Goal: Information Seeking & Learning: Learn about a topic

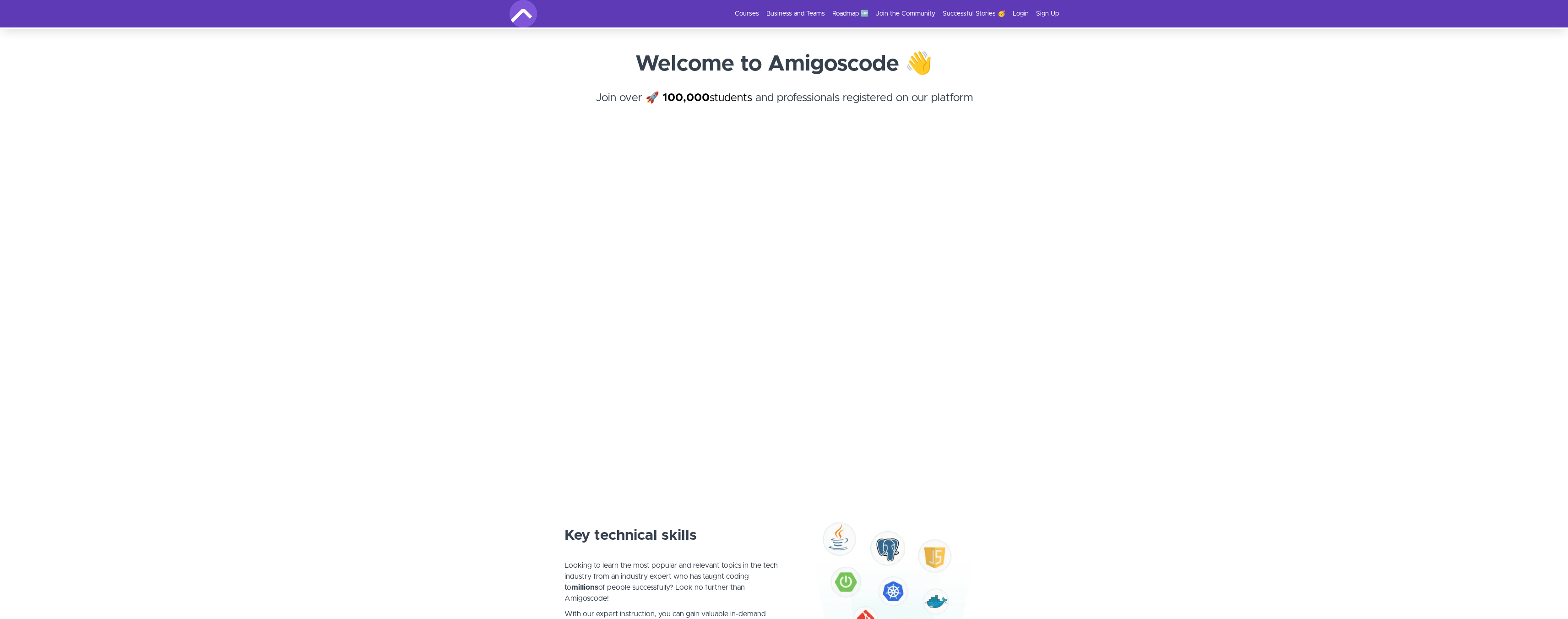
scroll to position [46, 0]
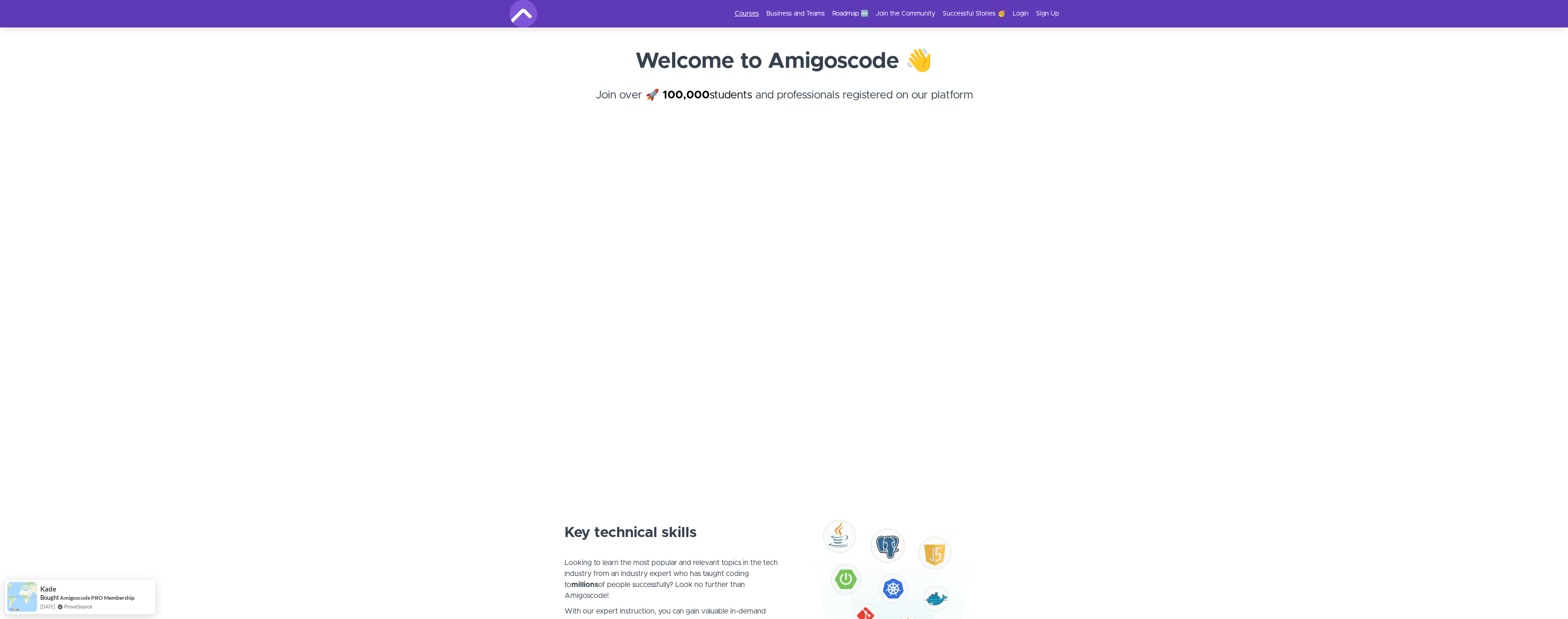
click at [751, 12] on link "Courses" at bounding box center [746, 14] width 24 height 9
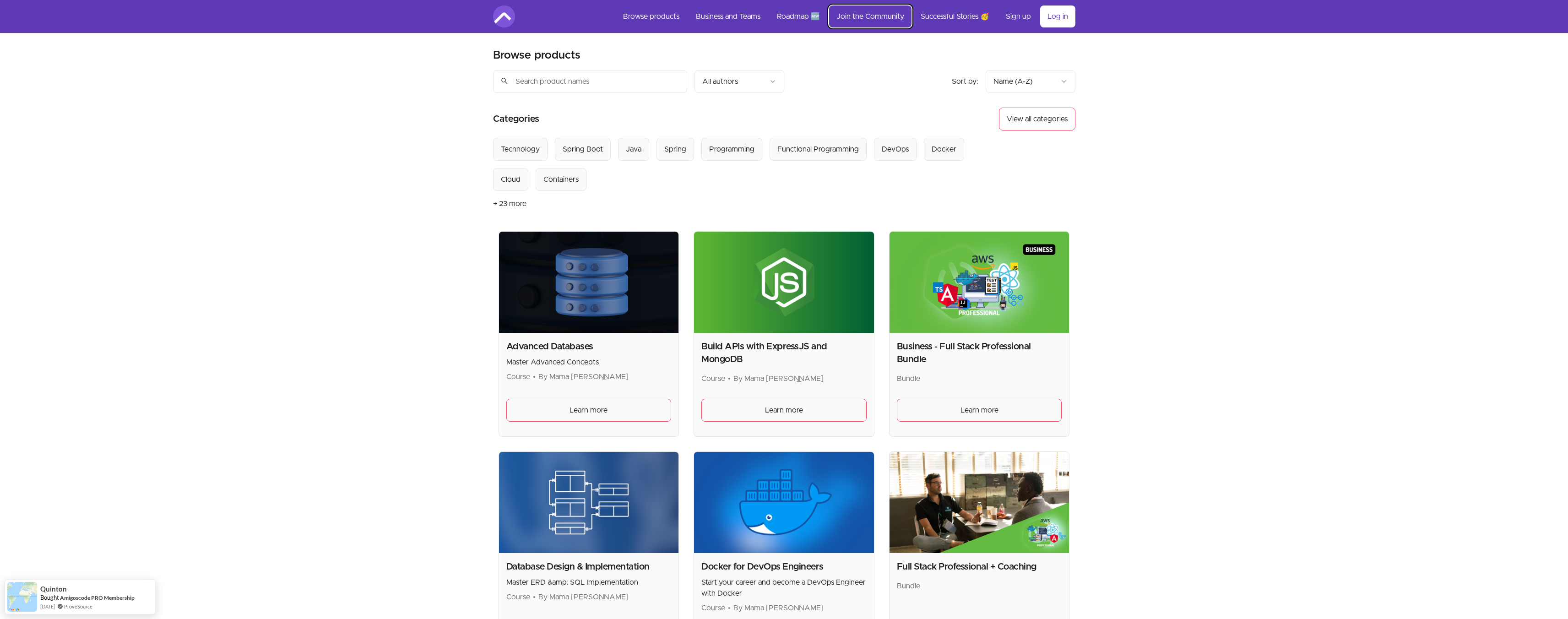
click at [859, 16] on link "Join the Community" at bounding box center [870, 17] width 83 height 22
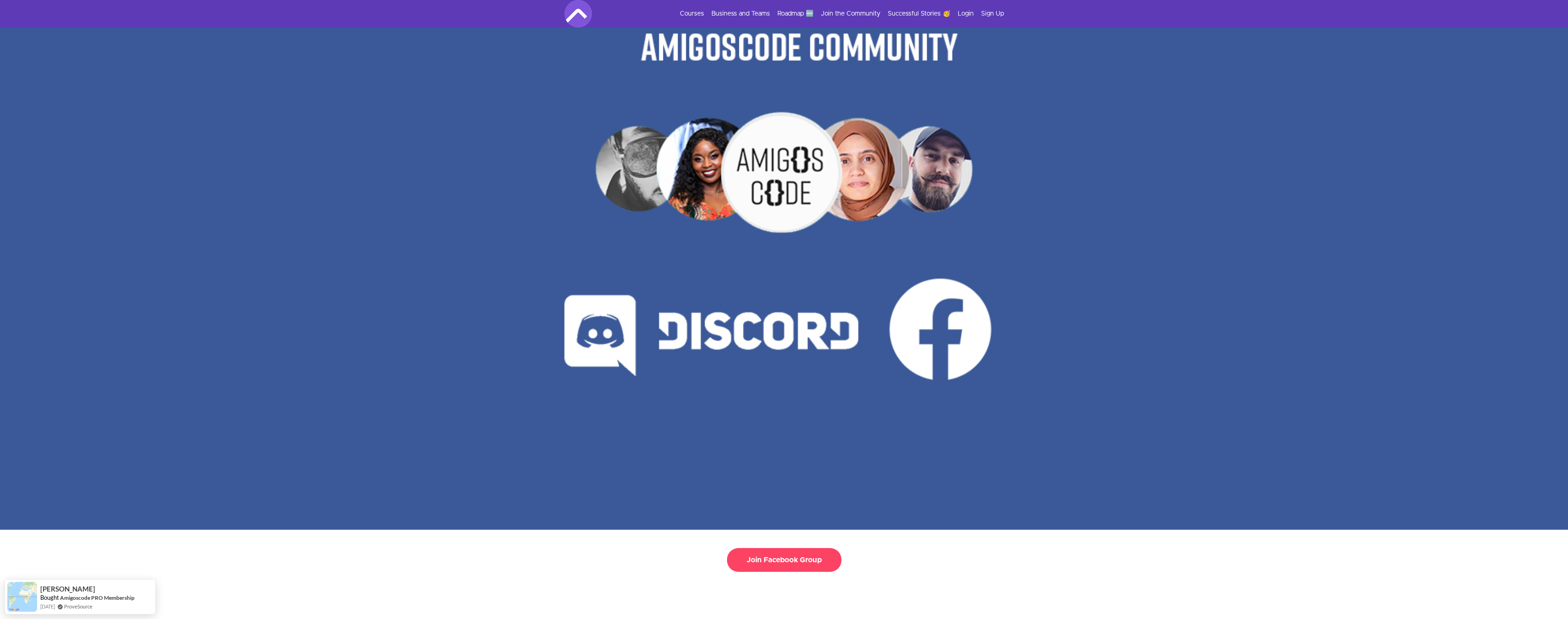
scroll to position [7, 0]
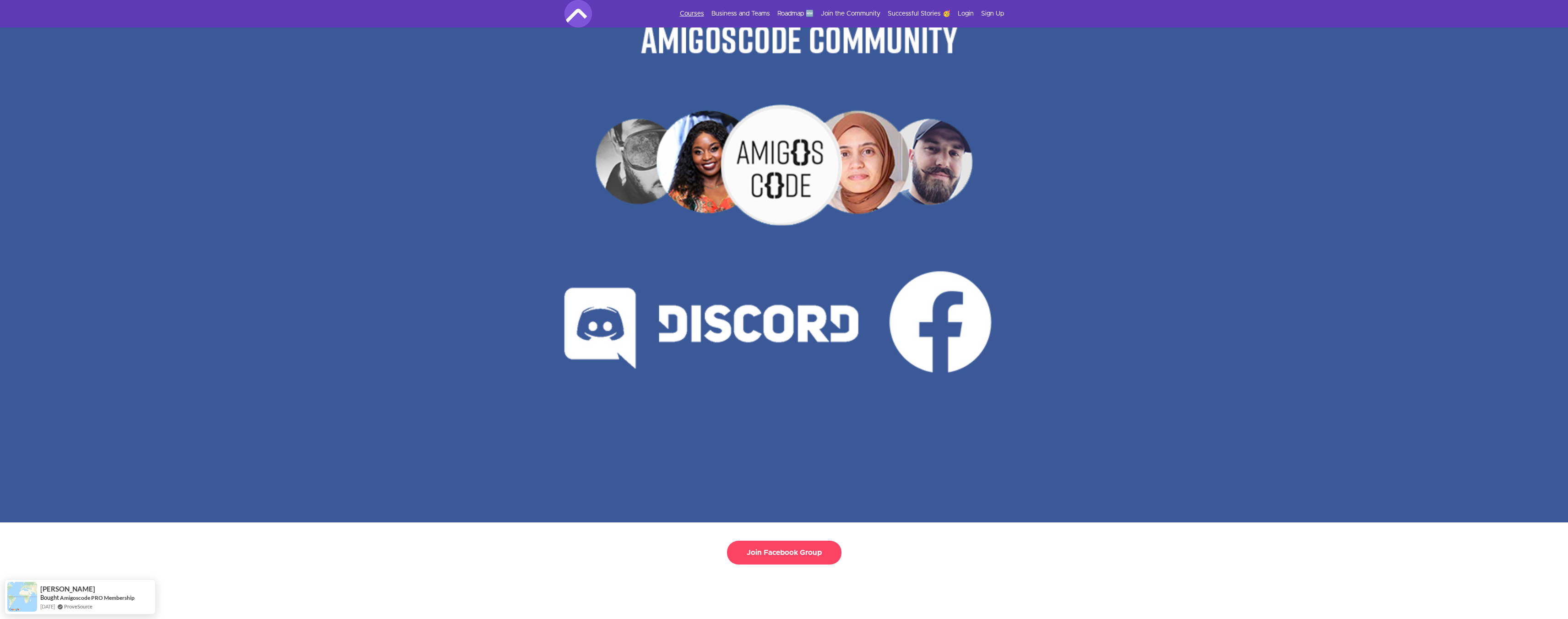
click at [692, 15] on link "Courses" at bounding box center [692, 14] width 24 height 9
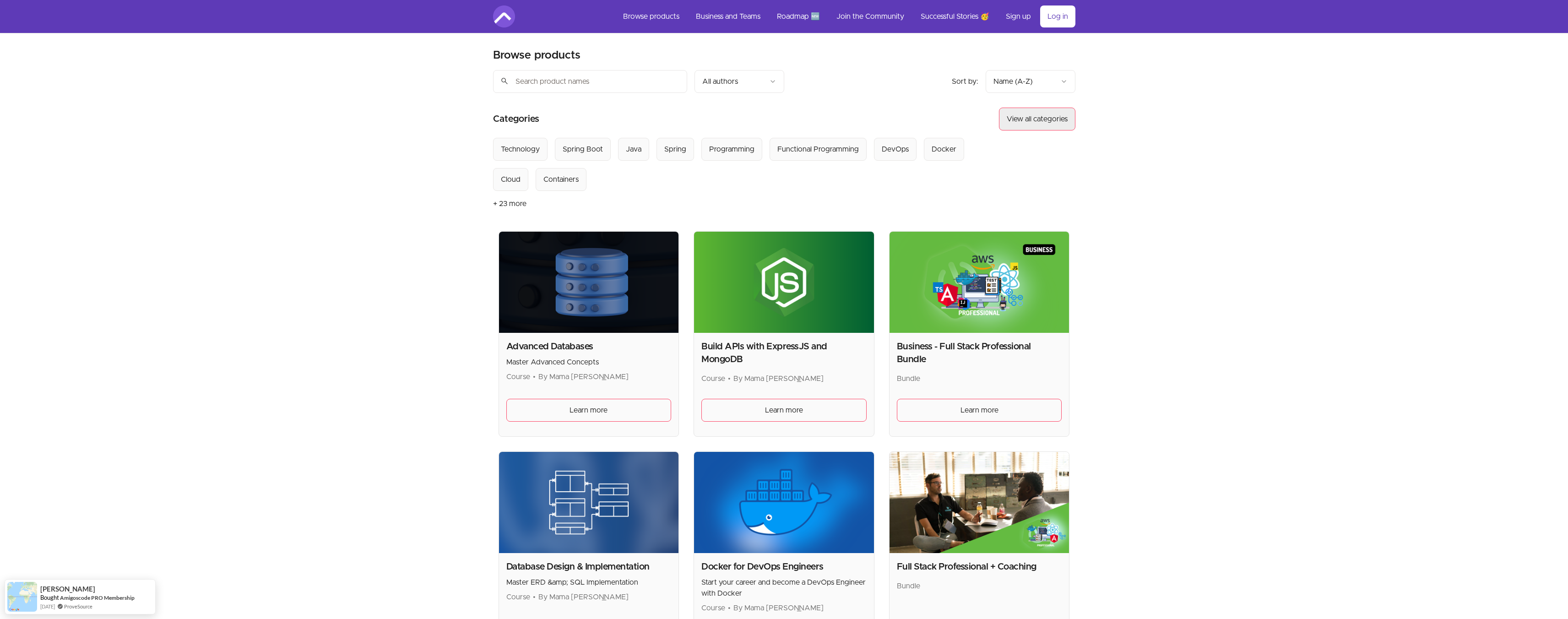
click at [1029, 122] on button "View all categories" at bounding box center [1037, 119] width 76 height 23
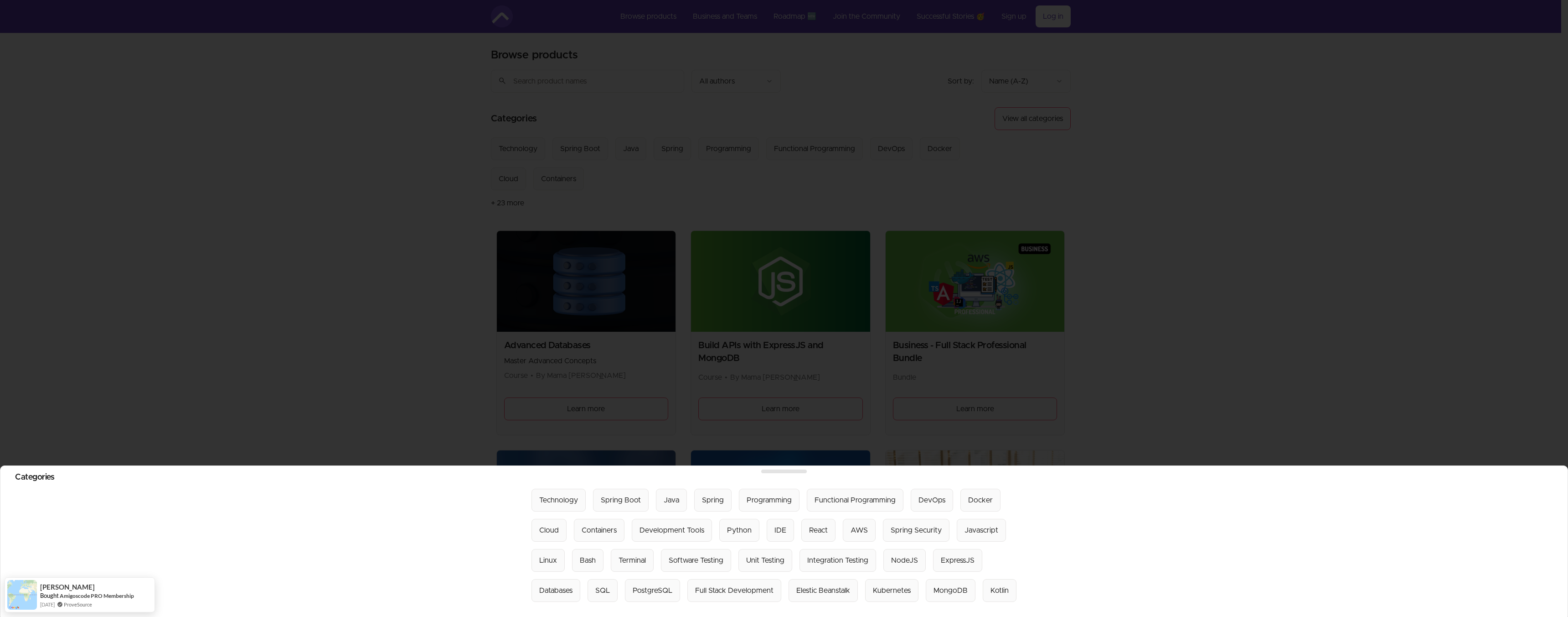
click at [1094, 165] on div at bounding box center [784, 308] width 1568 height 617
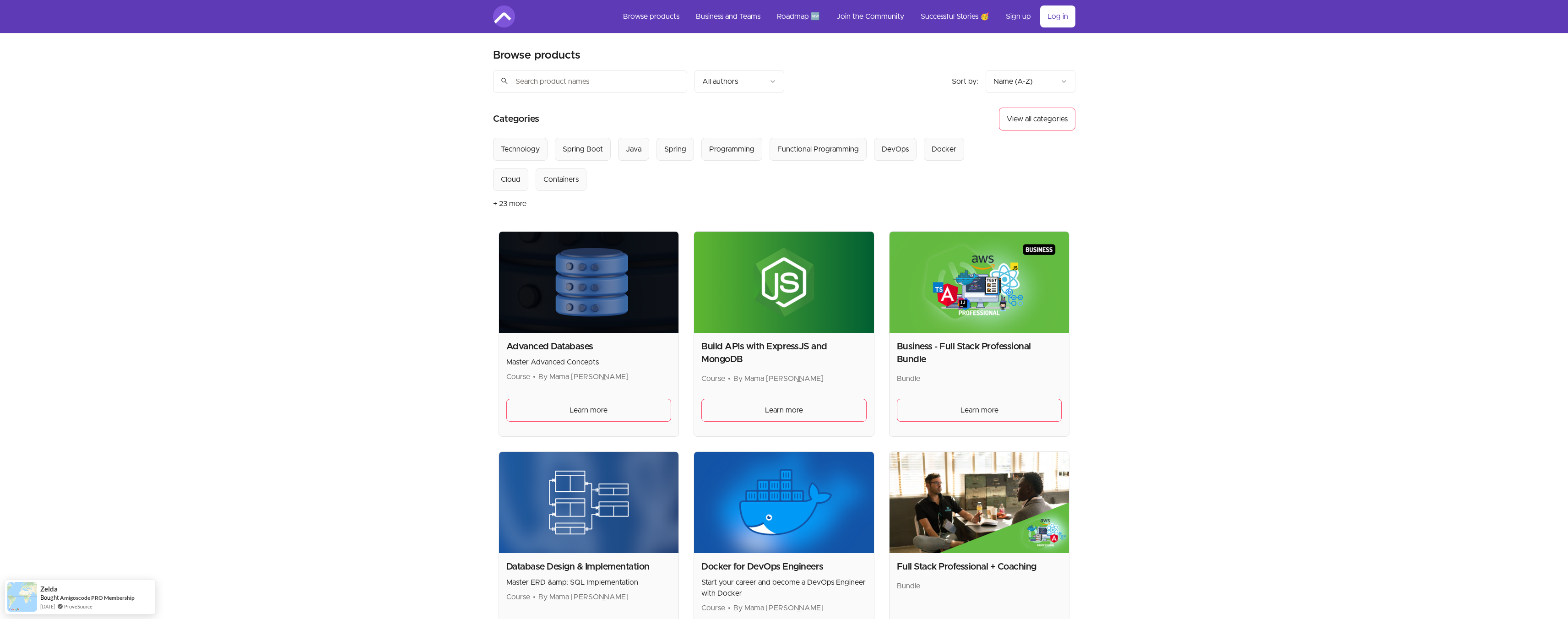
scroll to position [2, 0]
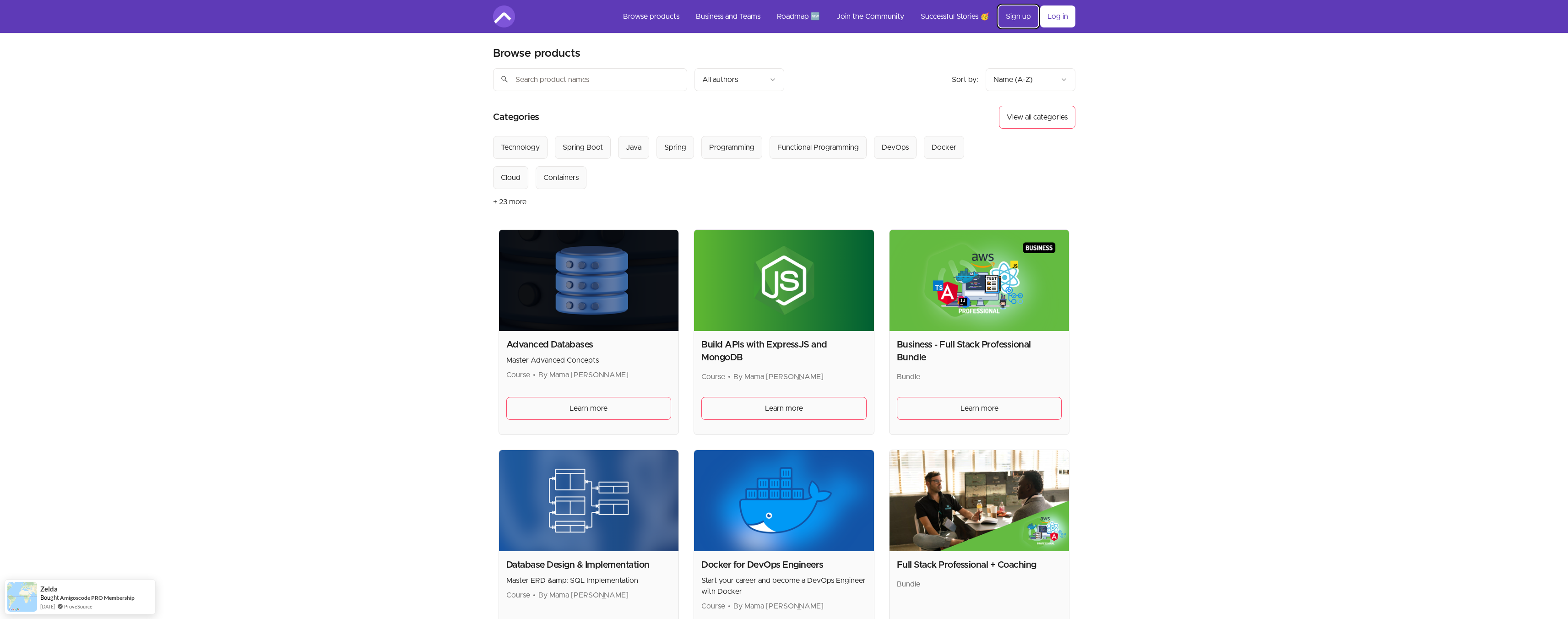
click at [1017, 13] on link "Sign up" at bounding box center [1017, 17] width 40 height 22
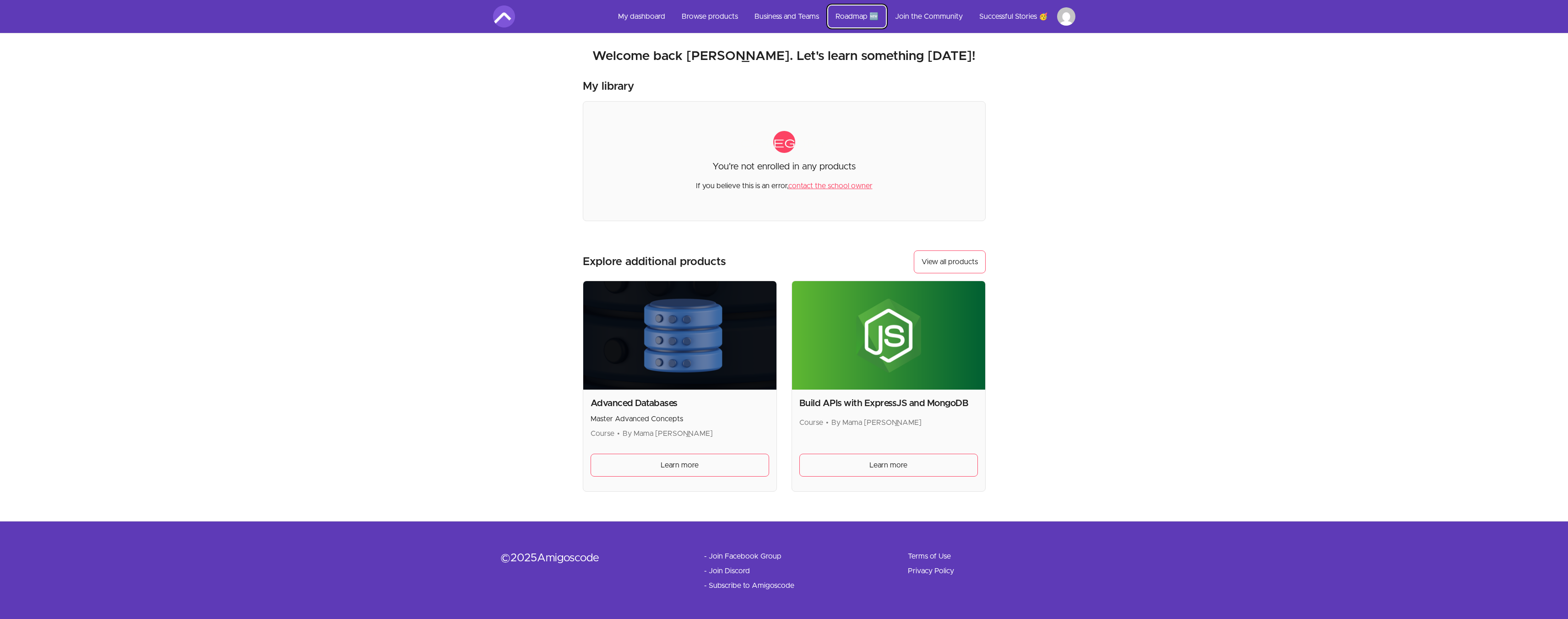
click at [863, 16] on link "Roadmap 🆕" at bounding box center [857, 17] width 58 height 22
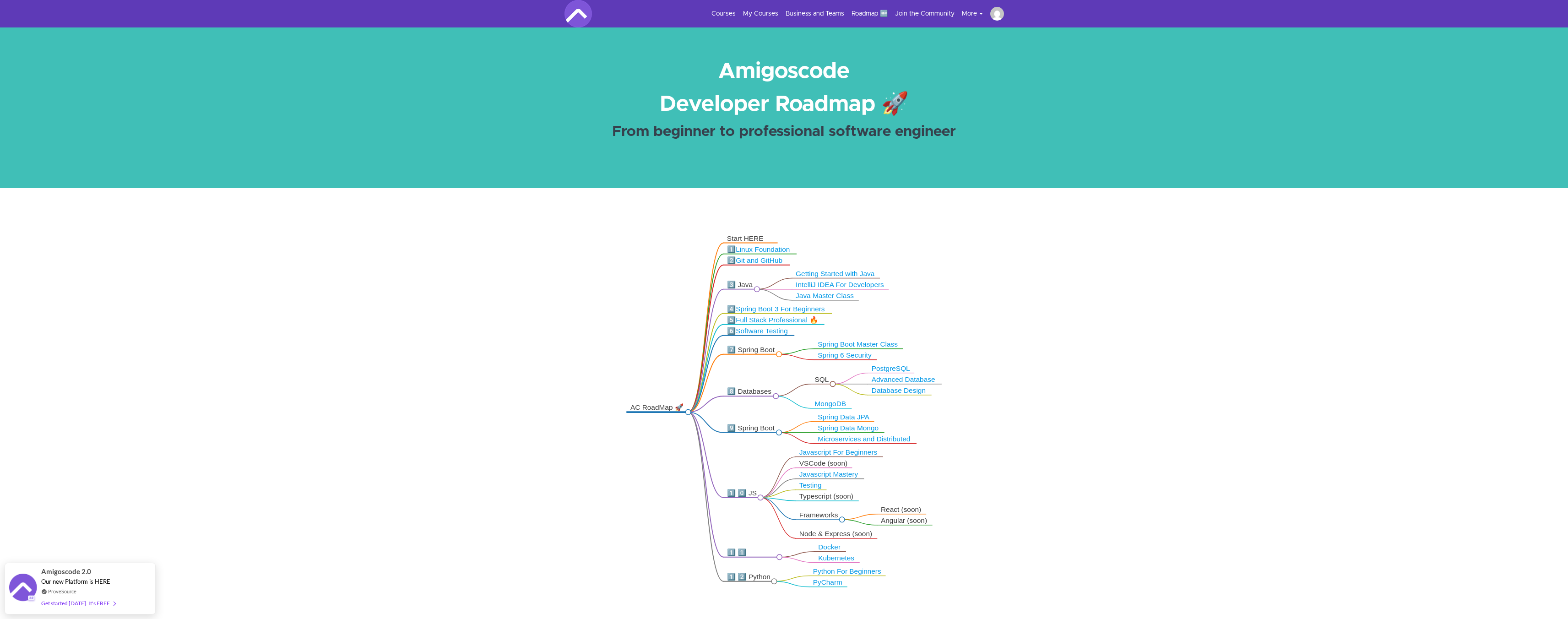
click at [763, 322] on link "Full Stack Professional 🔥" at bounding box center [777, 319] width 83 height 7
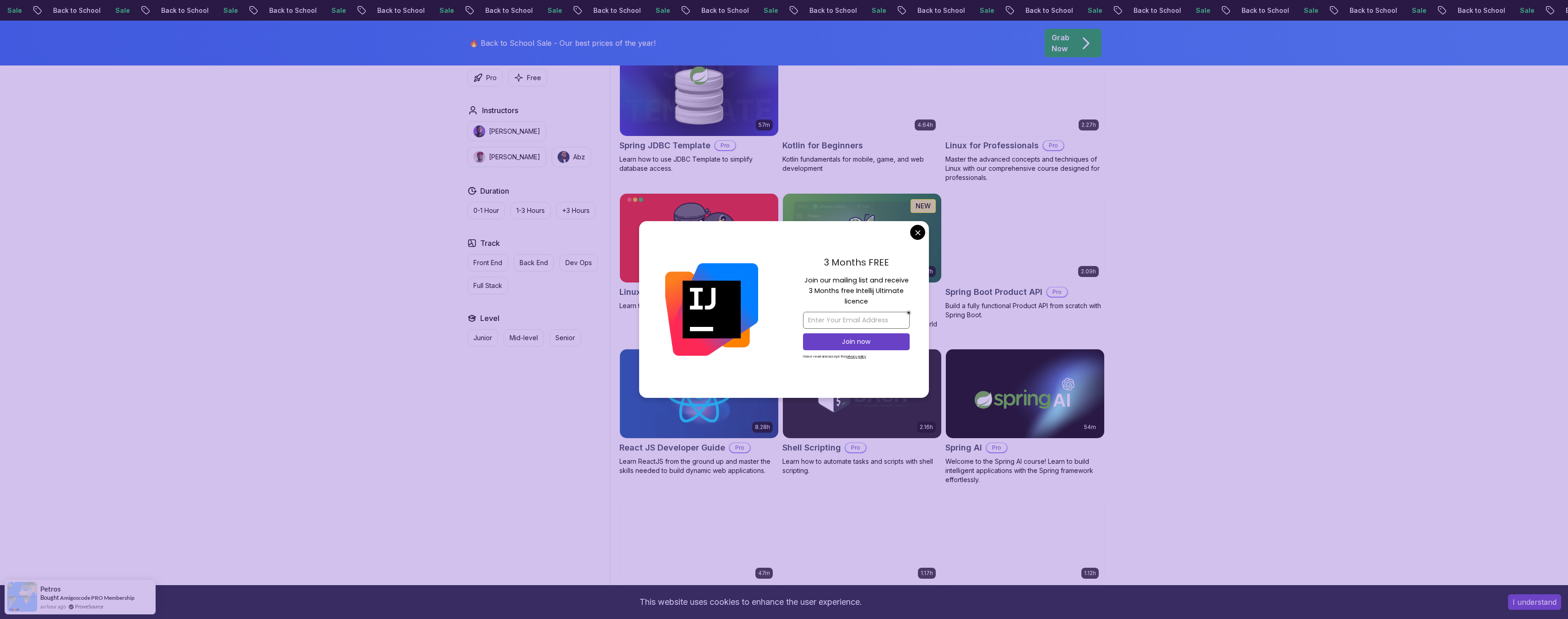
scroll to position [1899, 0]
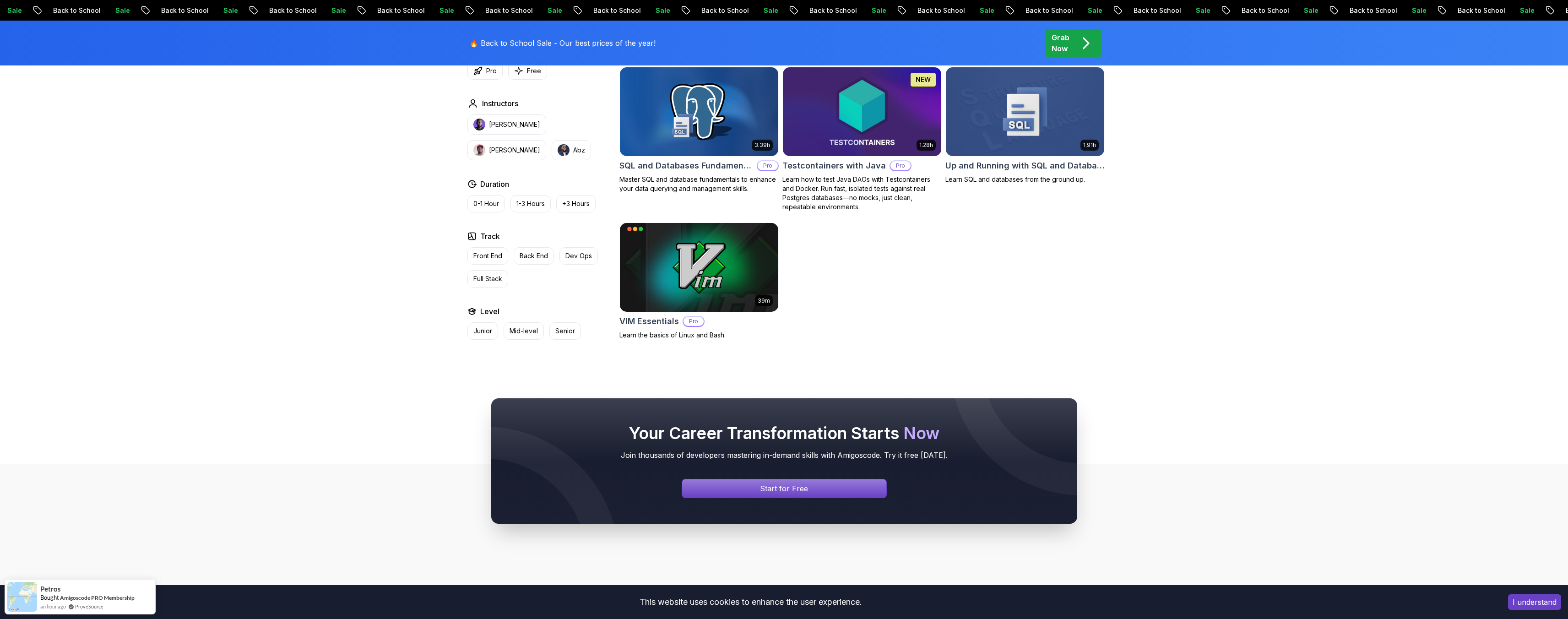
scroll to position [2482, 0]
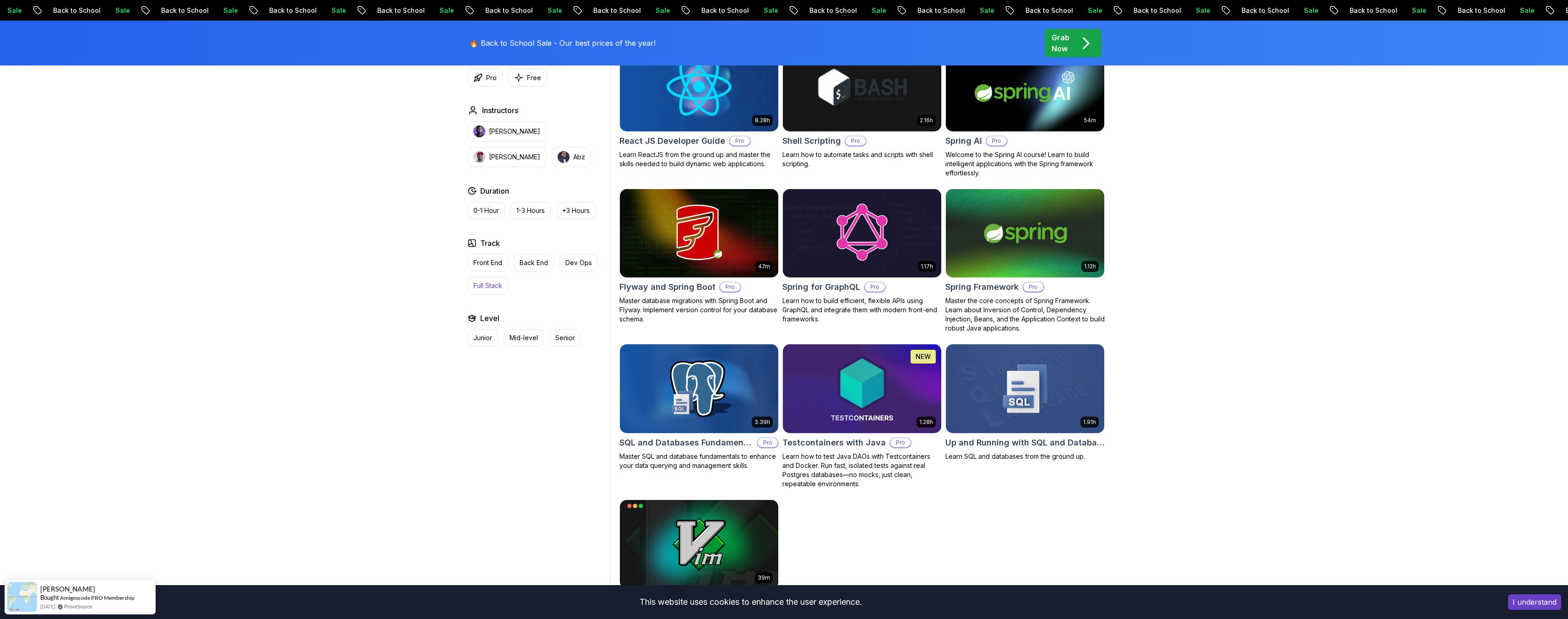
click at [497, 284] on p "Full Stack" at bounding box center [487, 286] width 29 height 9
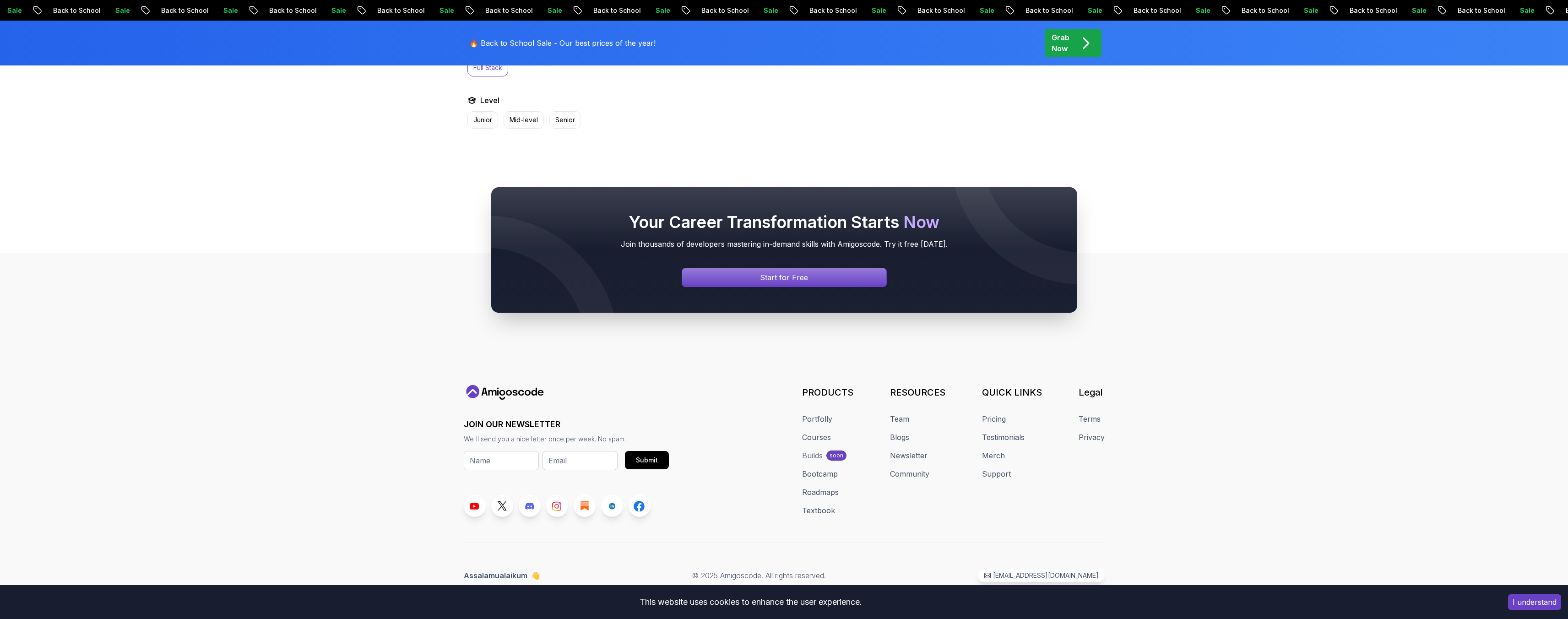
scroll to position [620, 0]
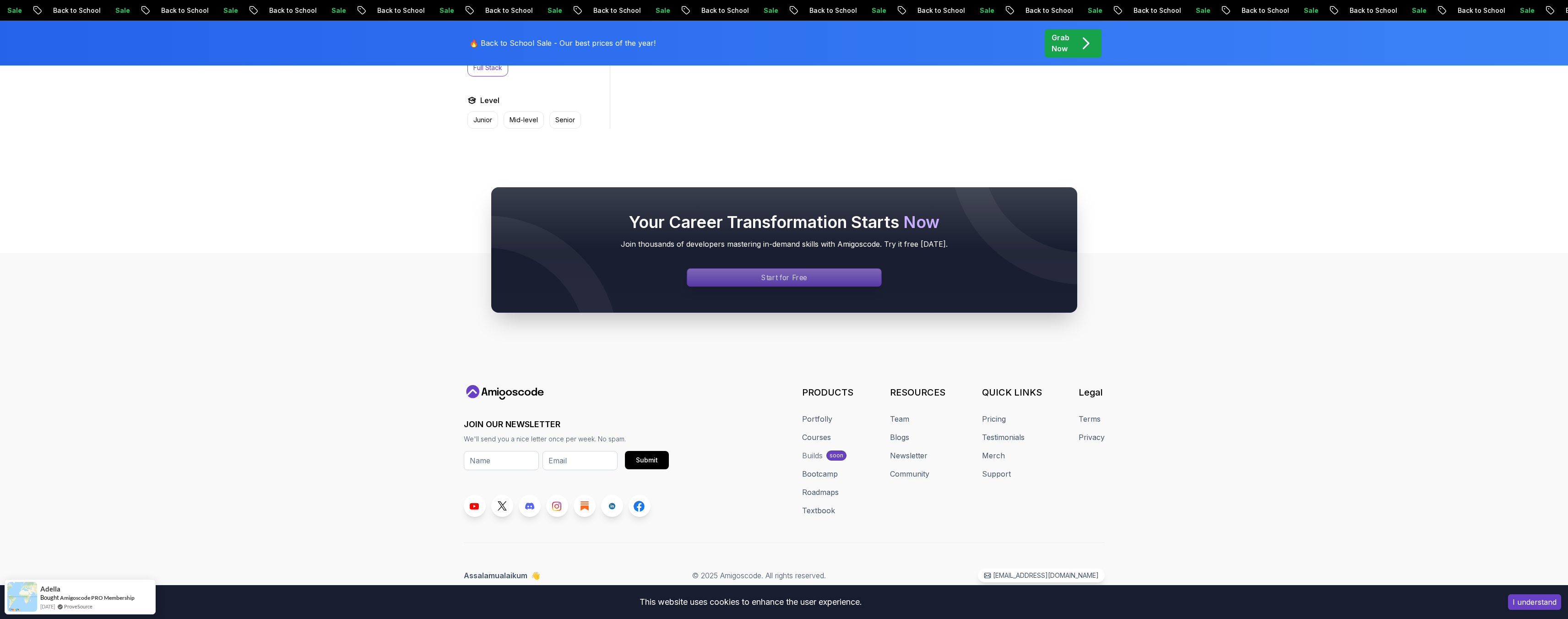
click at [759, 277] on div "Signin page" at bounding box center [784, 277] width 194 height 18
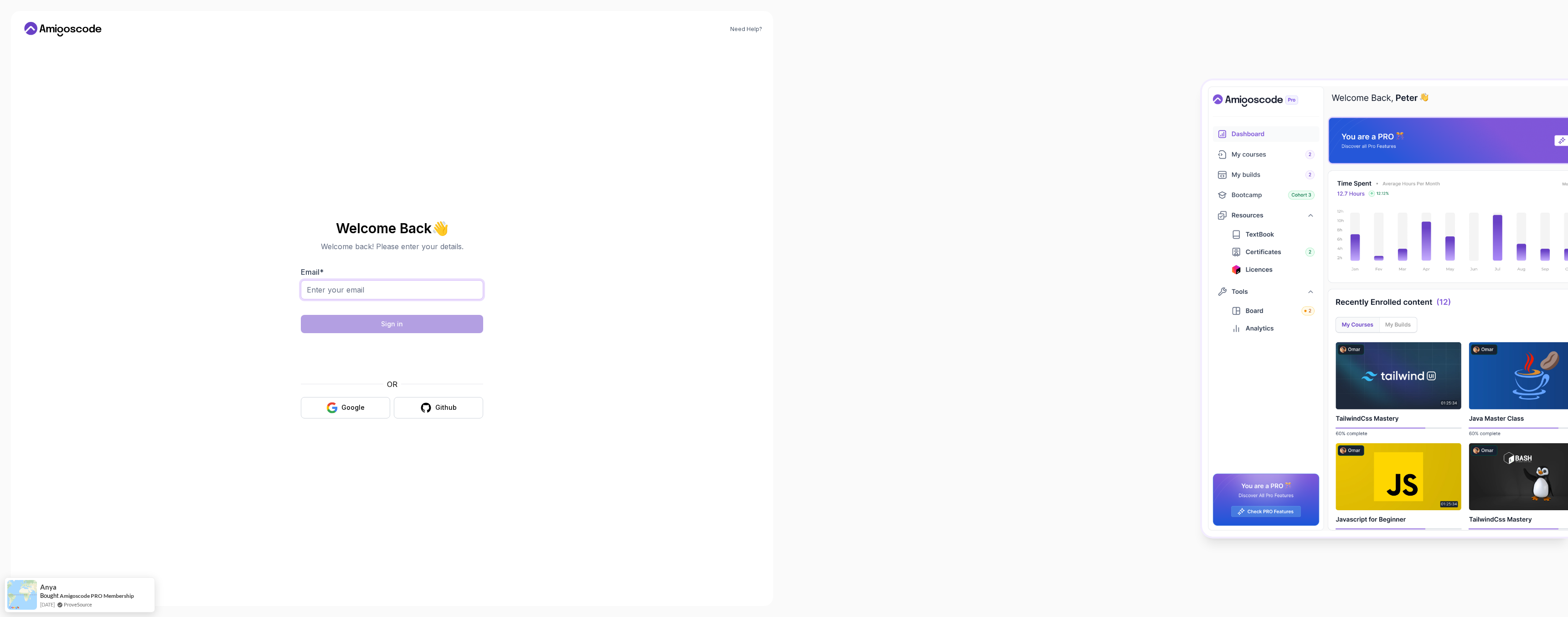
click at [325, 291] on input "Email *" at bounding box center [391, 290] width 182 height 19
type input "andyoppong23@gmail.com"
click at [422, 323] on button "Sign in" at bounding box center [391, 324] width 182 height 19
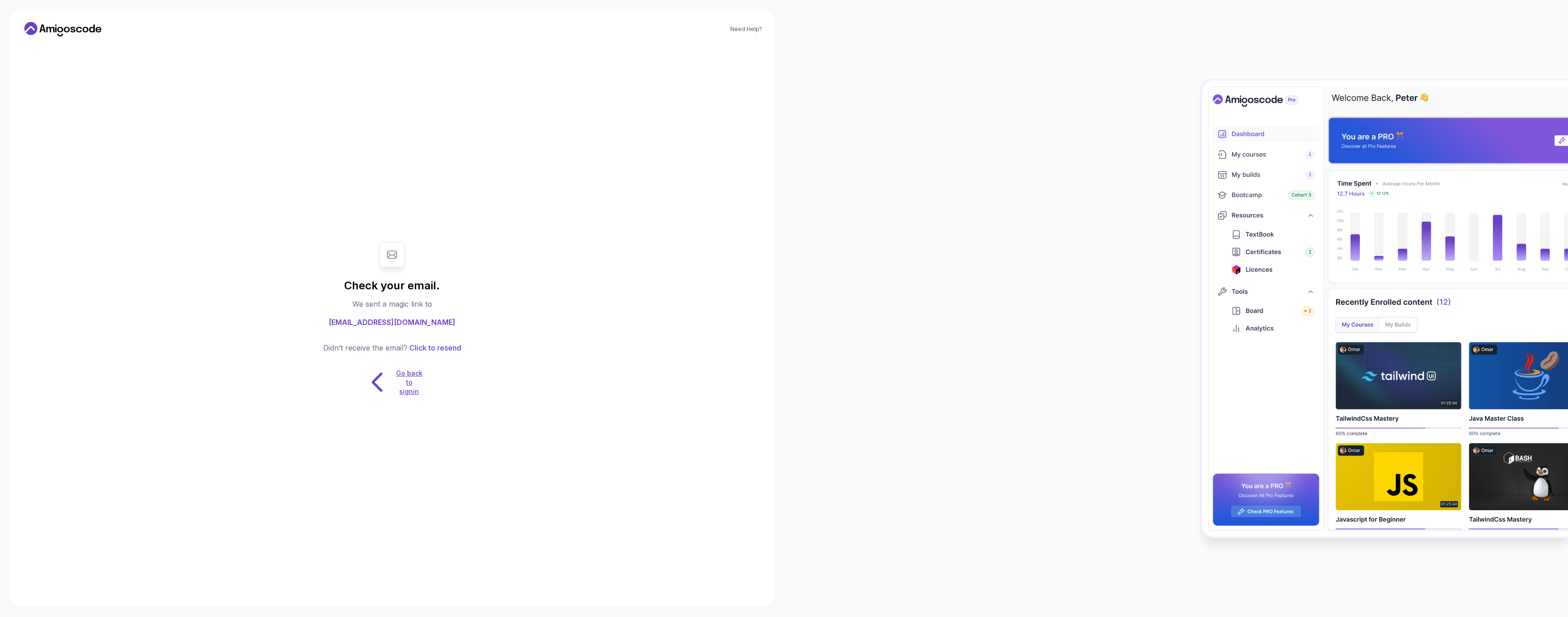
click at [376, 373] on icon at bounding box center [377, 381] width 29 height 29
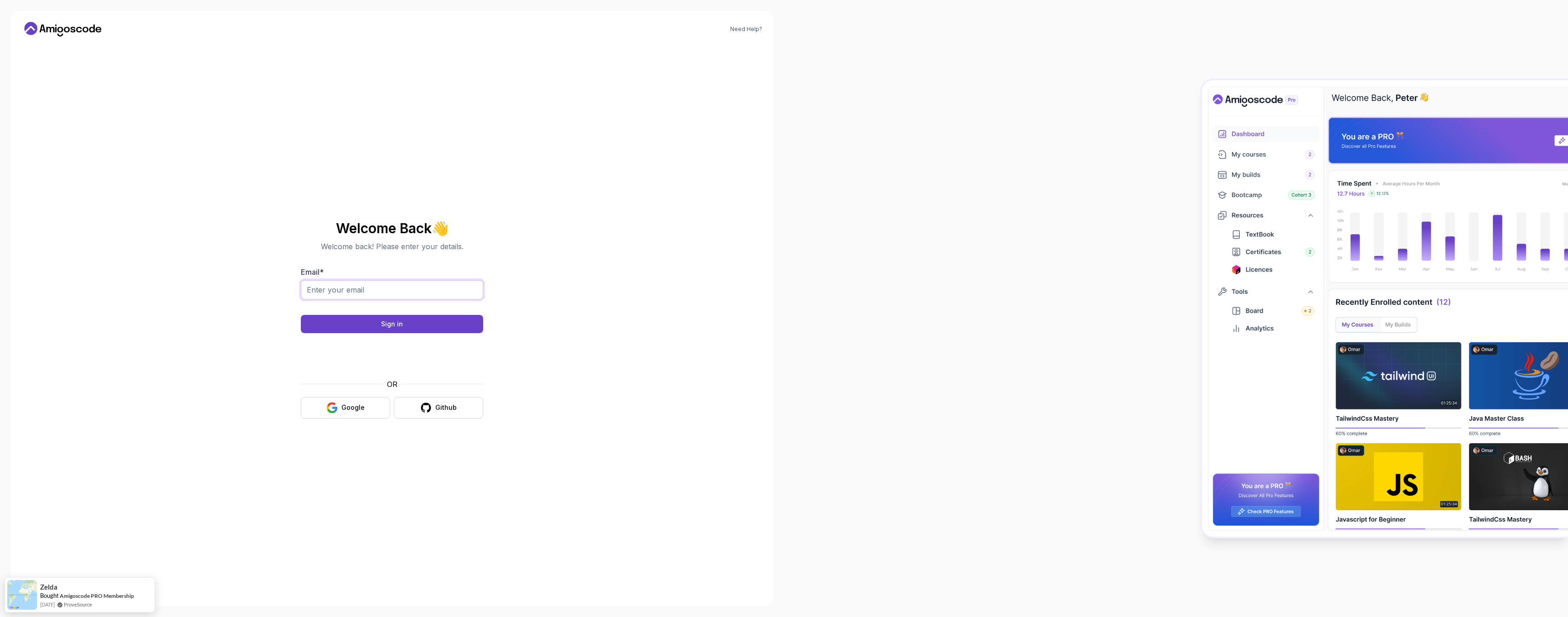
click at [364, 291] on input "Email *" at bounding box center [391, 290] width 182 height 19
type input "[EMAIL_ADDRESS][DOMAIN_NAME]"
click at [379, 326] on button "Sign in" at bounding box center [391, 324] width 182 height 19
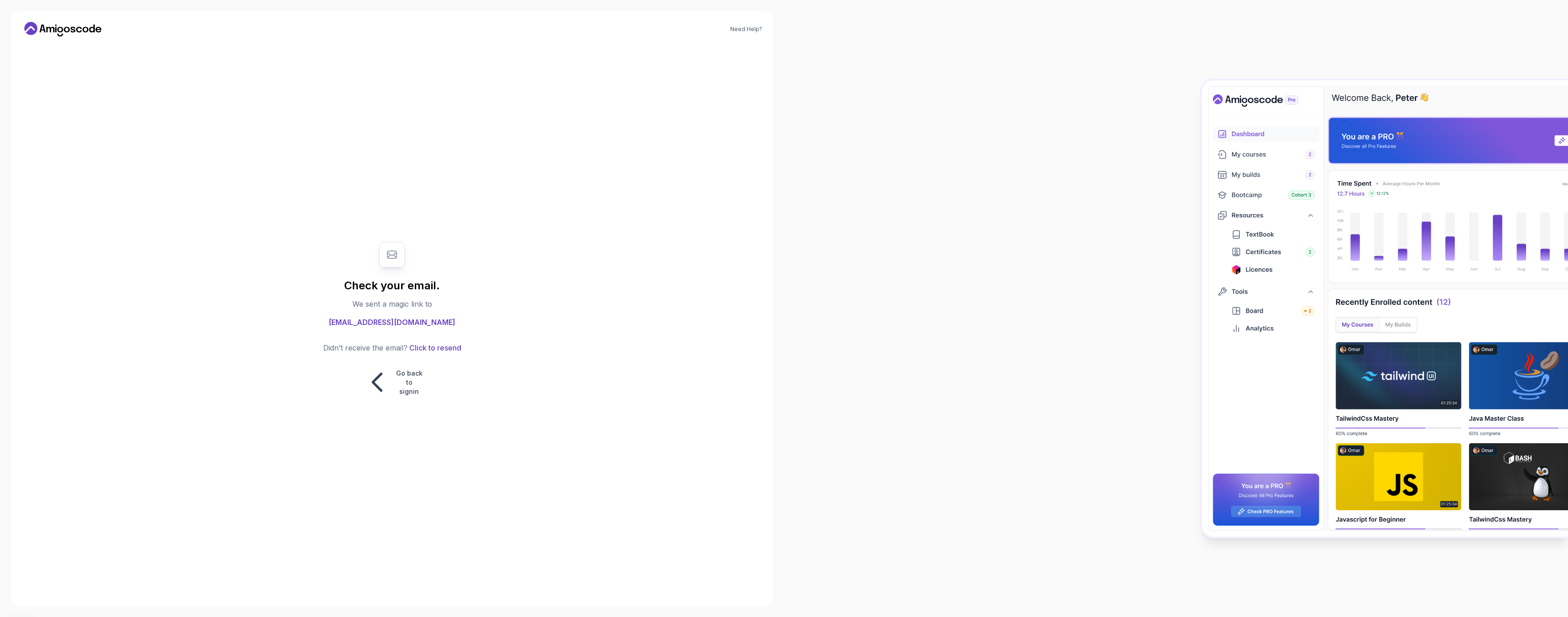
click at [53, 28] on icon at bounding box center [50, 30] width 8 height 6
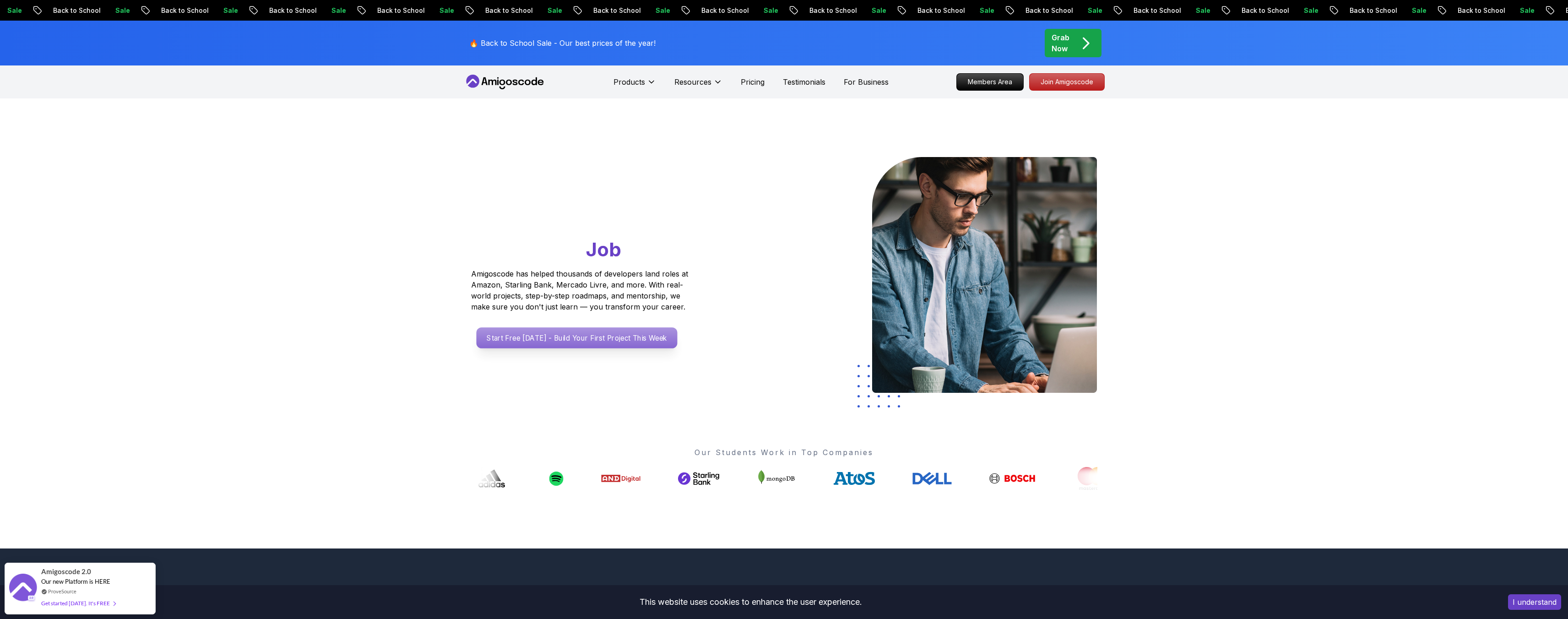
click at [574, 338] on p "Start Free [DATE] - Build Your First Project This Week" at bounding box center [577, 338] width 201 height 21
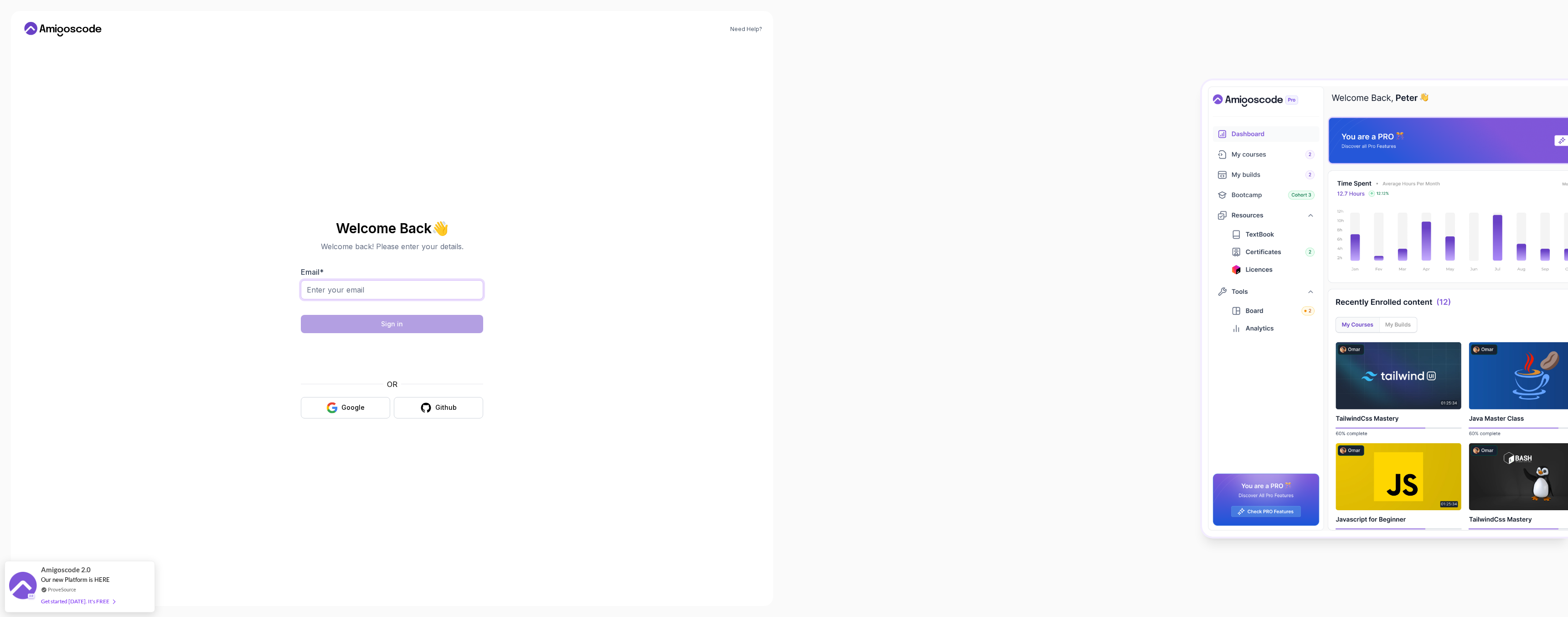
click at [395, 293] on input "Email *" at bounding box center [391, 290] width 182 height 19
type input "[EMAIL_ADDRESS][DOMAIN_NAME]"
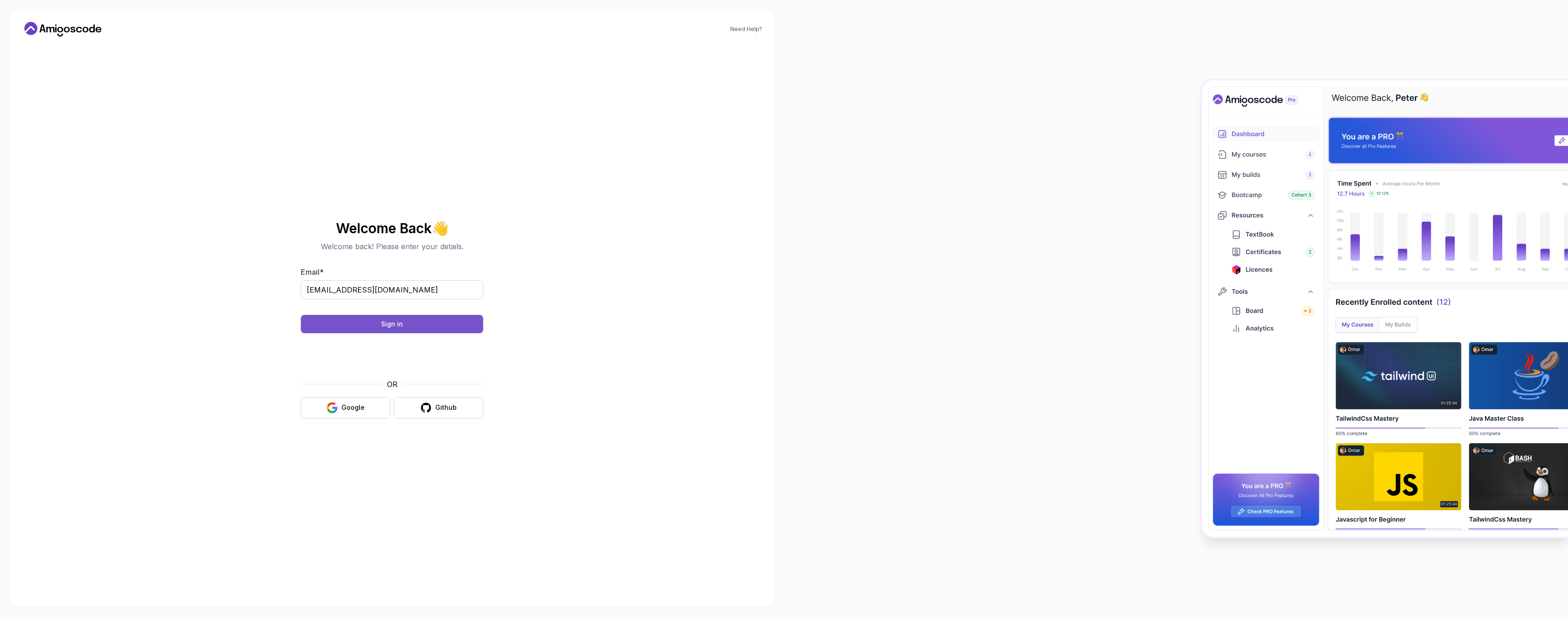
click at [374, 323] on button "Sign in" at bounding box center [391, 324] width 182 height 19
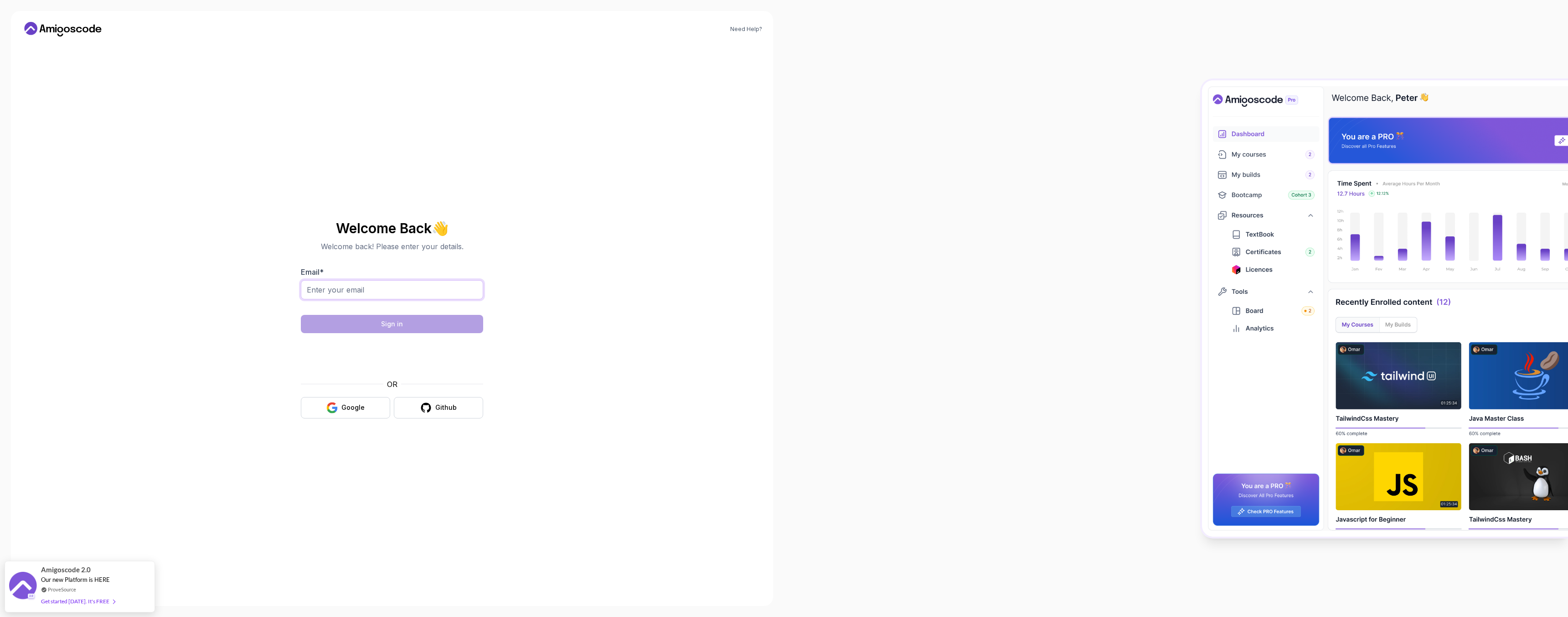
click at [372, 288] on input "Email *" at bounding box center [391, 290] width 182 height 19
type input "[EMAIL_ADDRESS][DOMAIN_NAME]"
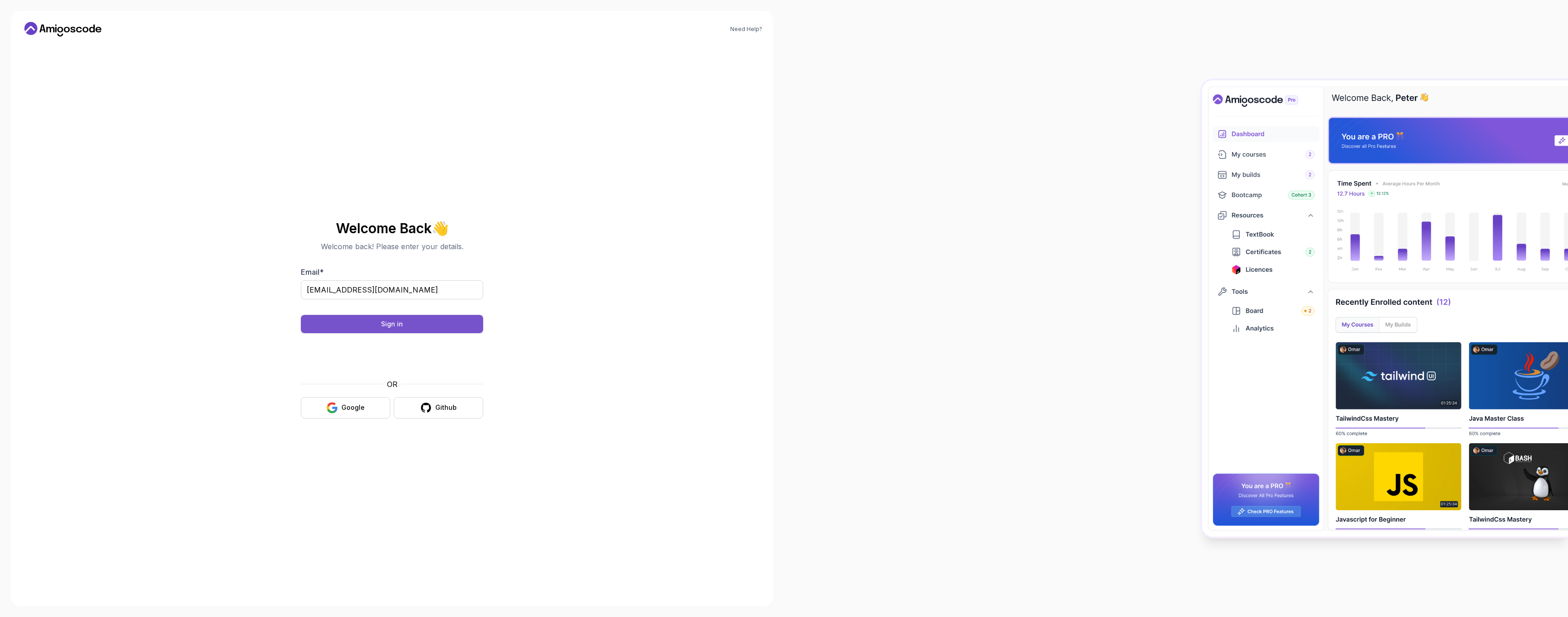
click at [361, 328] on button "Sign in" at bounding box center [391, 324] width 182 height 19
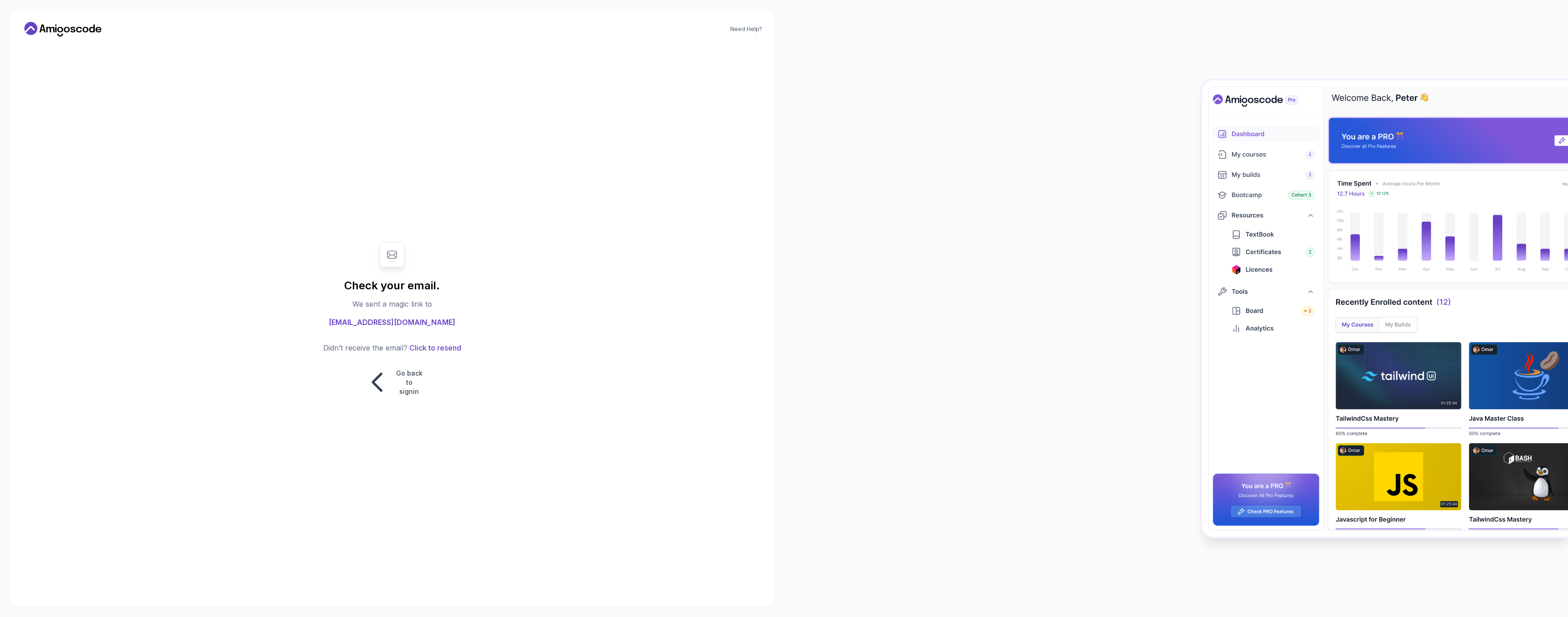
click at [56, 31] on icon at bounding box center [63, 30] width 82 height 15
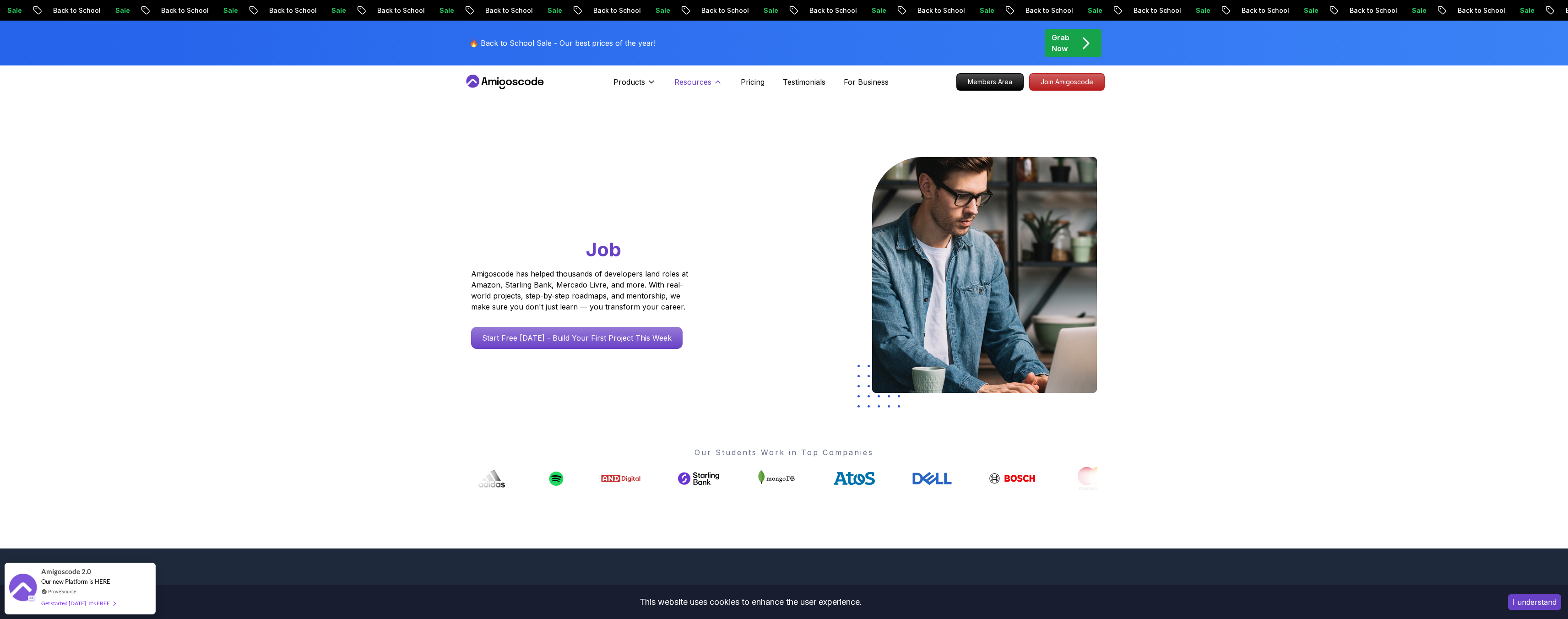
click at [711, 81] on button "Resources" at bounding box center [698, 85] width 48 height 19
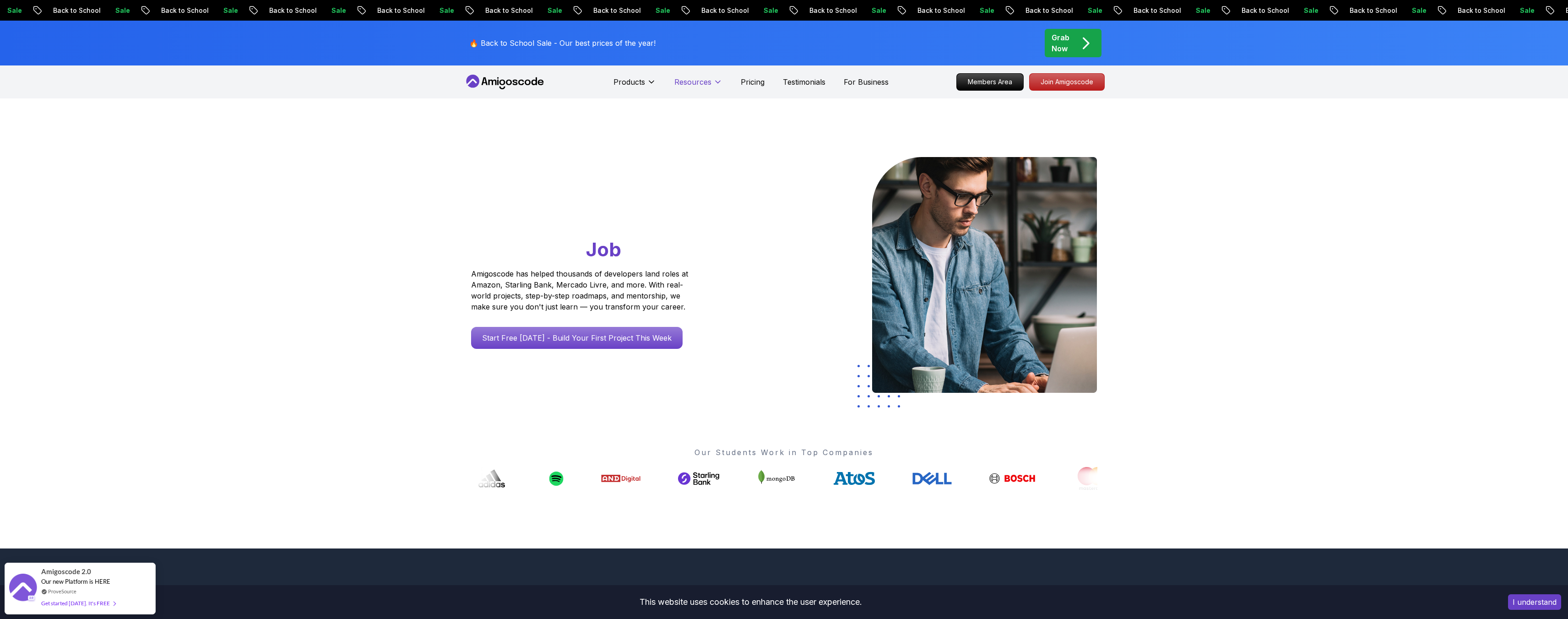
click at [711, 81] on button "Resources" at bounding box center [698, 85] width 48 height 19
click at [754, 82] on p "Pricing" at bounding box center [753, 82] width 24 height 11
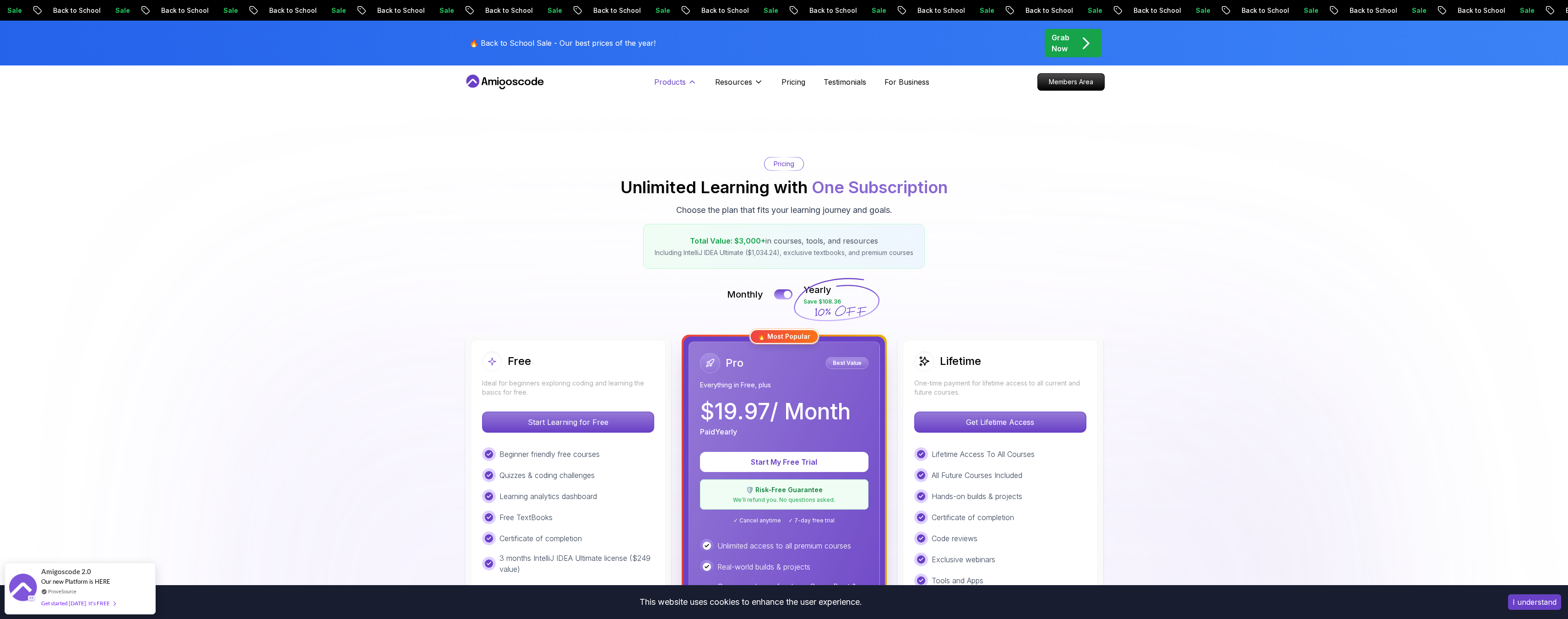
click at [671, 84] on p "Products" at bounding box center [670, 82] width 32 height 11
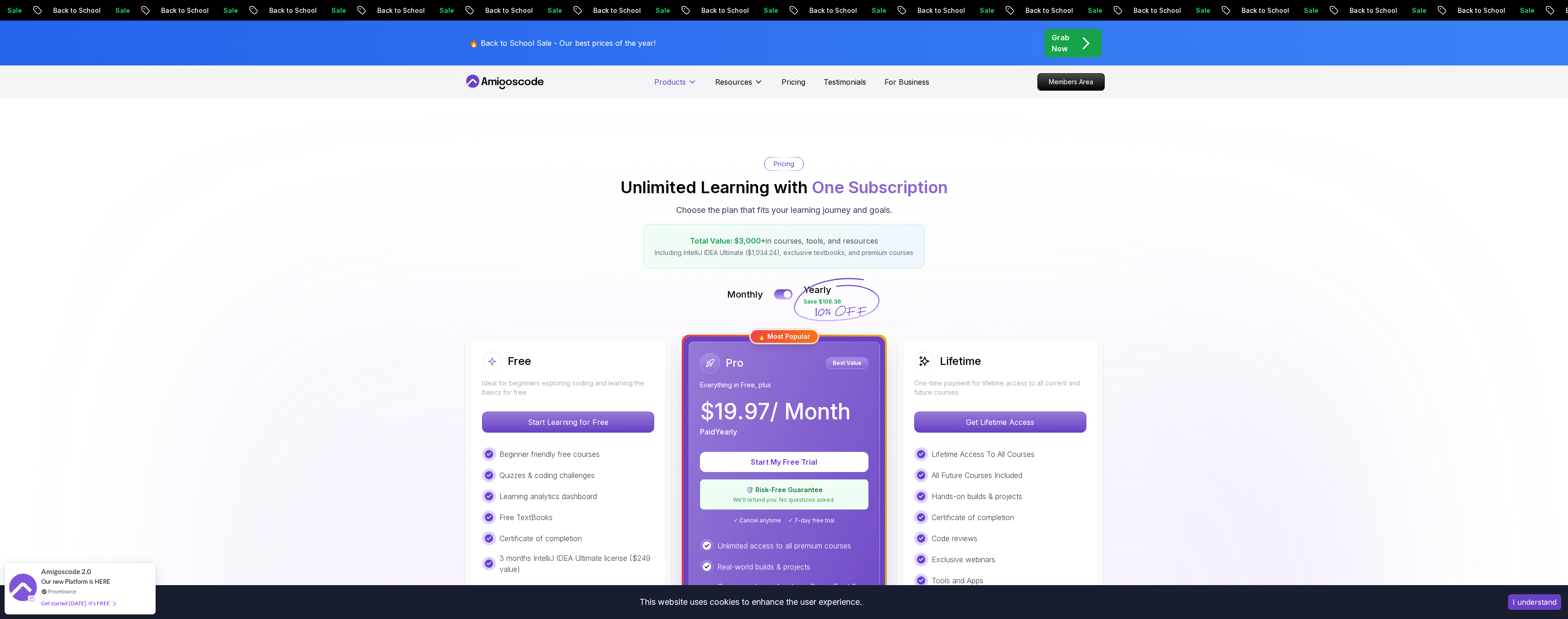
click at [668, 80] on p "Products" at bounding box center [670, 82] width 32 height 11
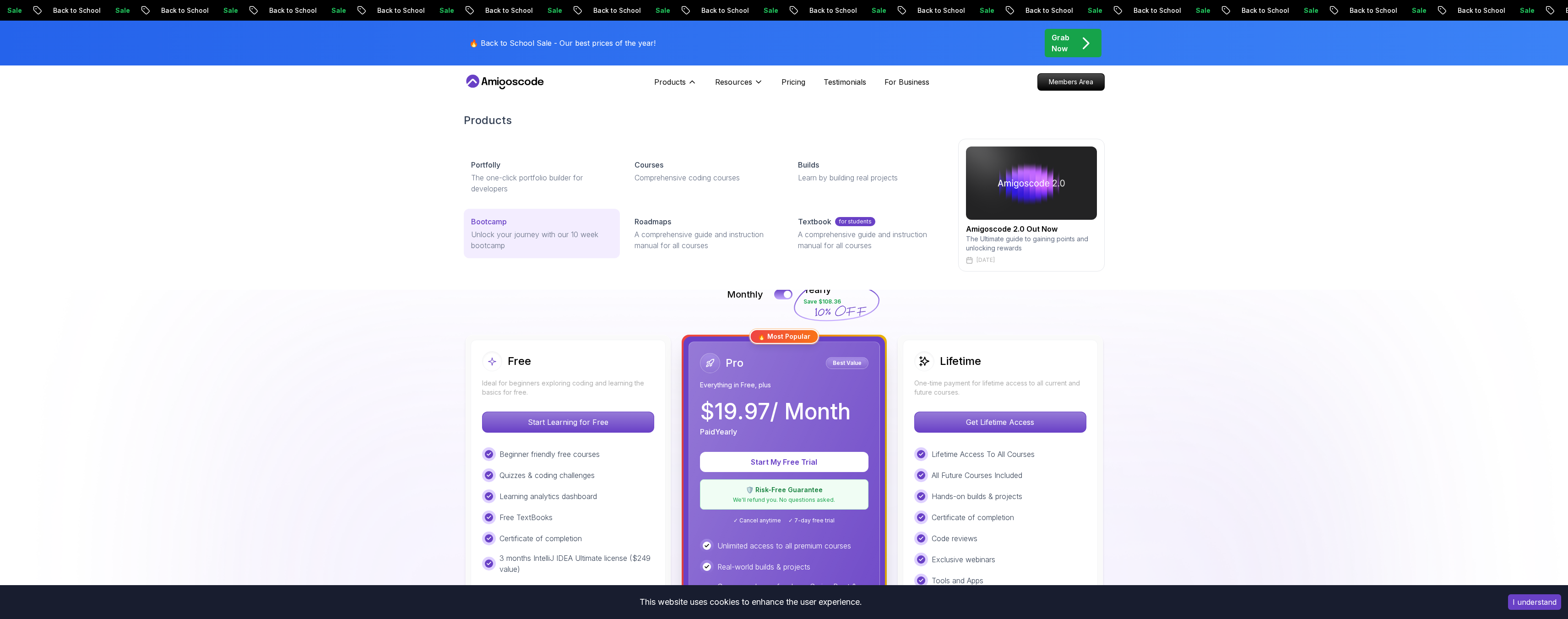
click at [495, 223] on p "Bootcamp" at bounding box center [488, 222] width 35 height 11
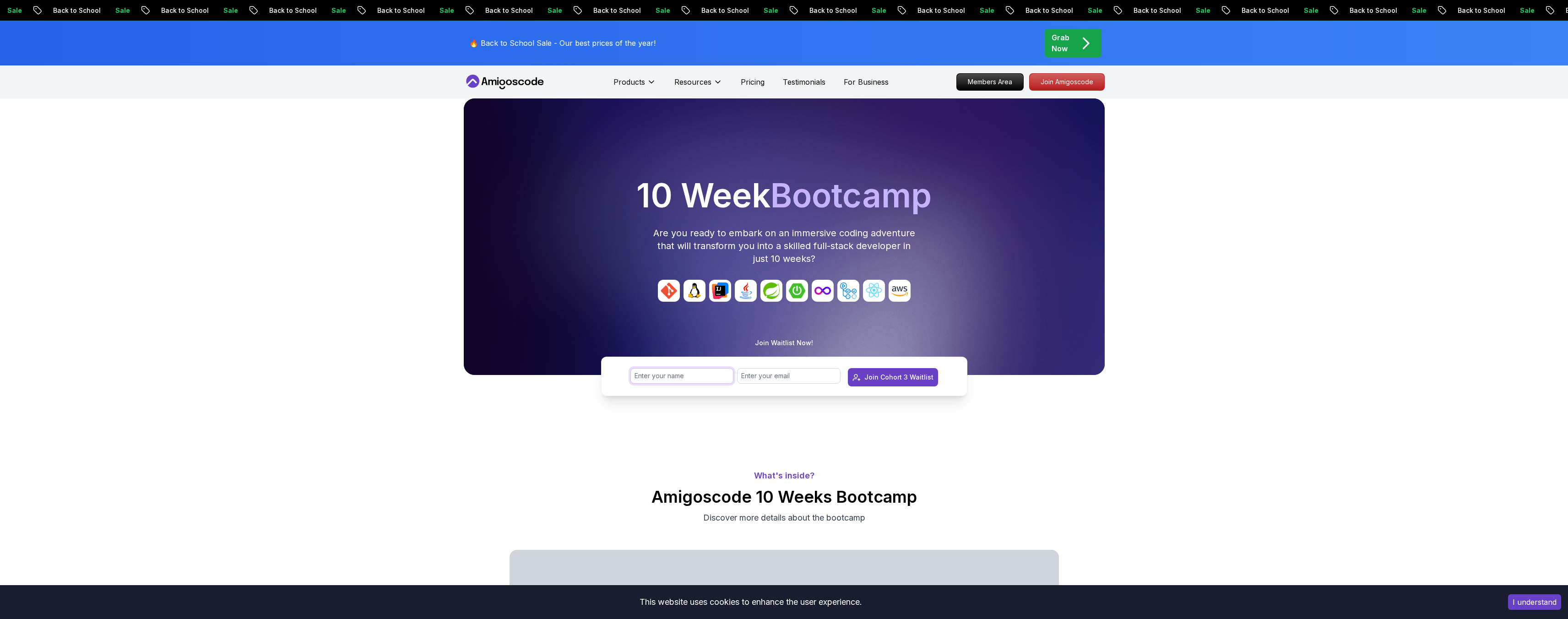
click at [673, 380] on input "text" at bounding box center [681, 375] width 103 height 16
click at [674, 381] on input "text" at bounding box center [681, 375] width 103 height 16
click at [685, 374] on input "text" at bounding box center [681, 375] width 103 height 16
type input "[PERSON_NAME]"
type input "[EMAIL_ADDRESS][DOMAIN_NAME]"
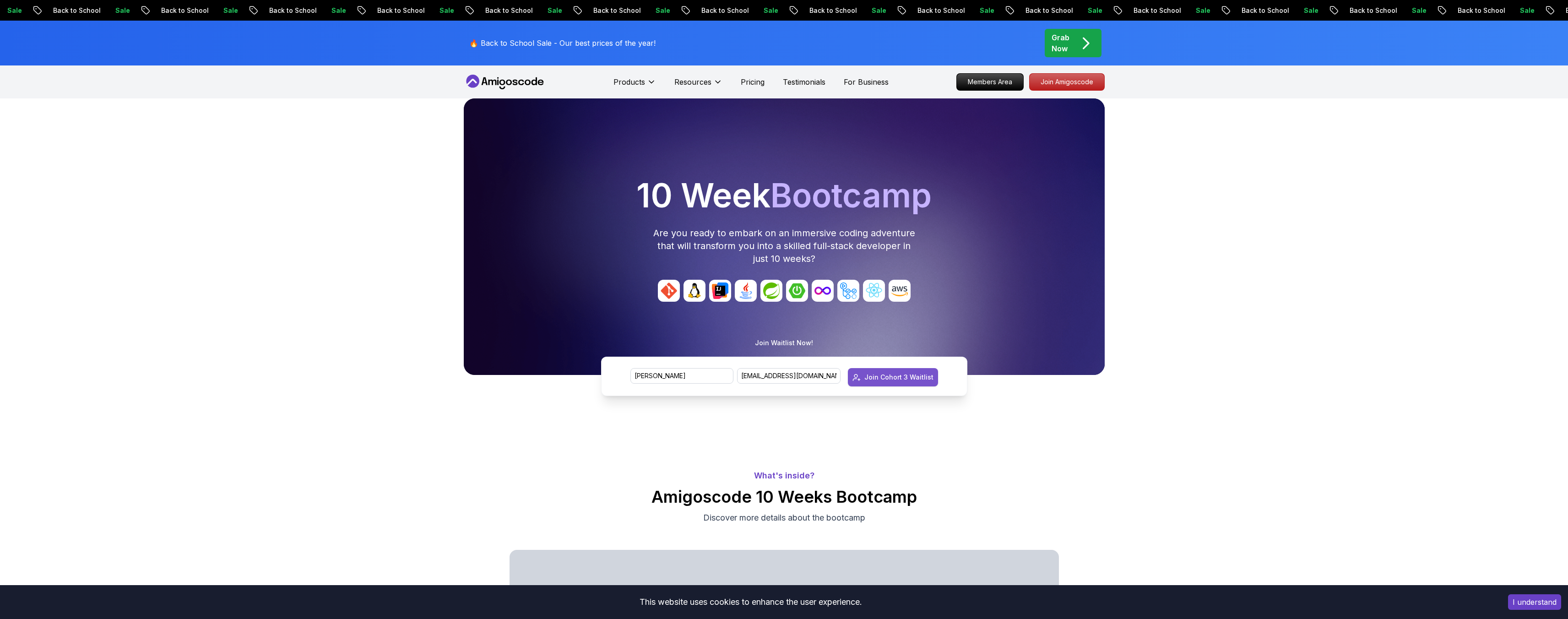
click at [888, 377] on div "Join Cohort 3 Waitlist" at bounding box center [899, 377] width 69 height 9
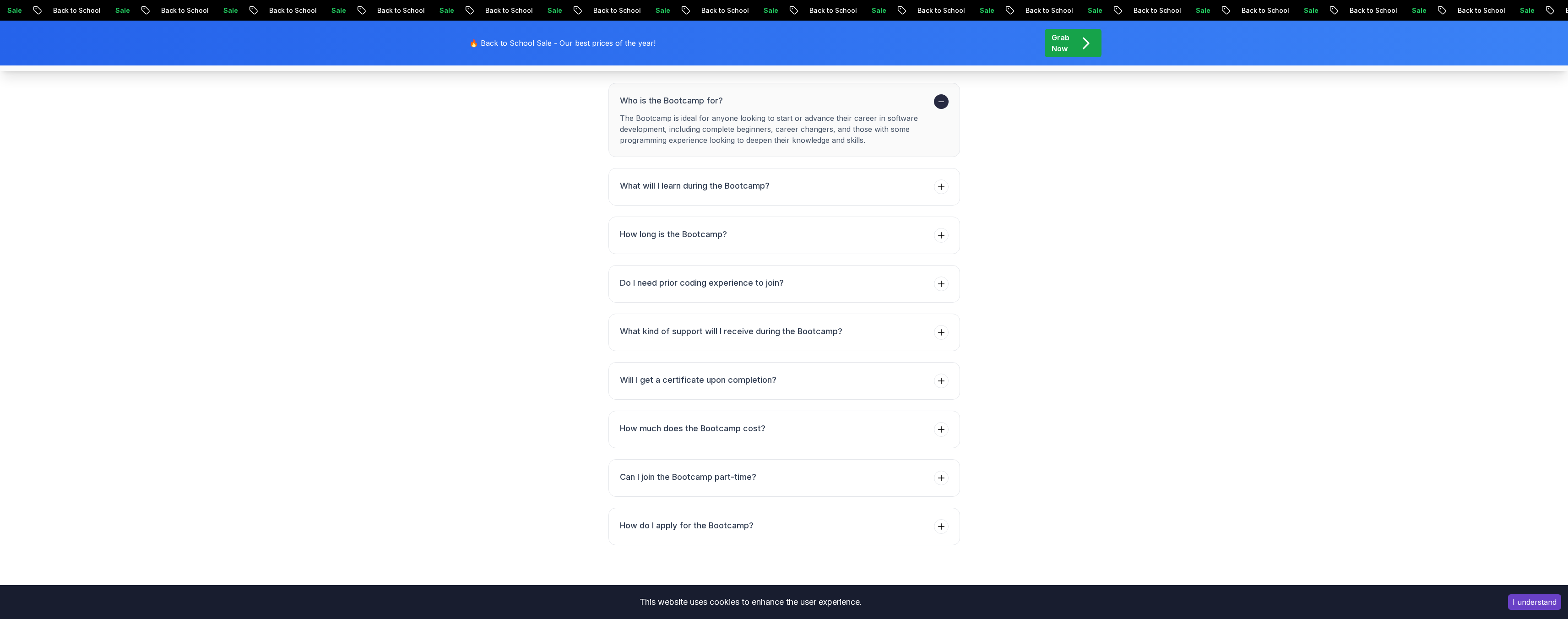
scroll to position [3510, 0]
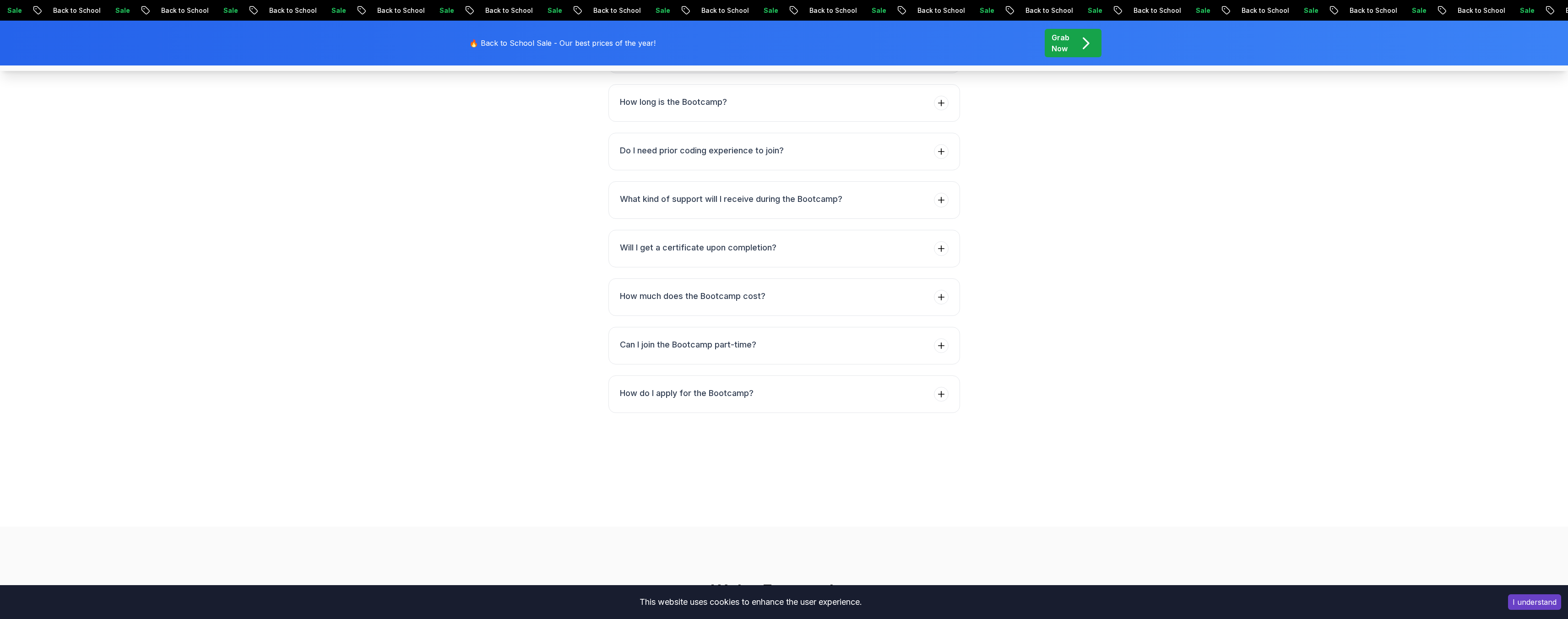
click at [740, 60] on h3 "What will I learn during the Bootcamp?" at bounding box center [694, 54] width 149 height 13
click at [690, 109] on h3 "How long is the Bootcamp?" at bounding box center [673, 102] width 107 height 13
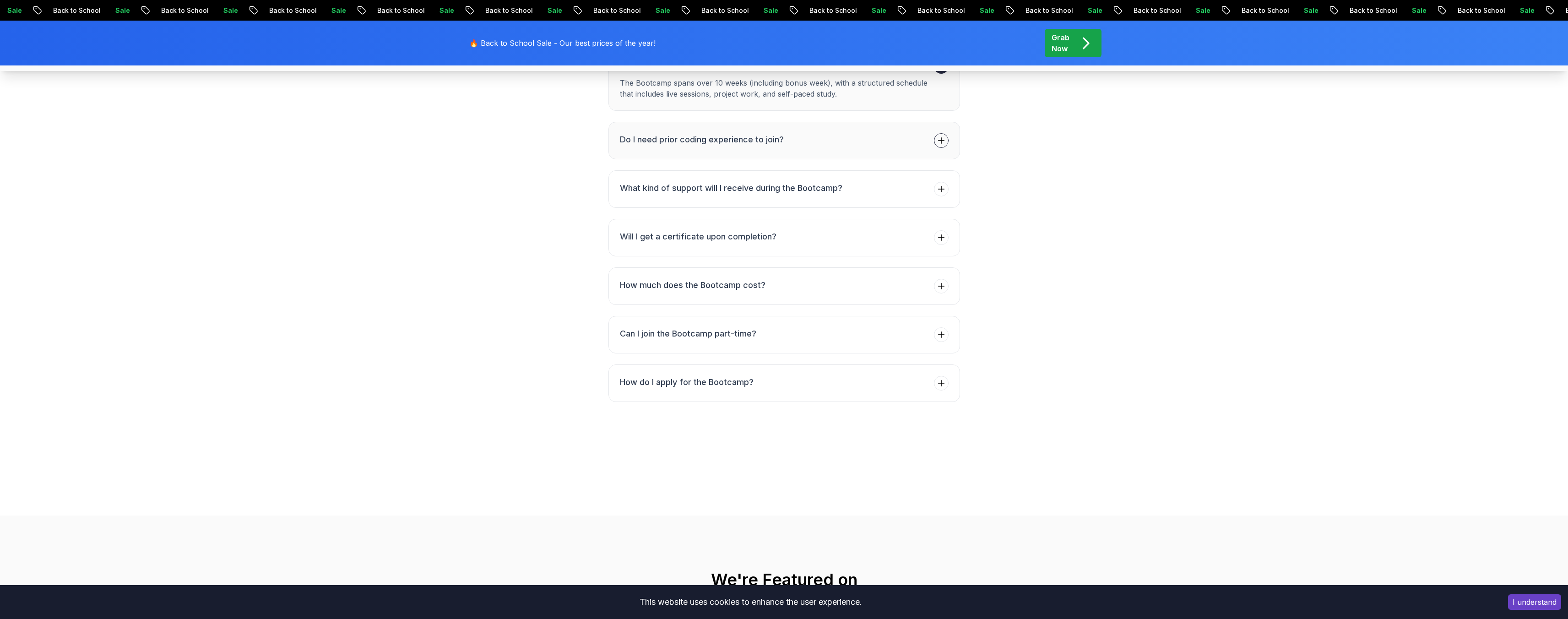
click at [730, 146] on h3 "Do I need prior coding experience to join?" at bounding box center [702, 139] width 164 height 13
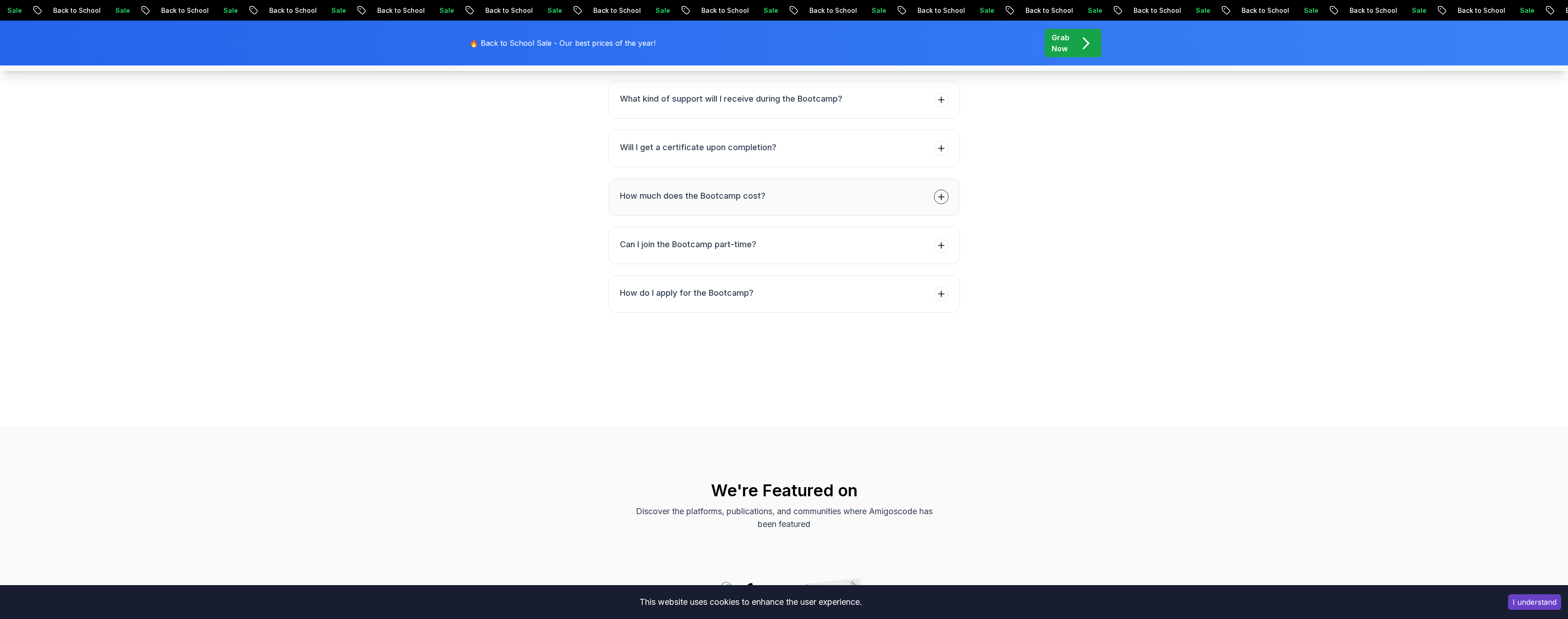
scroll to position [3670, 0]
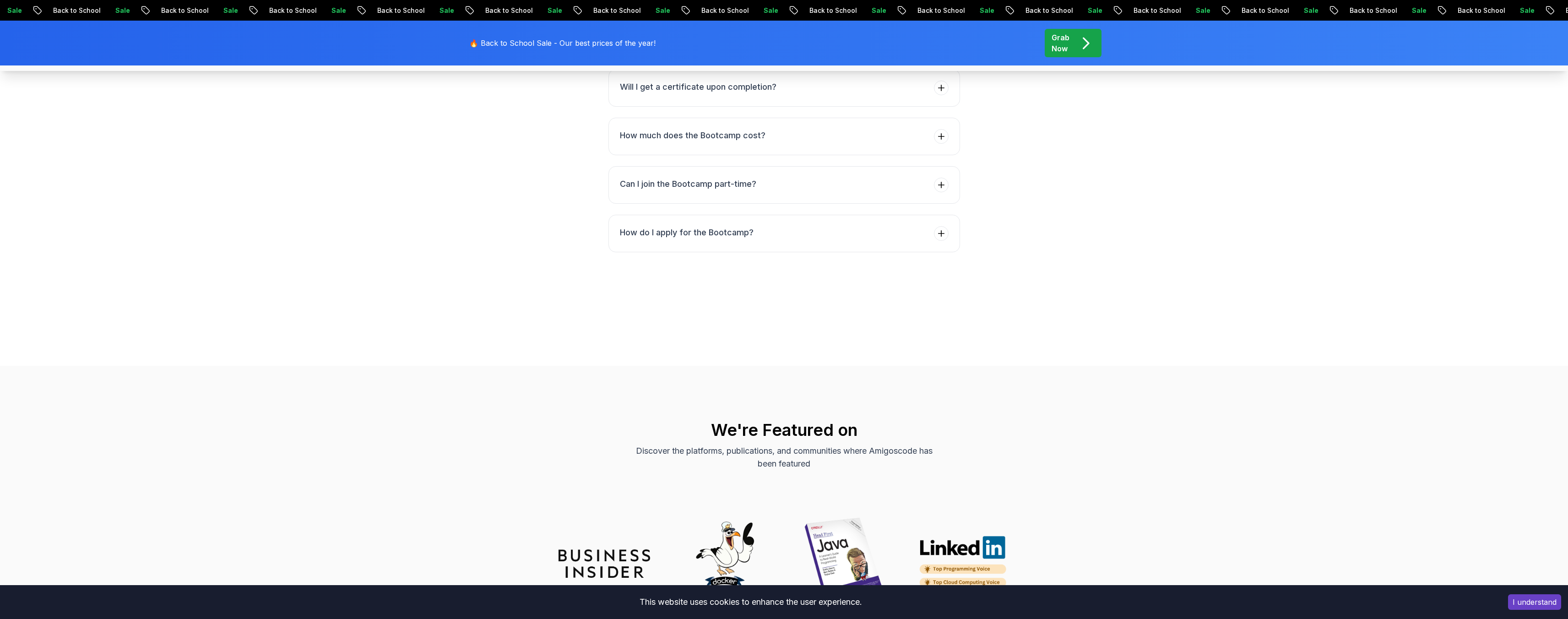
click at [710, 45] on h3 "What kind of support will I receive during the Bootcamp?" at bounding box center [732, 39] width 223 height 13
click at [672, 94] on h3 "Will I get a certificate upon completion?" at bounding box center [698, 87] width 157 height 13
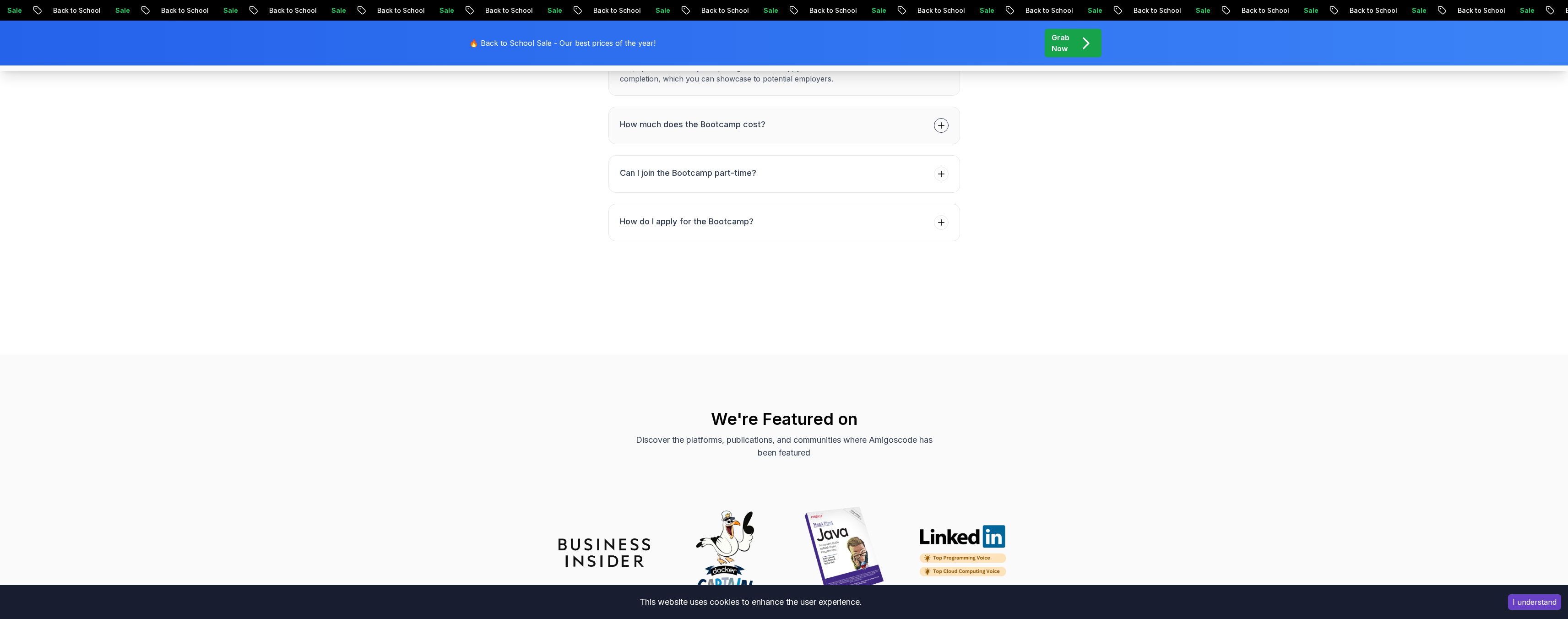
click at [657, 131] on h3 "How much does the Bootcamp cost?" at bounding box center [693, 124] width 146 height 13
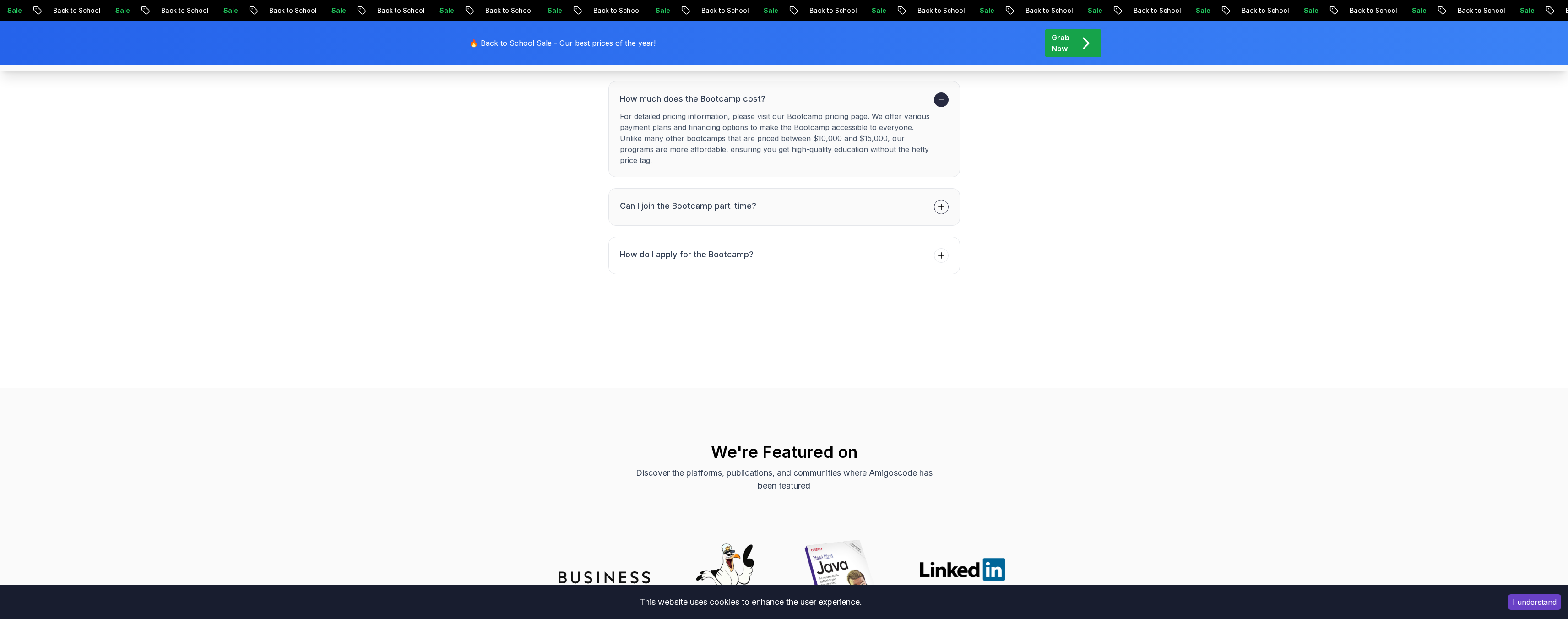
click at [705, 213] on h3 "Can I join the Bootcamp part-time?" at bounding box center [688, 206] width 136 height 13
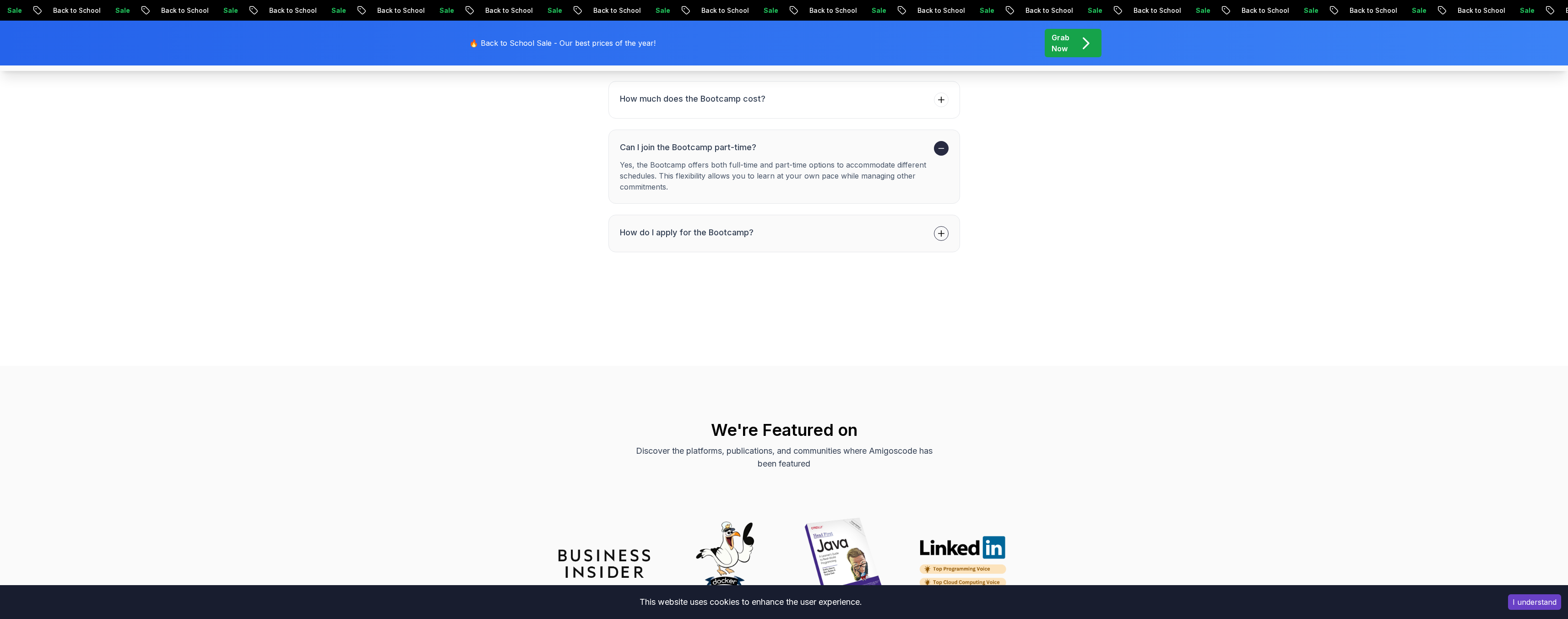
click at [694, 252] on button "How do I apply for the Bootcamp?" at bounding box center [784, 233] width 352 height 37
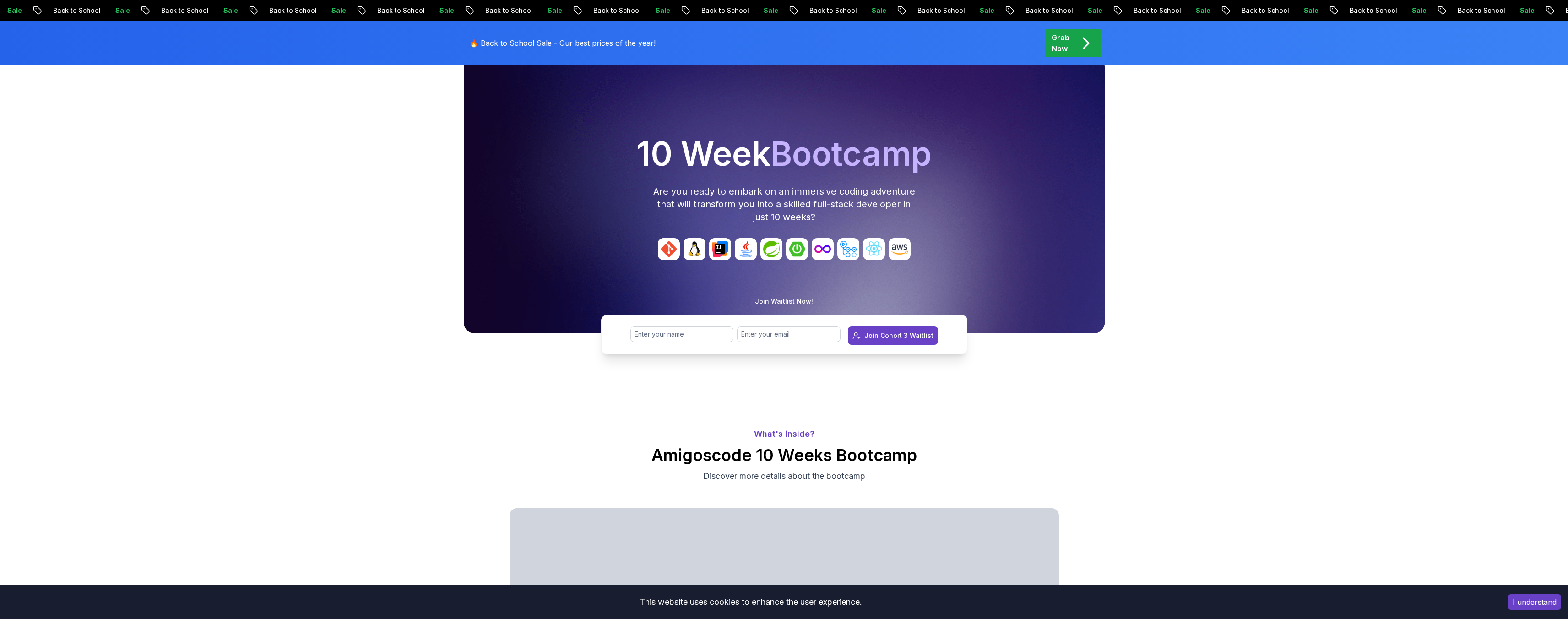
scroll to position [97, 0]
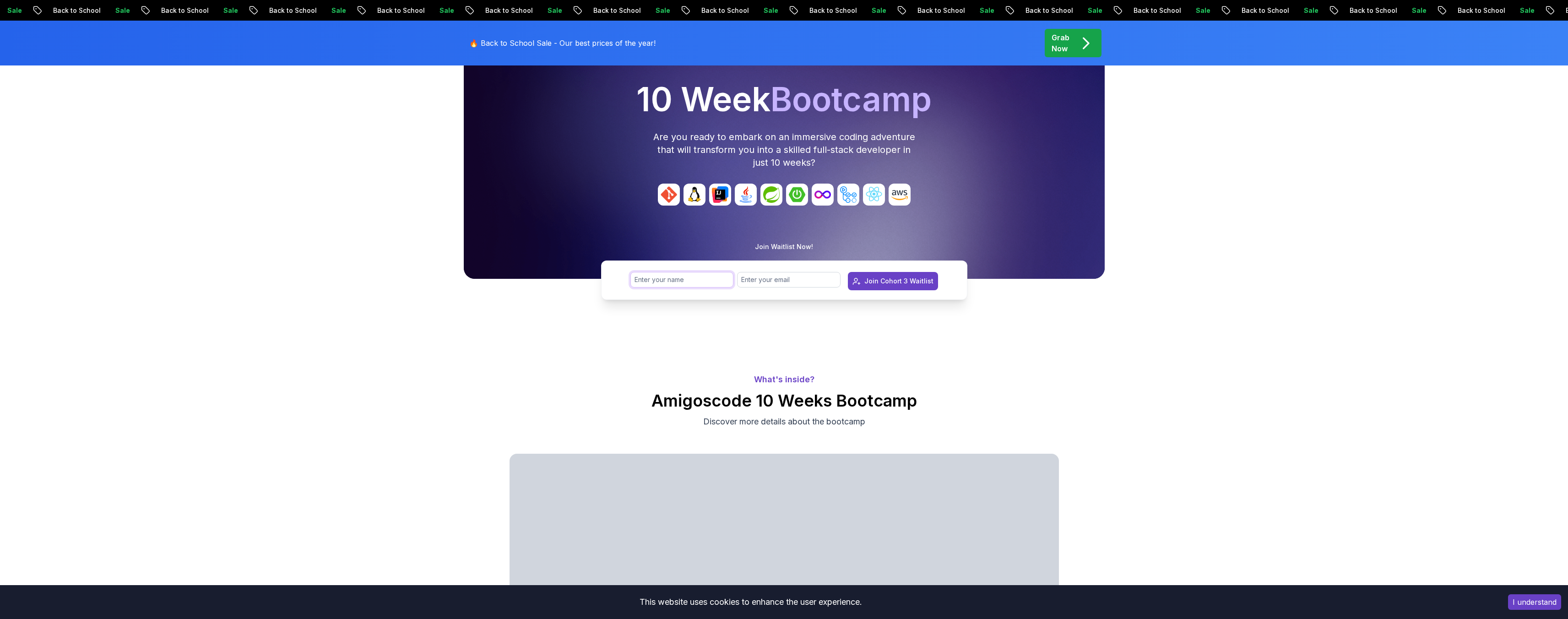
click at [692, 280] on input "text" at bounding box center [681, 279] width 103 height 16
type input "[PERSON_NAME]"
type input "[EMAIL_ADDRESS][DOMAIN_NAME]"
click at [882, 282] on div "Join Cohort 3 Waitlist" at bounding box center [899, 281] width 69 height 9
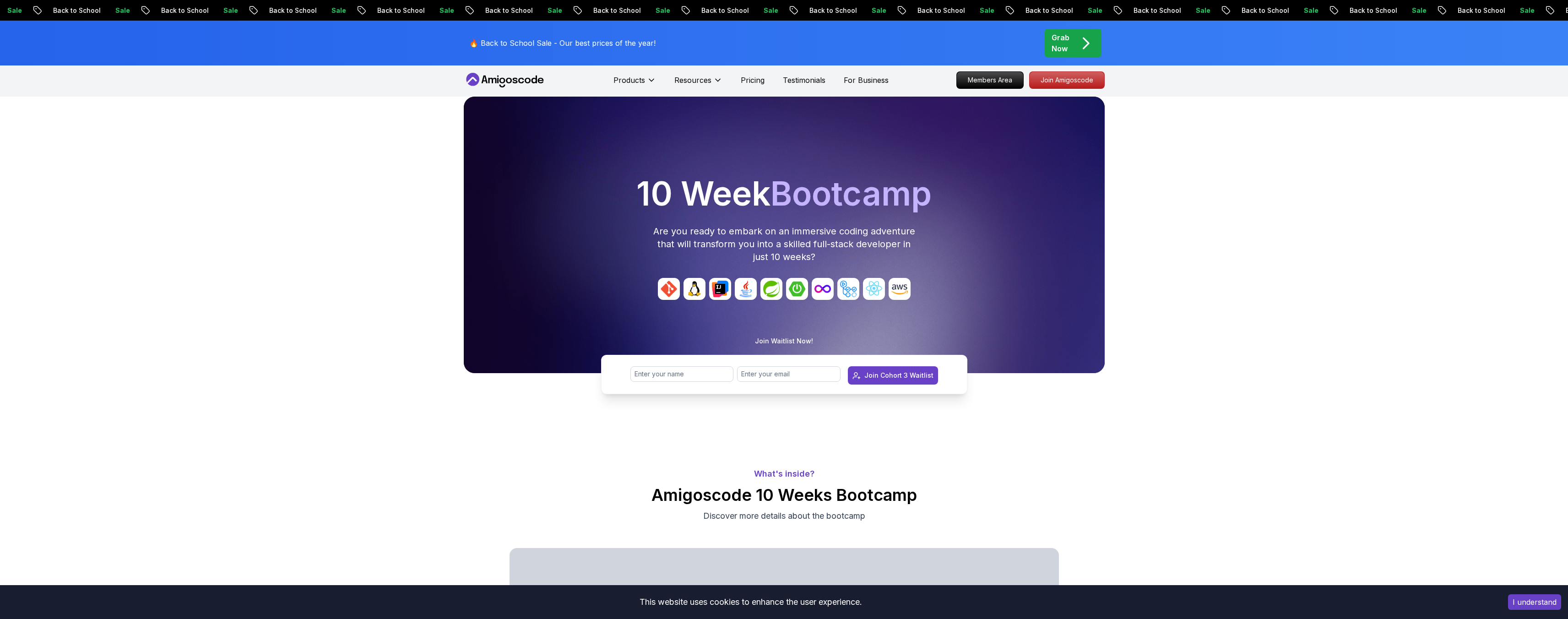
scroll to position [0, 0]
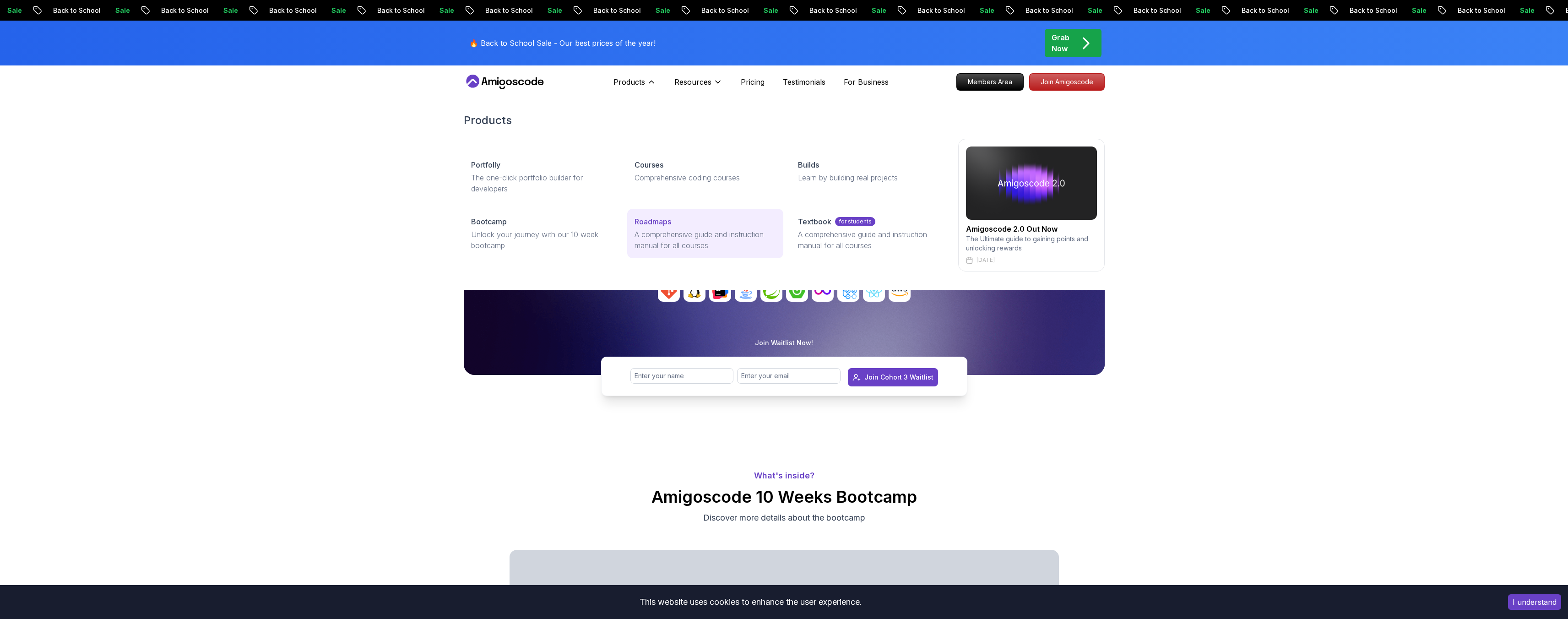
click at [690, 237] on p "A comprehensive guide and instruction manual for all courses" at bounding box center [705, 240] width 141 height 22
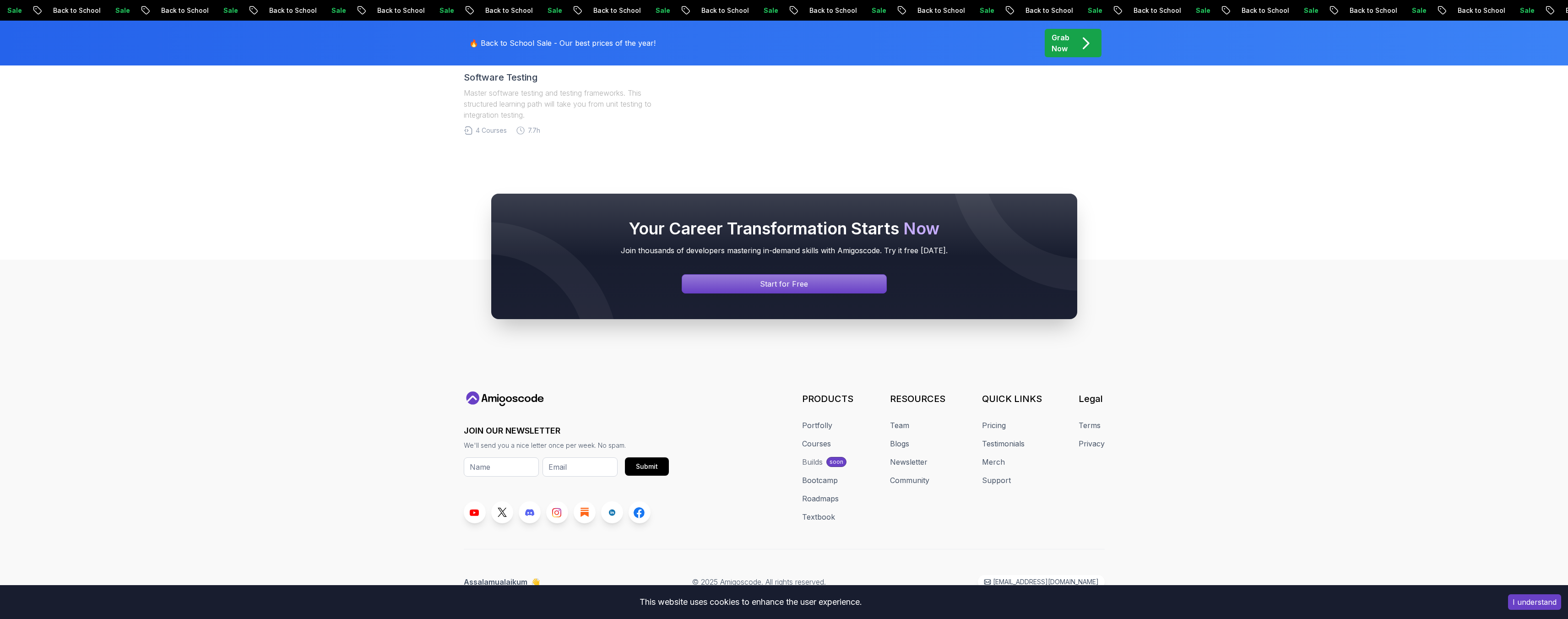
scroll to position [806, 0]
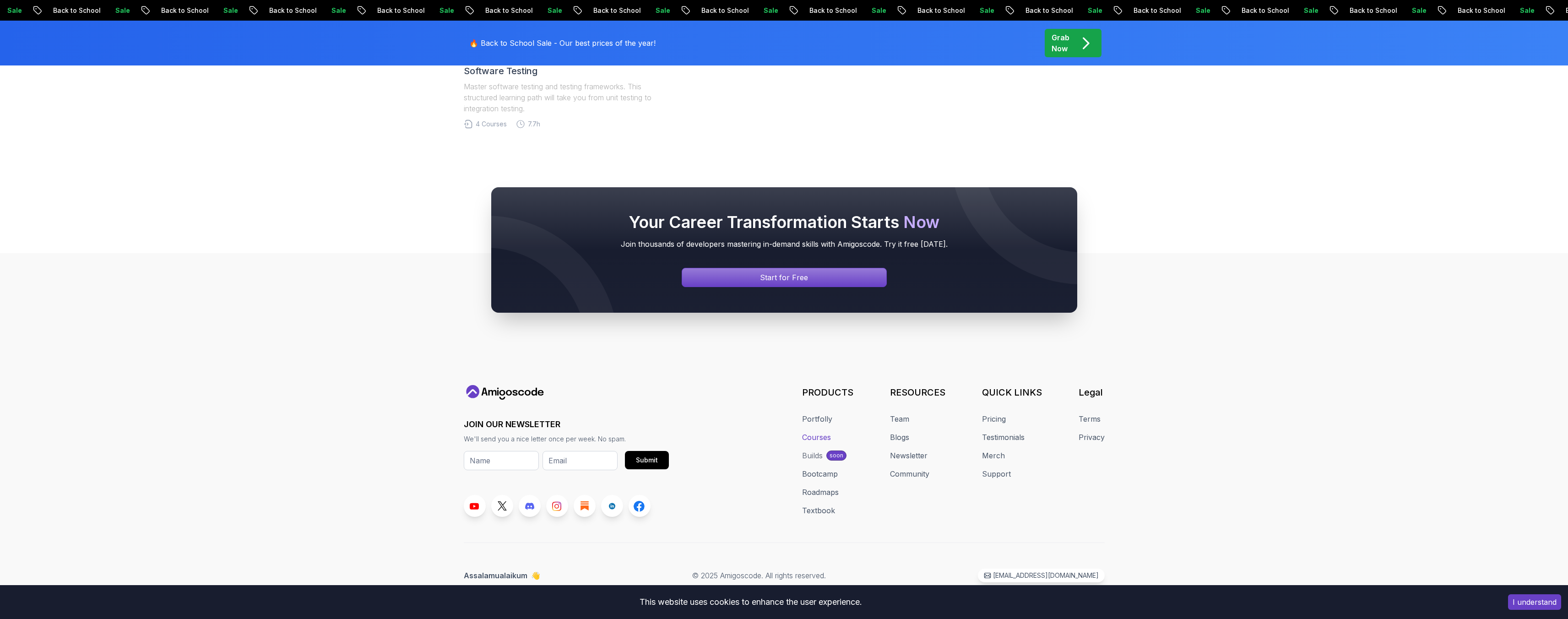
click at [821, 437] on link "Courses" at bounding box center [816, 437] width 29 height 11
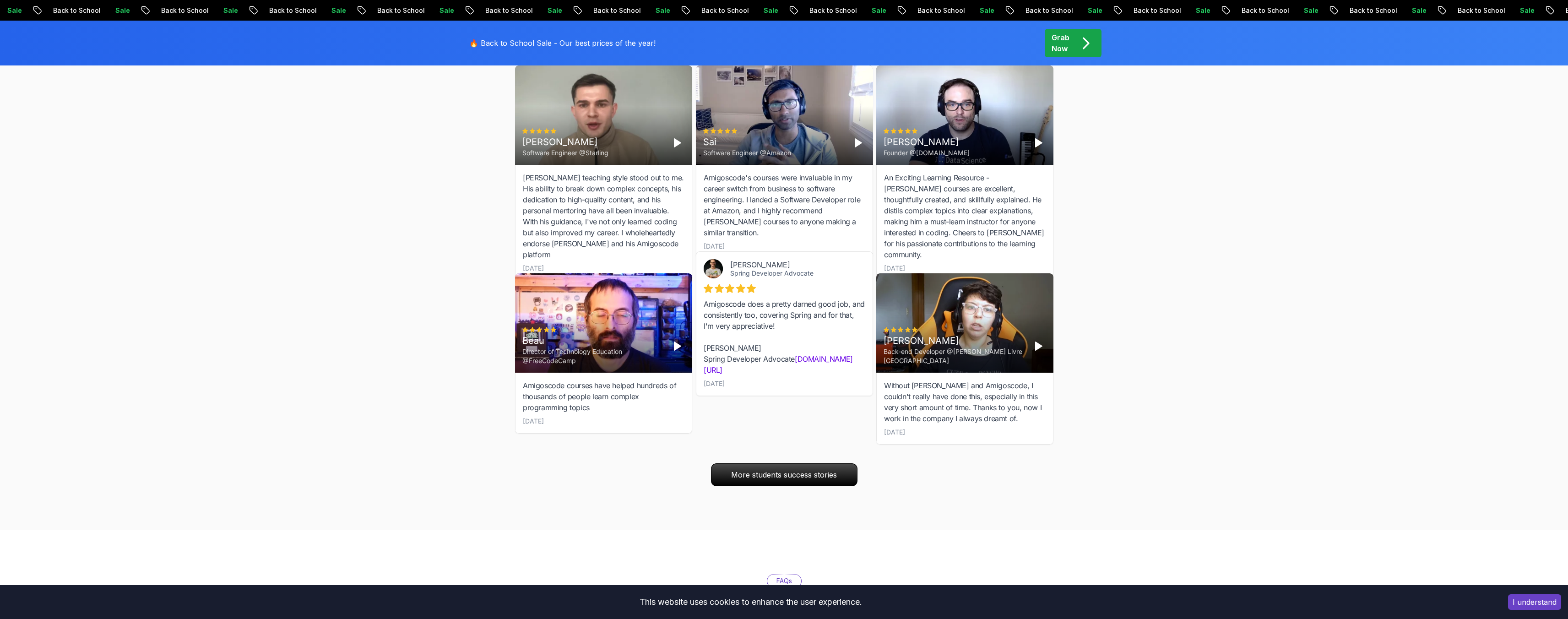
scroll to position [3216, 0]
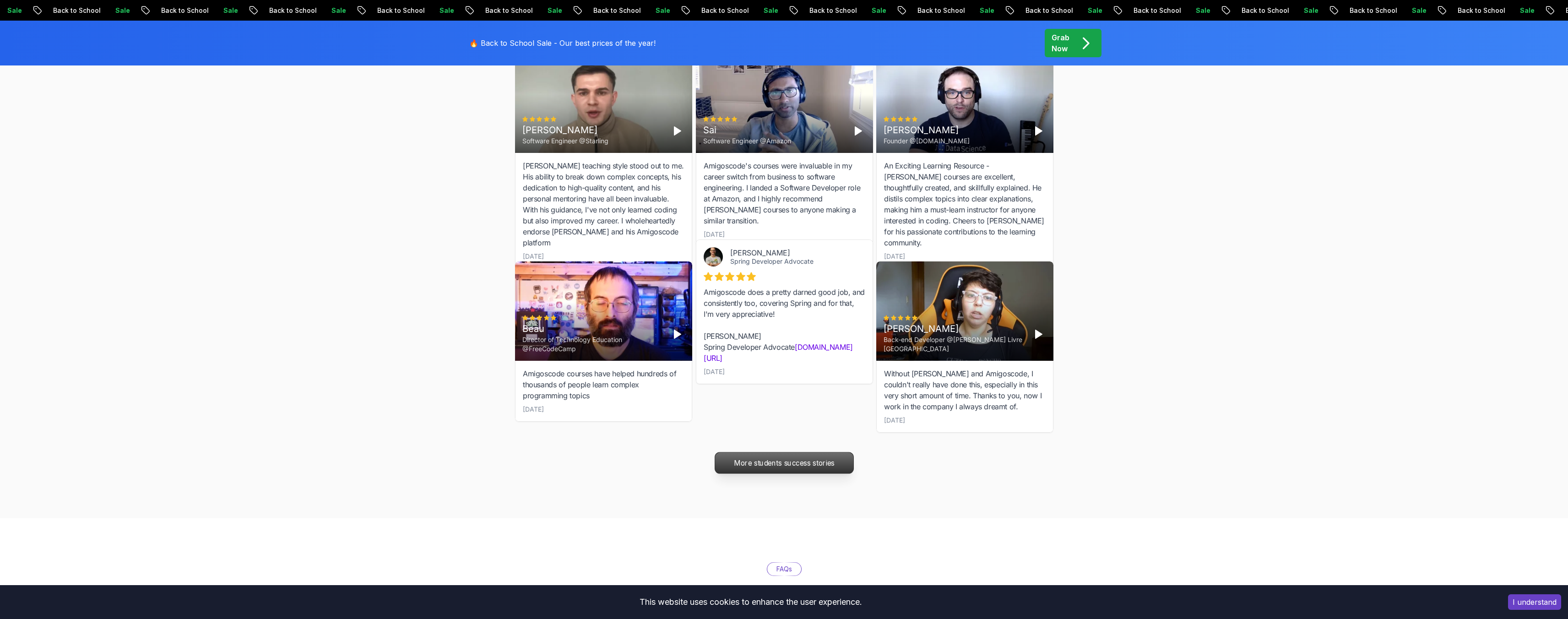
click at [753, 454] on p "More students success stories" at bounding box center [784, 462] width 138 height 21
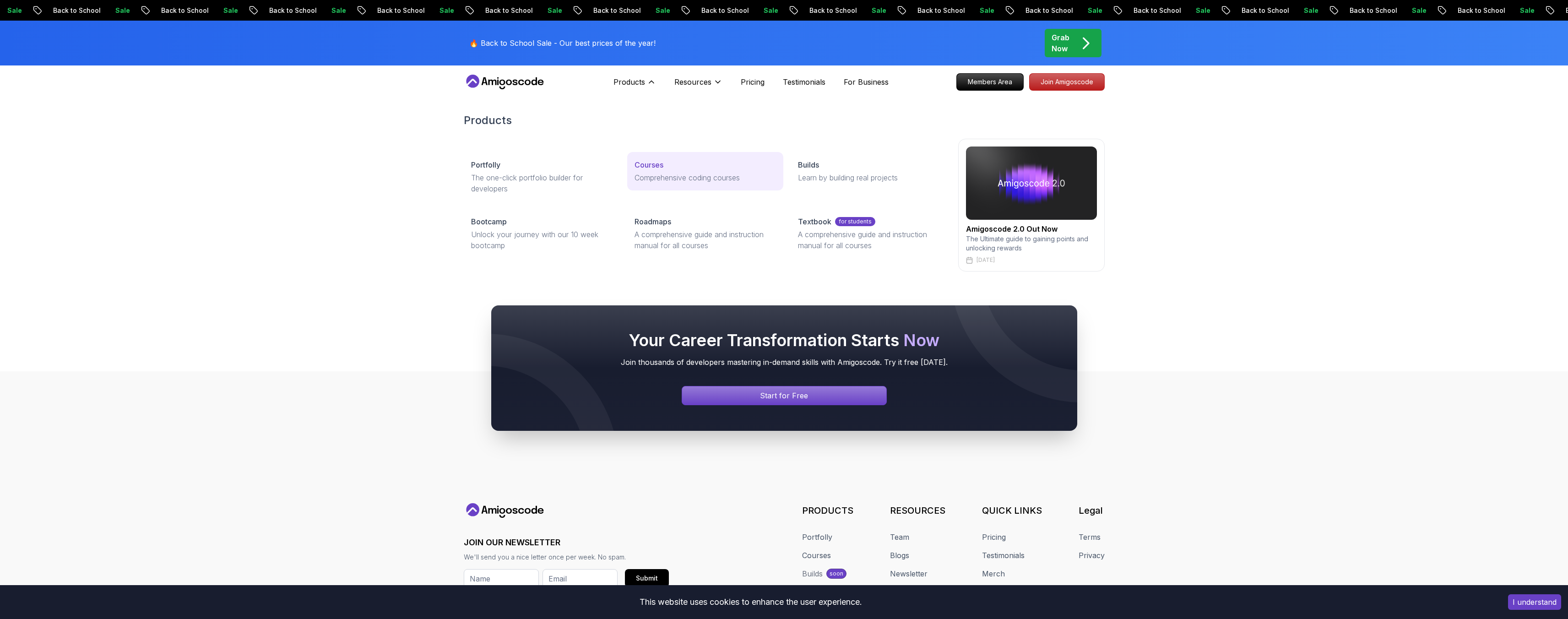
click at [669, 172] on p "Comprehensive coding courses" at bounding box center [705, 177] width 141 height 11
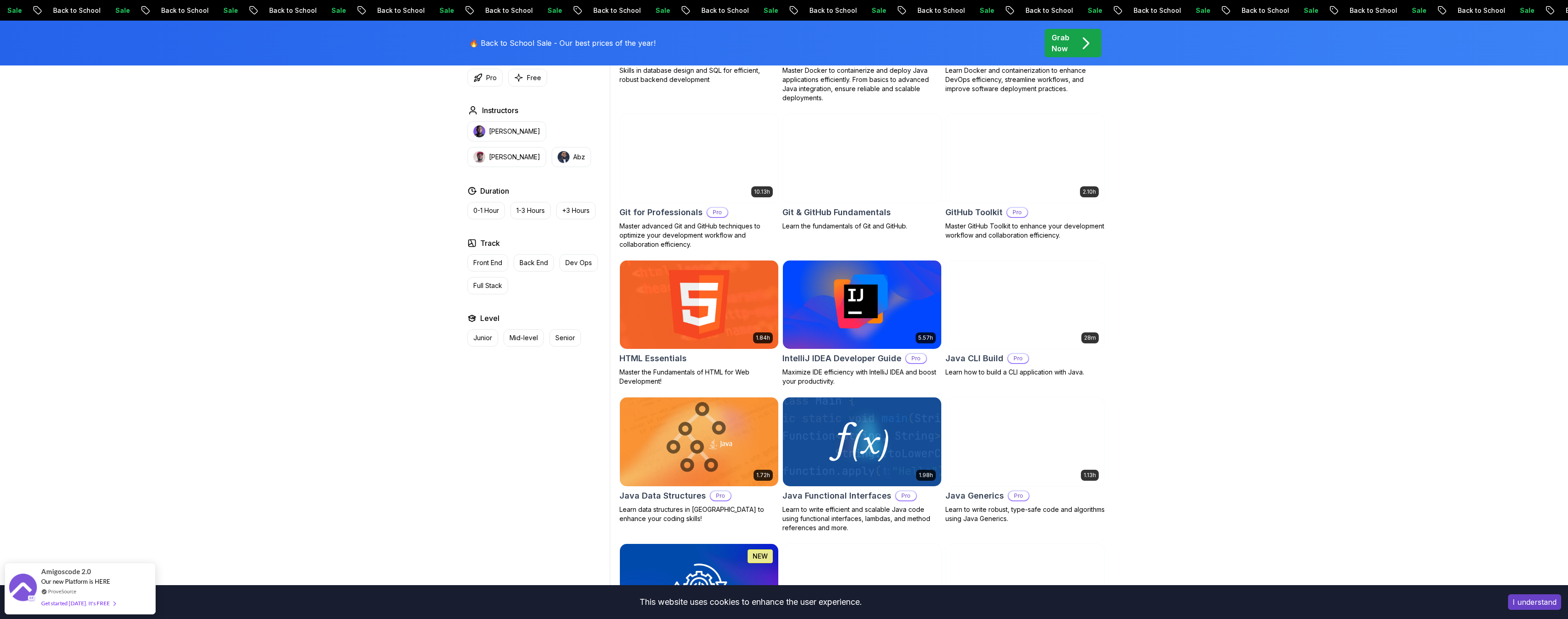
scroll to position [1001, 0]
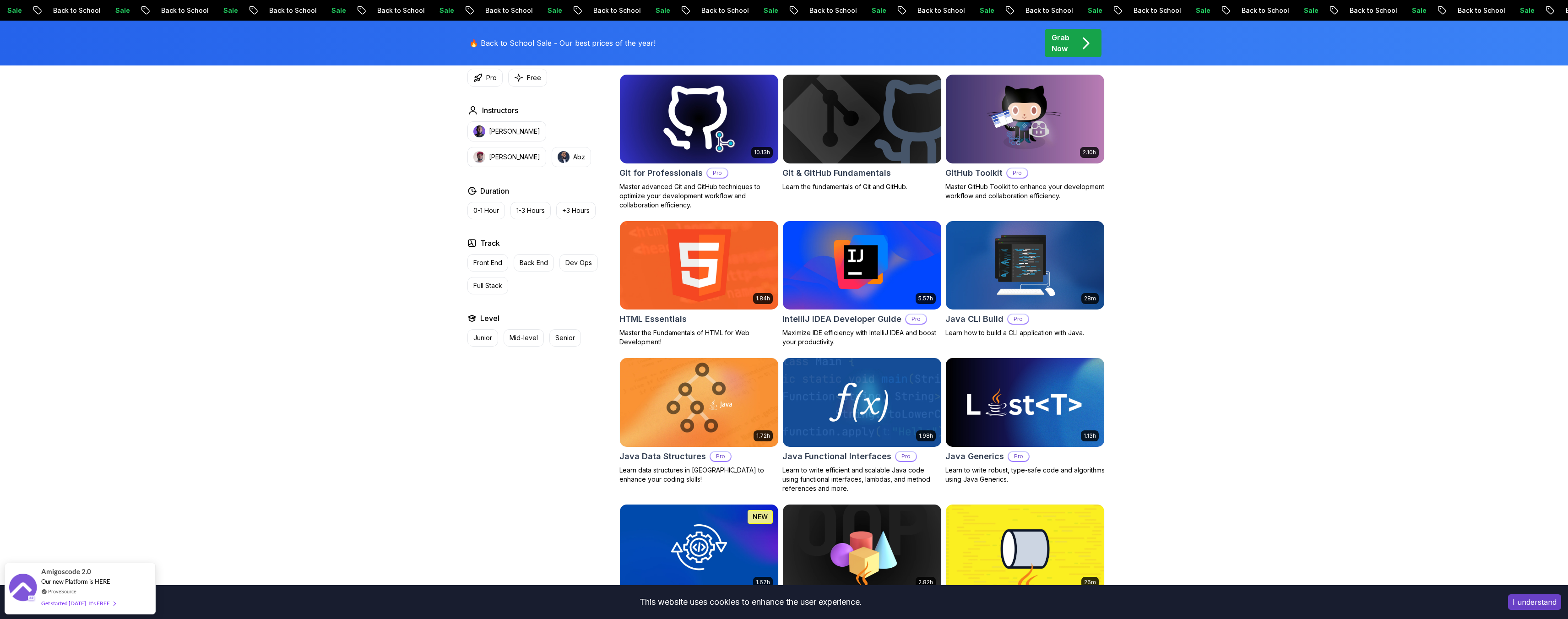
click at [701, 269] on img at bounding box center [698, 265] width 166 height 93
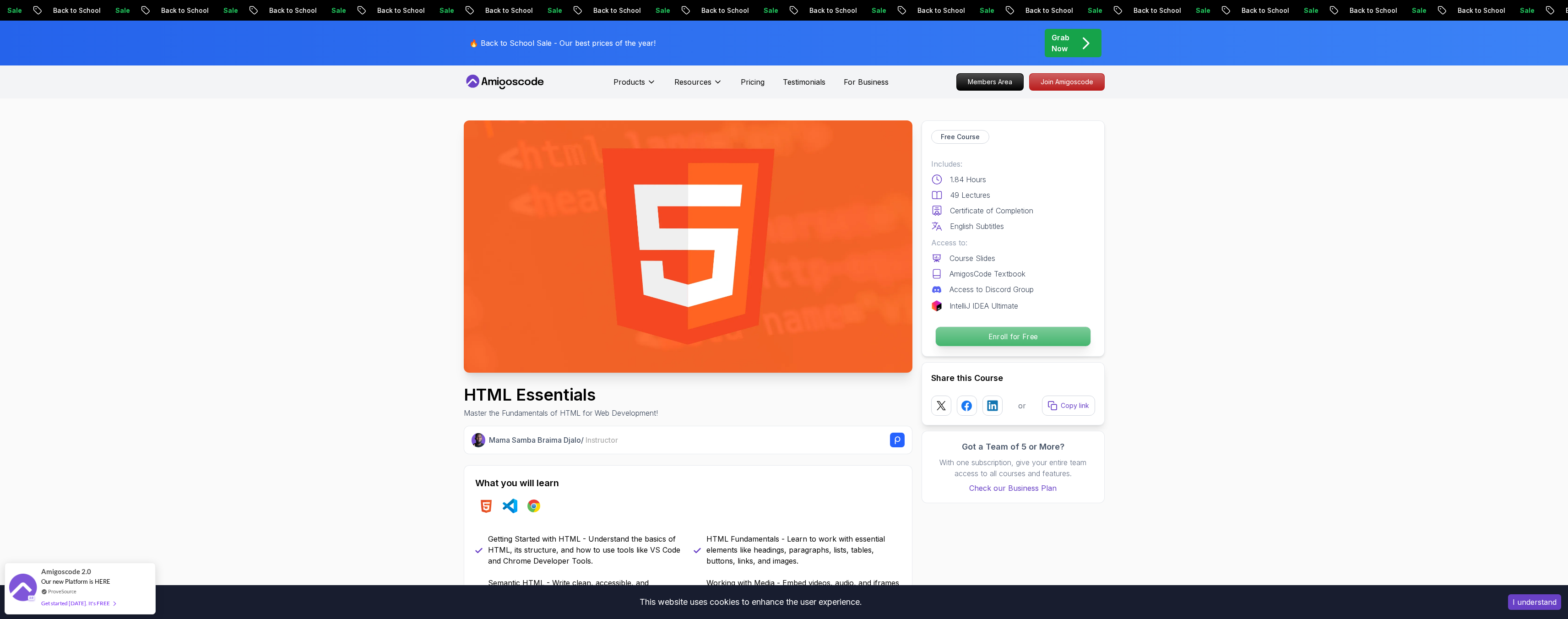
click at [999, 337] on p "Enroll for Free" at bounding box center [1012, 336] width 155 height 19
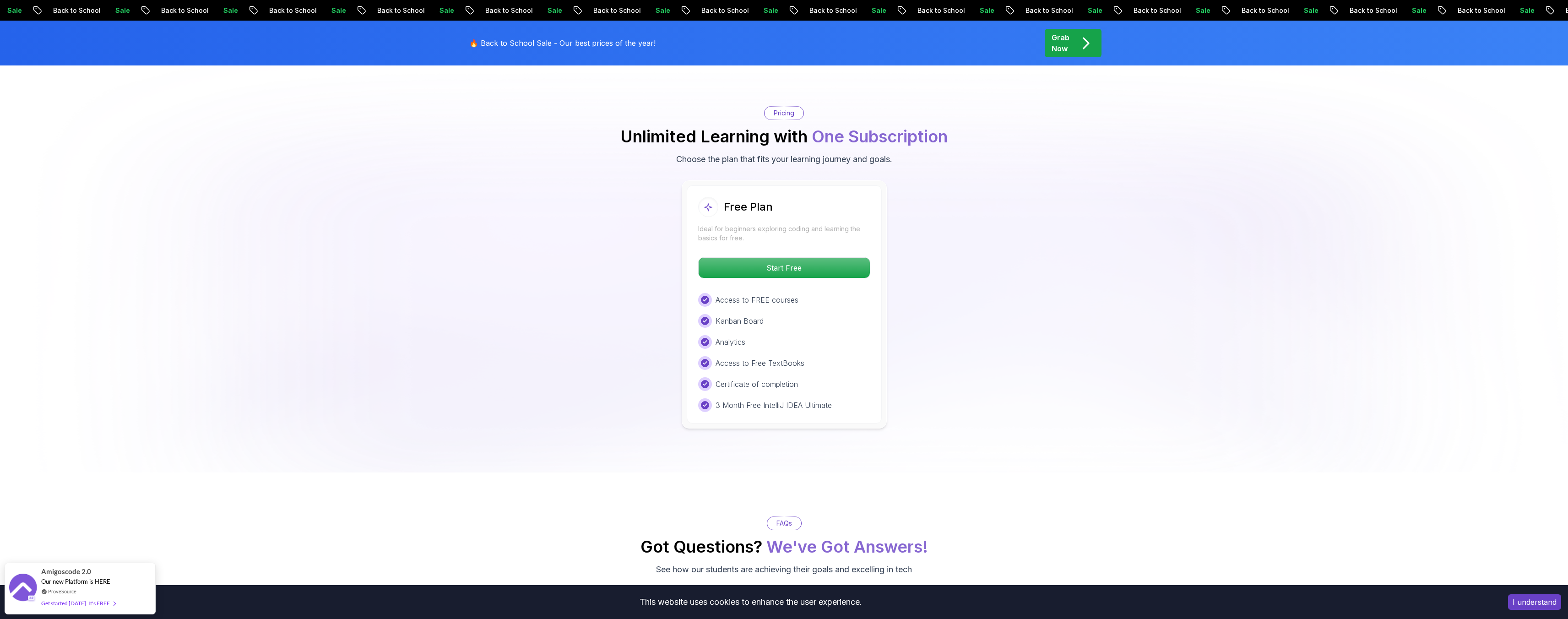
scroll to position [1852, 0]
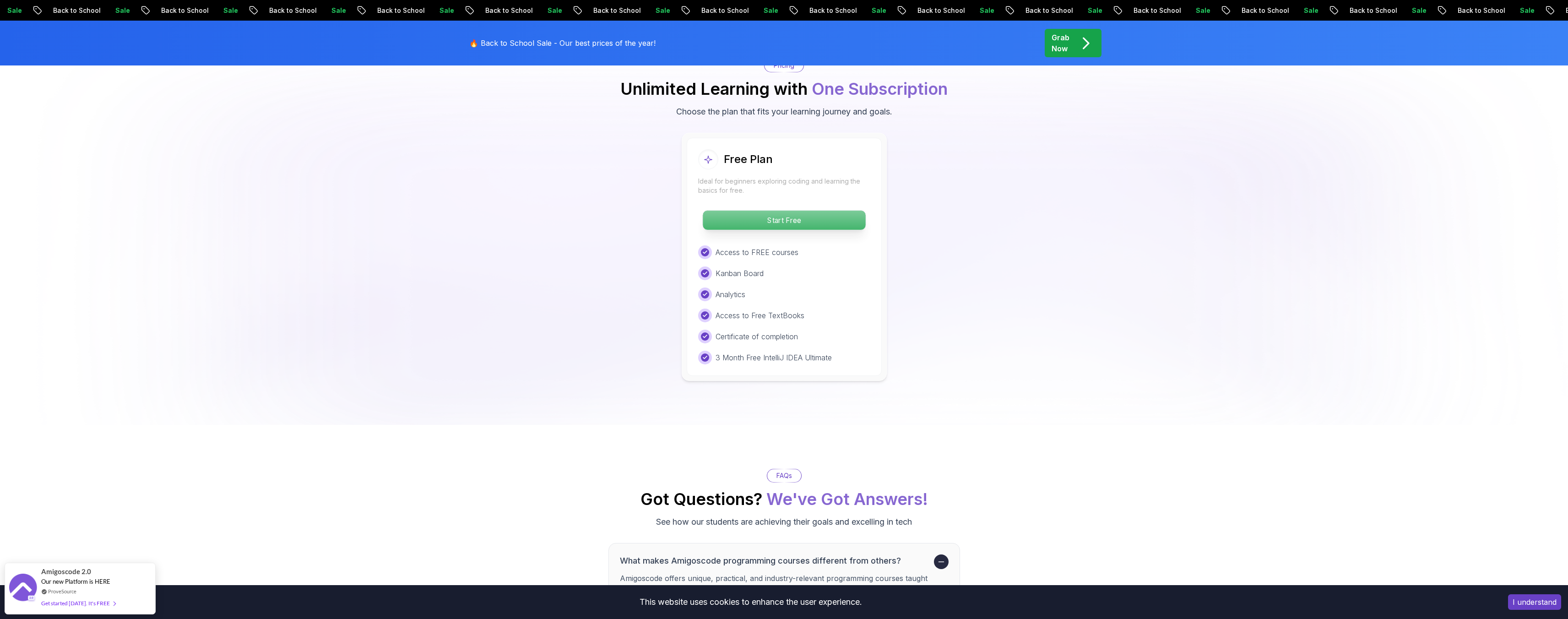
click at [775, 223] on p "Start Free" at bounding box center [784, 220] width 162 height 19
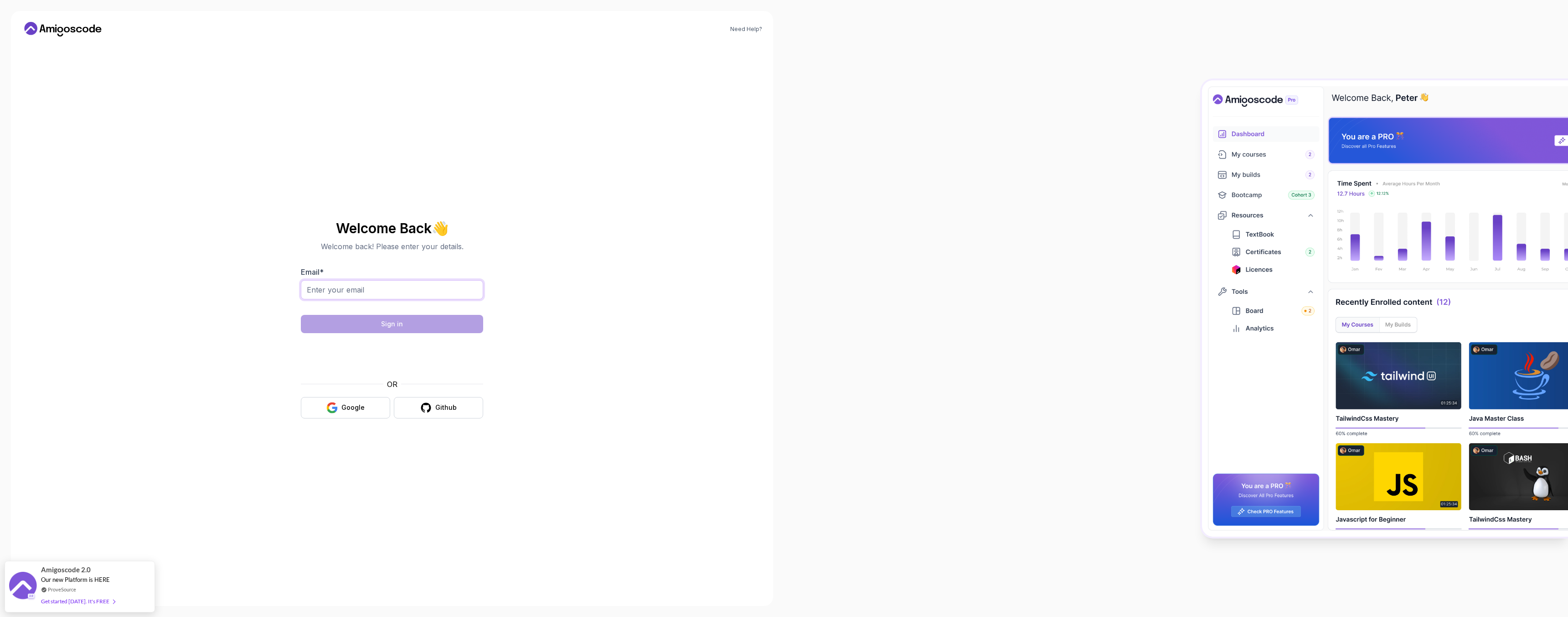
click at [338, 288] on input "Email *" at bounding box center [391, 290] width 182 height 19
type input "[EMAIL_ADDRESS][DOMAIN_NAME]"
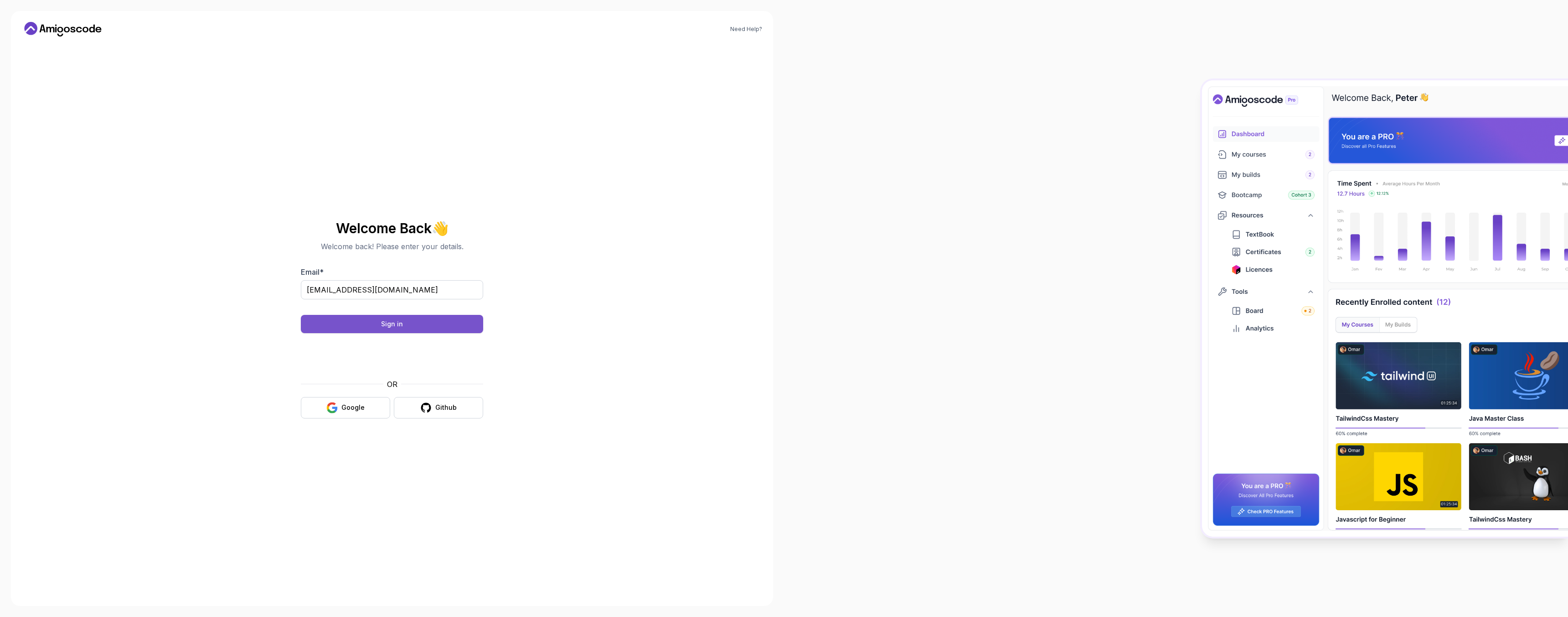
click at [386, 327] on div "Sign in" at bounding box center [392, 324] width 22 height 9
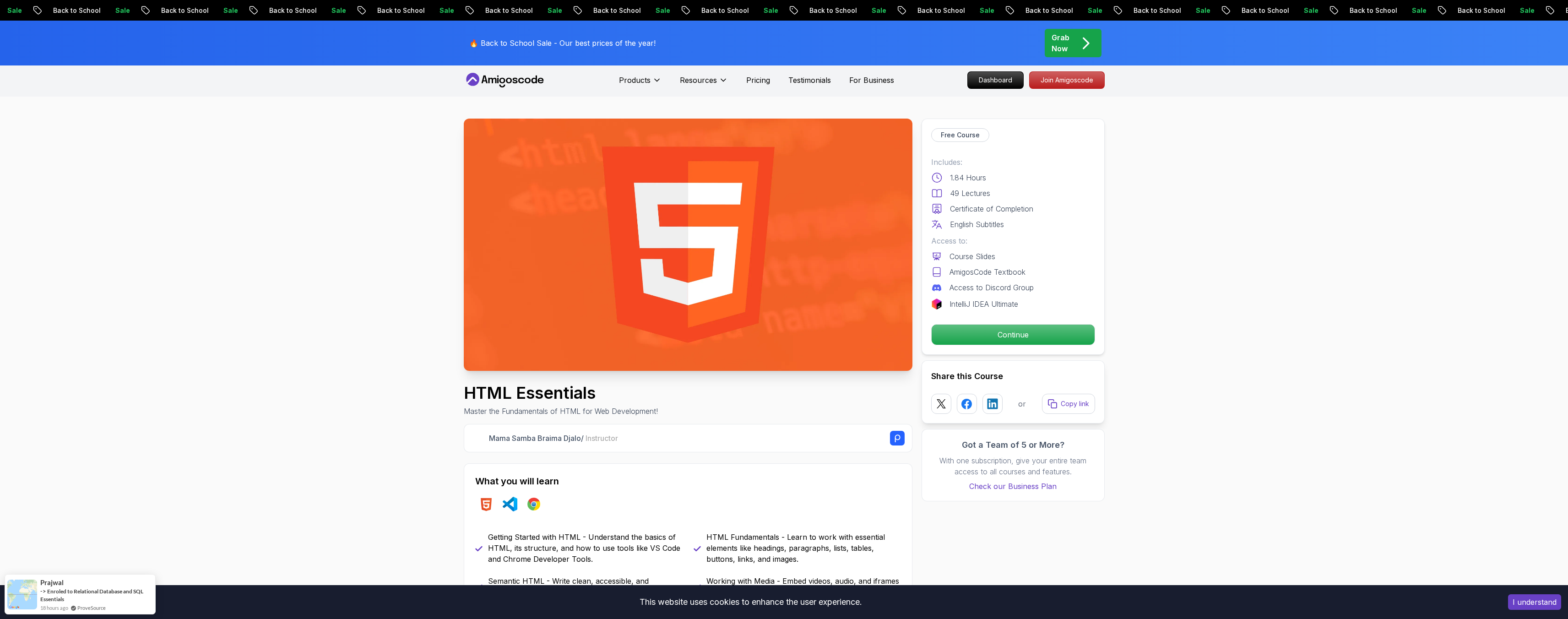
scroll to position [4, 0]
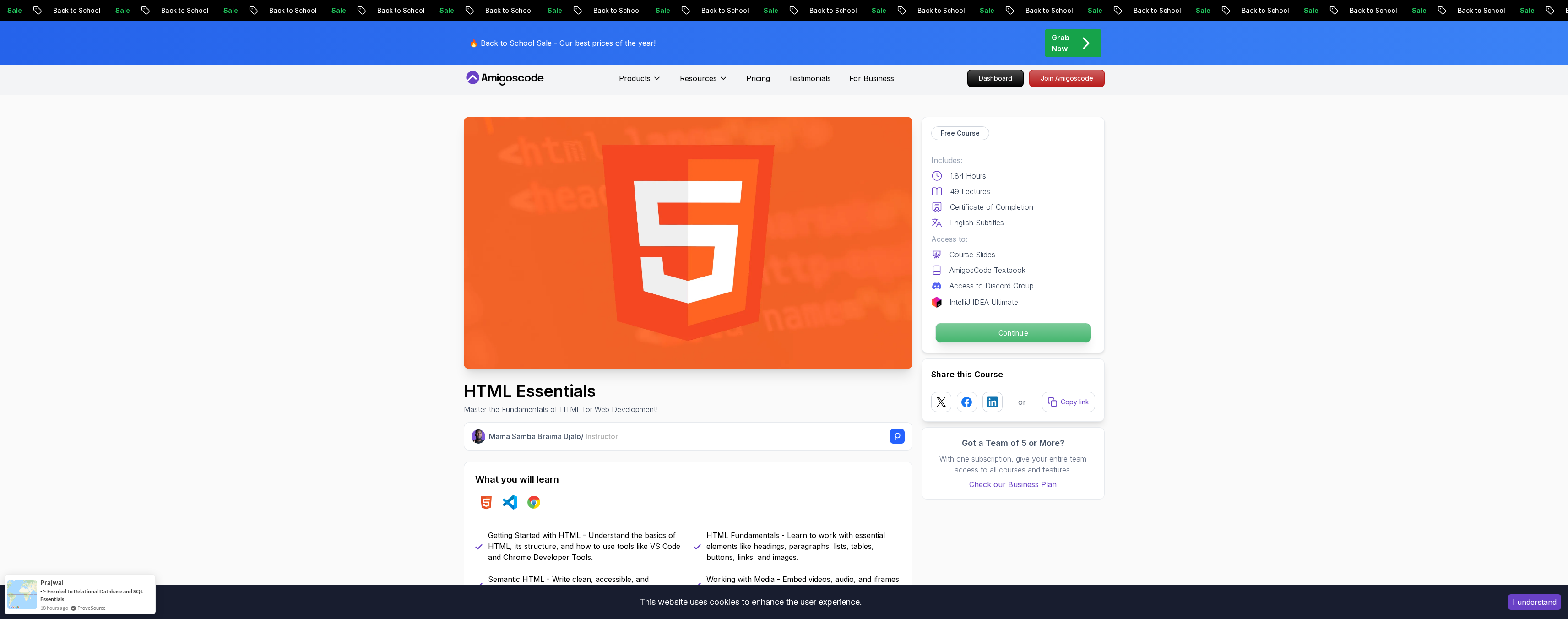
click at [1022, 333] on p "Continue" at bounding box center [1012, 332] width 155 height 19
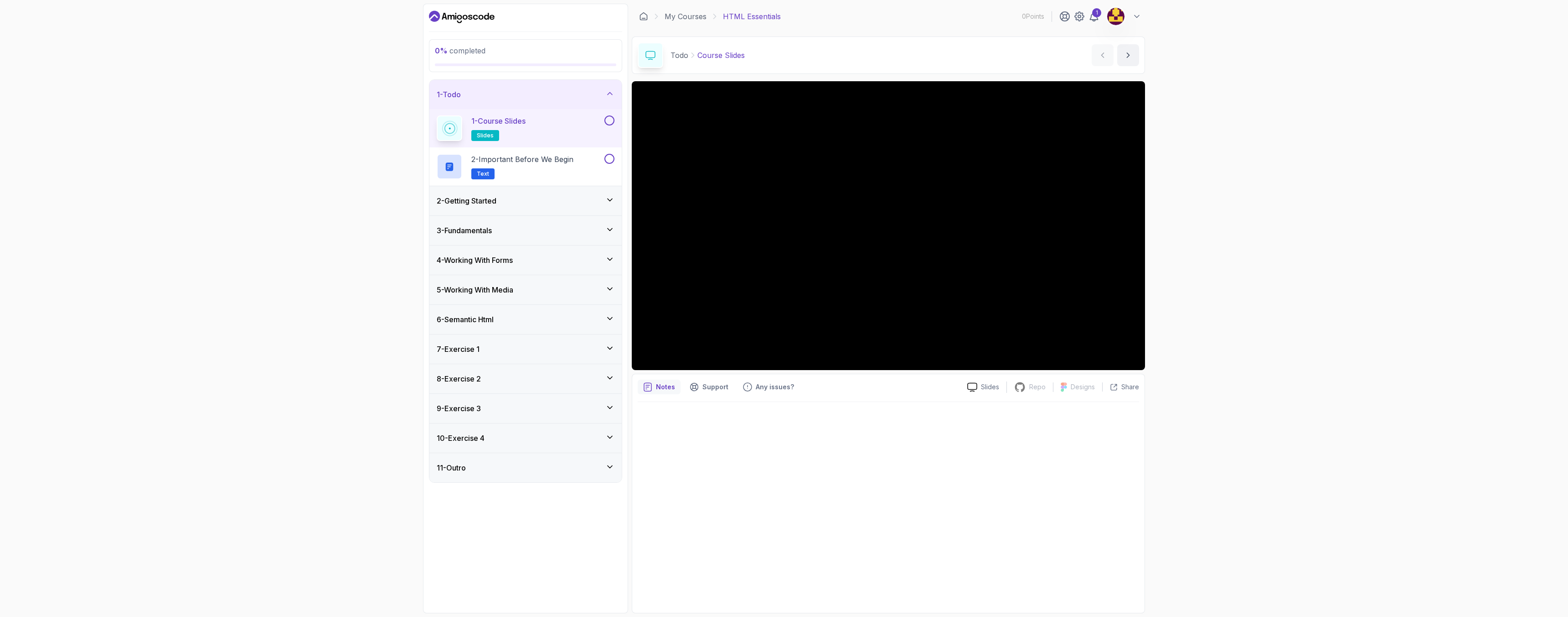
click at [538, 203] on div "2 - Getting Started" at bounding box center [525, 201] width 178 height 11
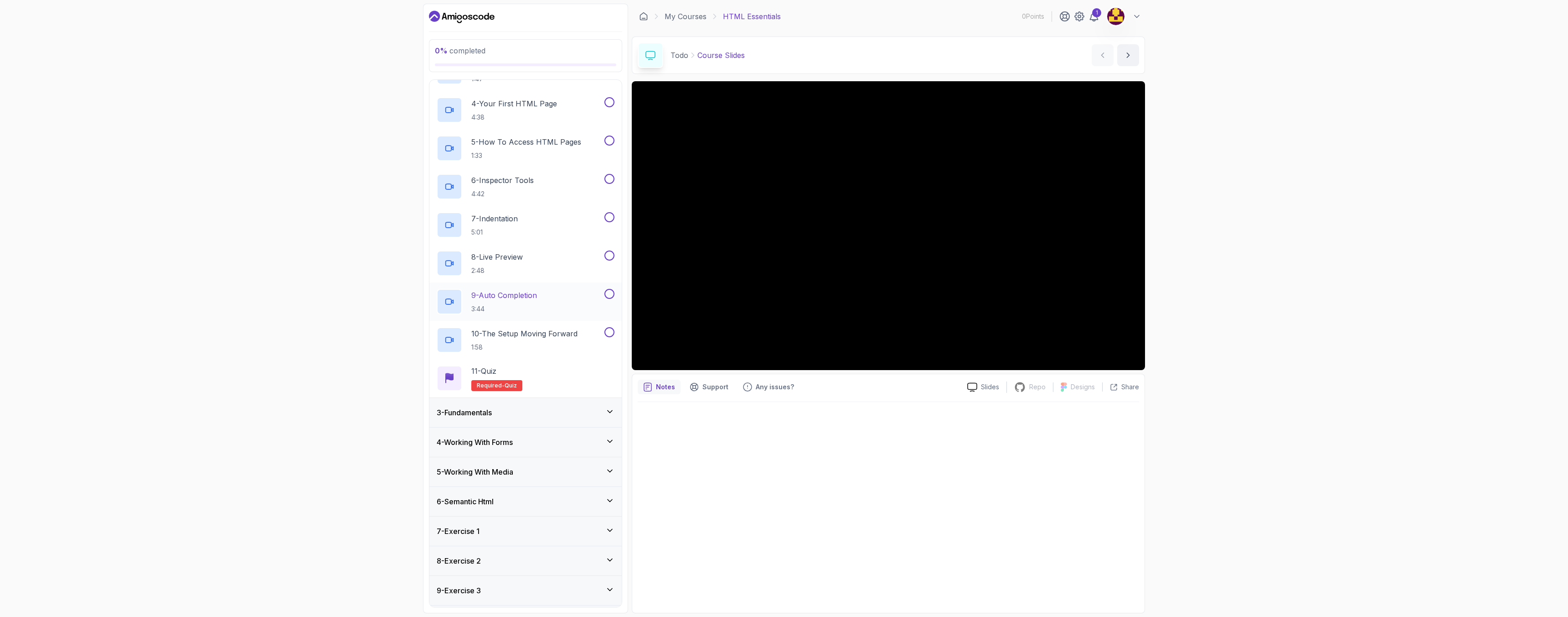
scroll to position [220, 0]
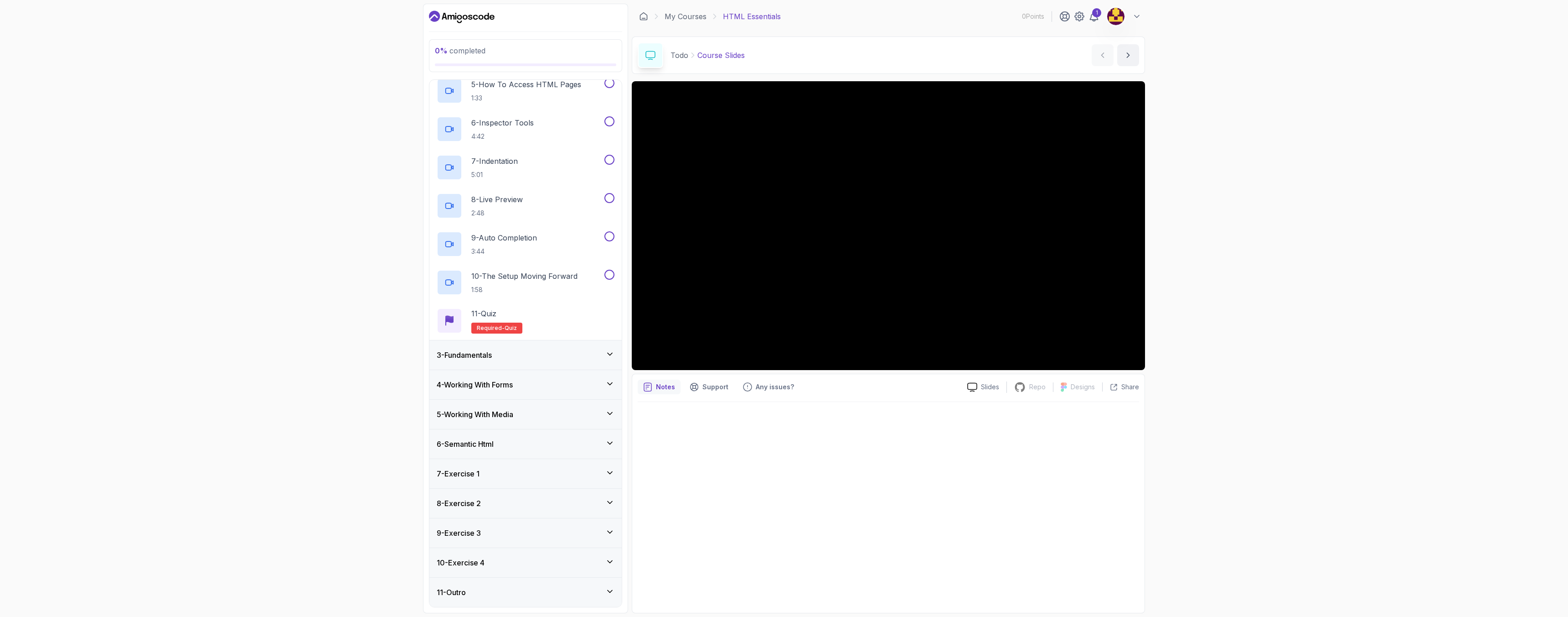
click at [522, 352] on div "3 - Fundamentals" at bounding box center [525, 355] width 178 height 11
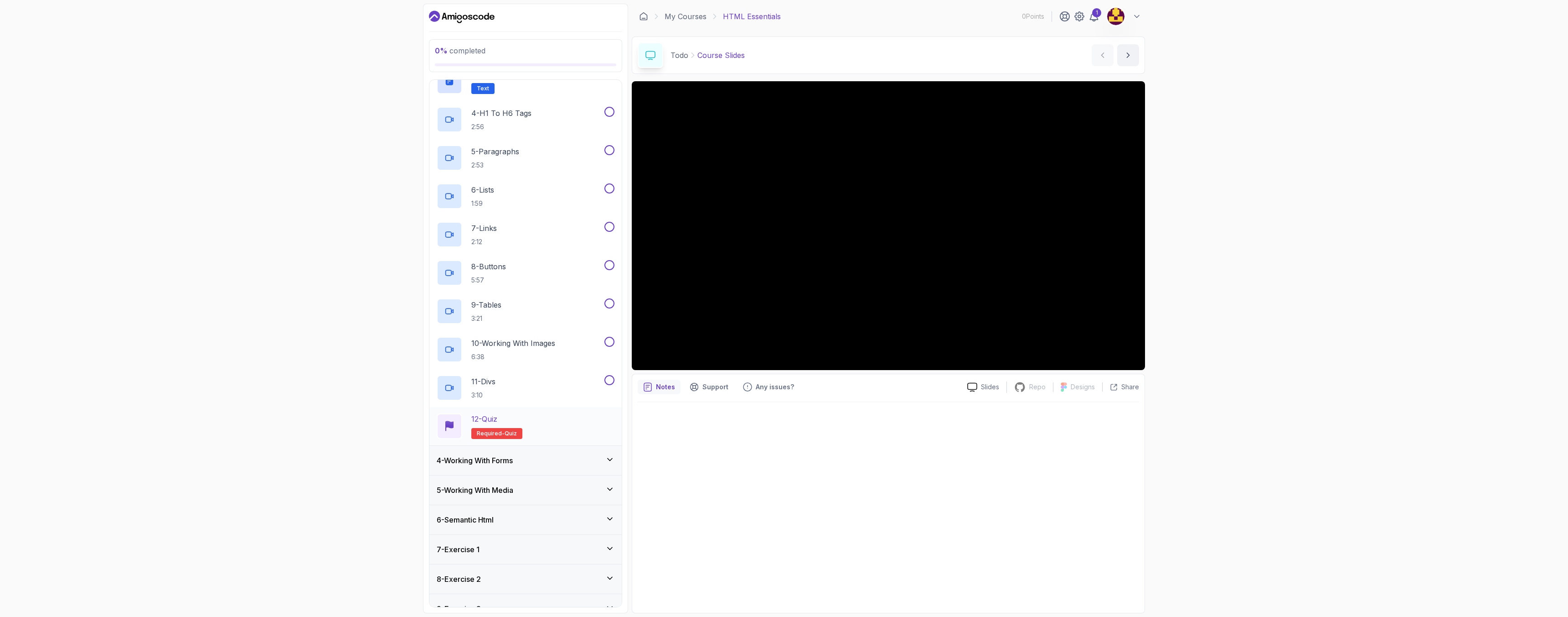
scroll to position [259, 0]
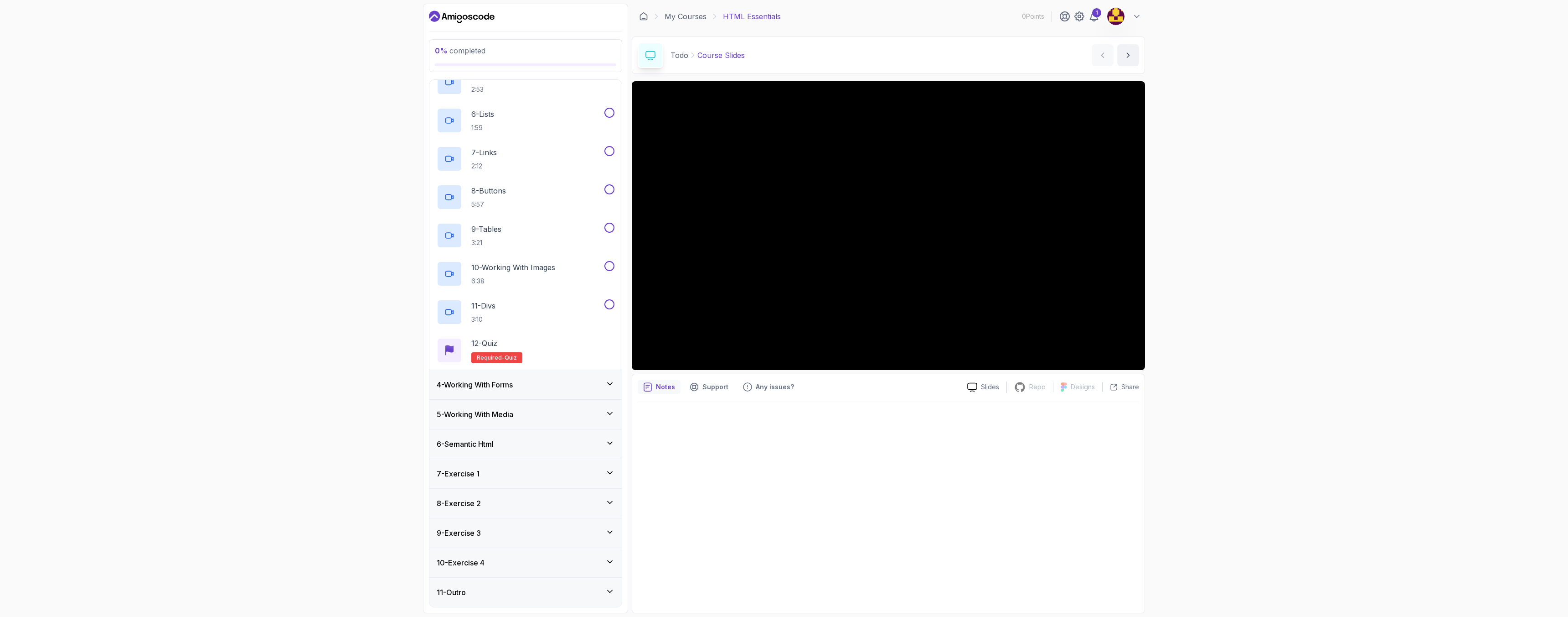
click at [508, 390] on div "4 - Working With Forms" at bounding box center [525, 385] width 192 height 30
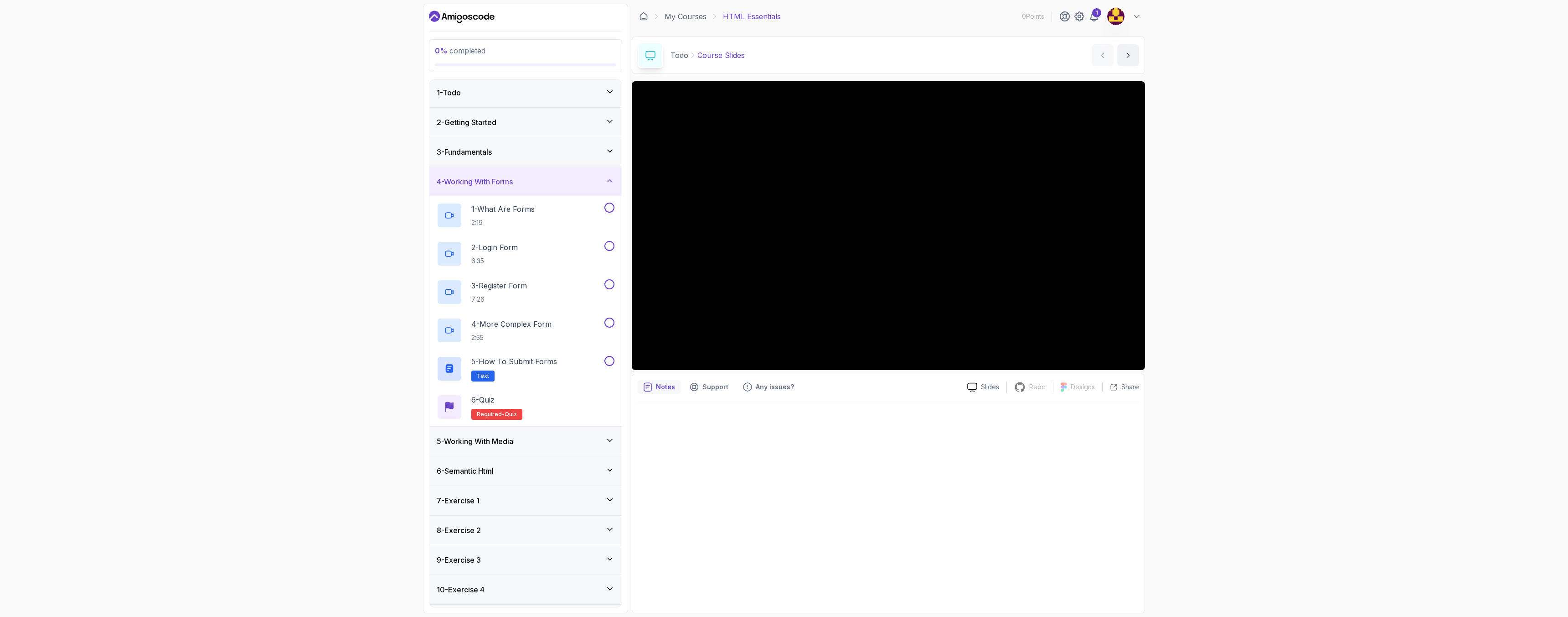
scroll to position [4, 0]
click at [509, 440] on h3 "5 - Working With Media" at bounding box center [474, 439] width 77 height 11
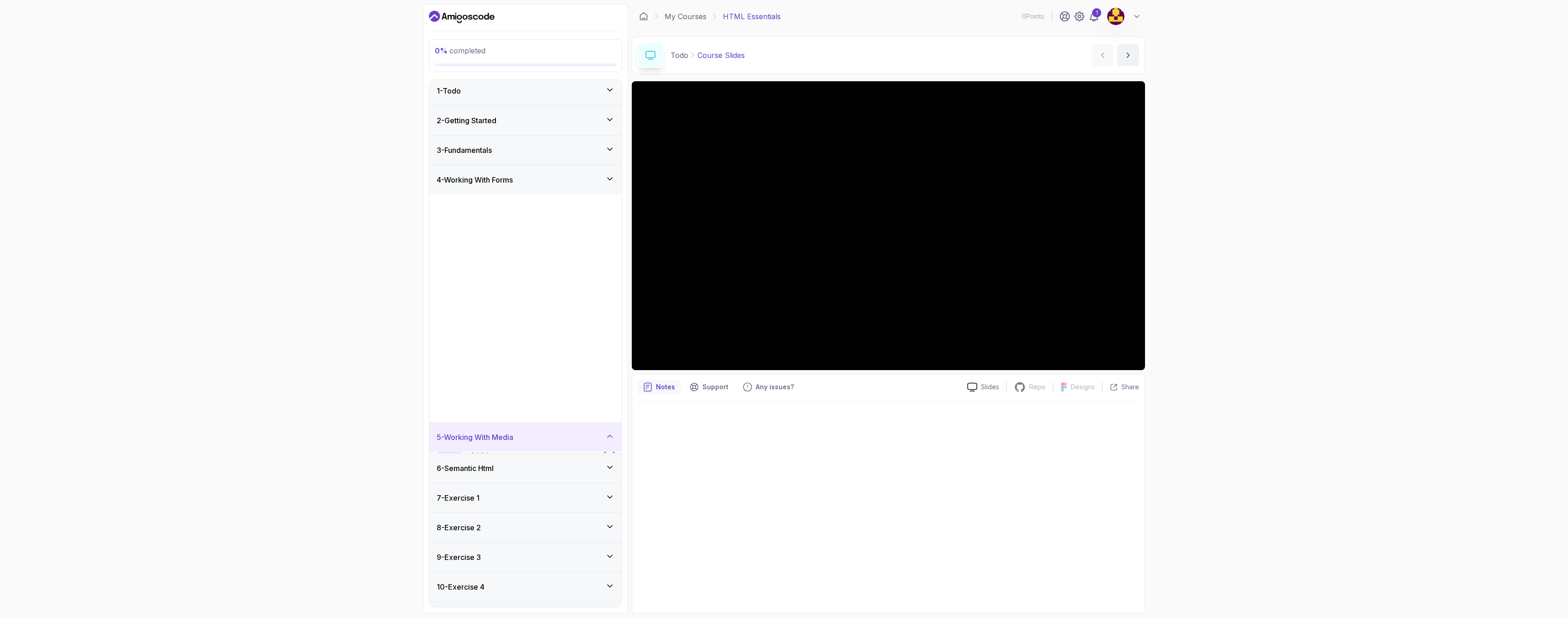
scroll to position [0, 0]
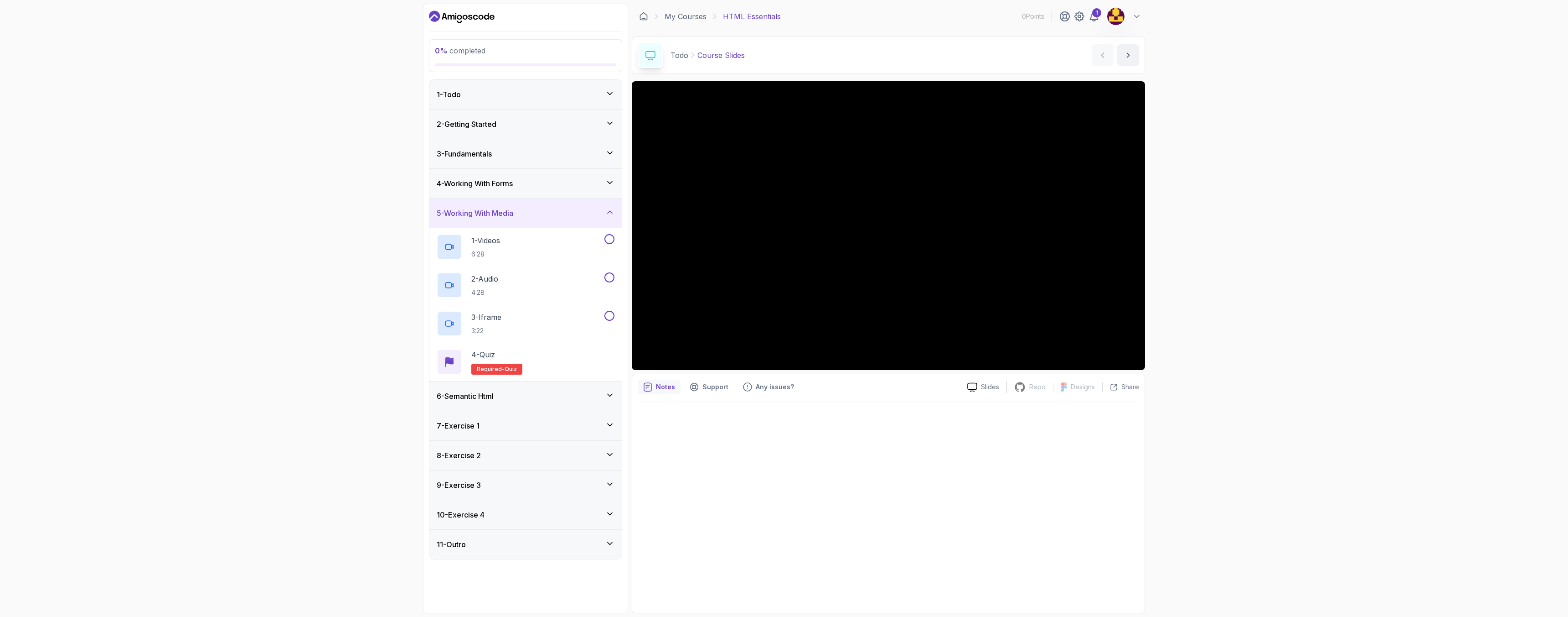
click at [527, 216] on div "5 - Working With Media" at bounding box center [525, 213] width 178 height 11
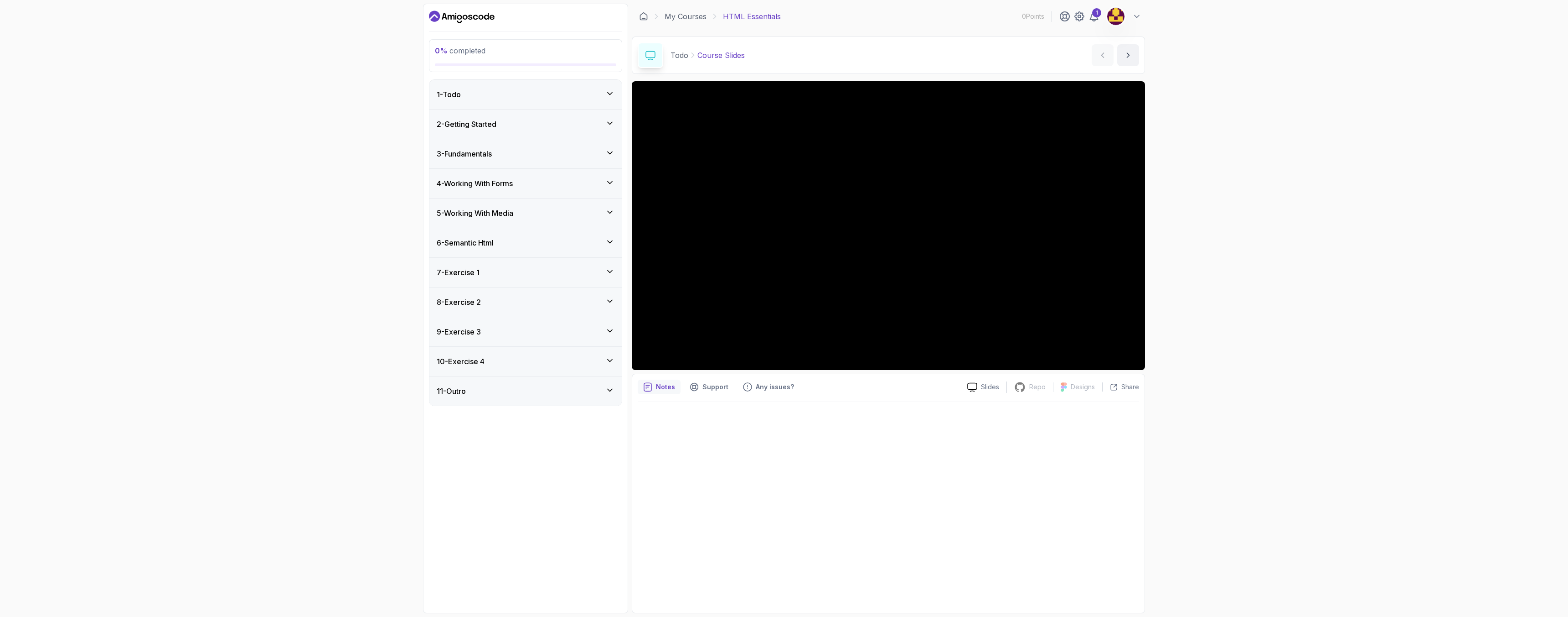
click at [529, 244] on div "6 - Semantic Html" at bounding box center [525, 242] width 178 height 11
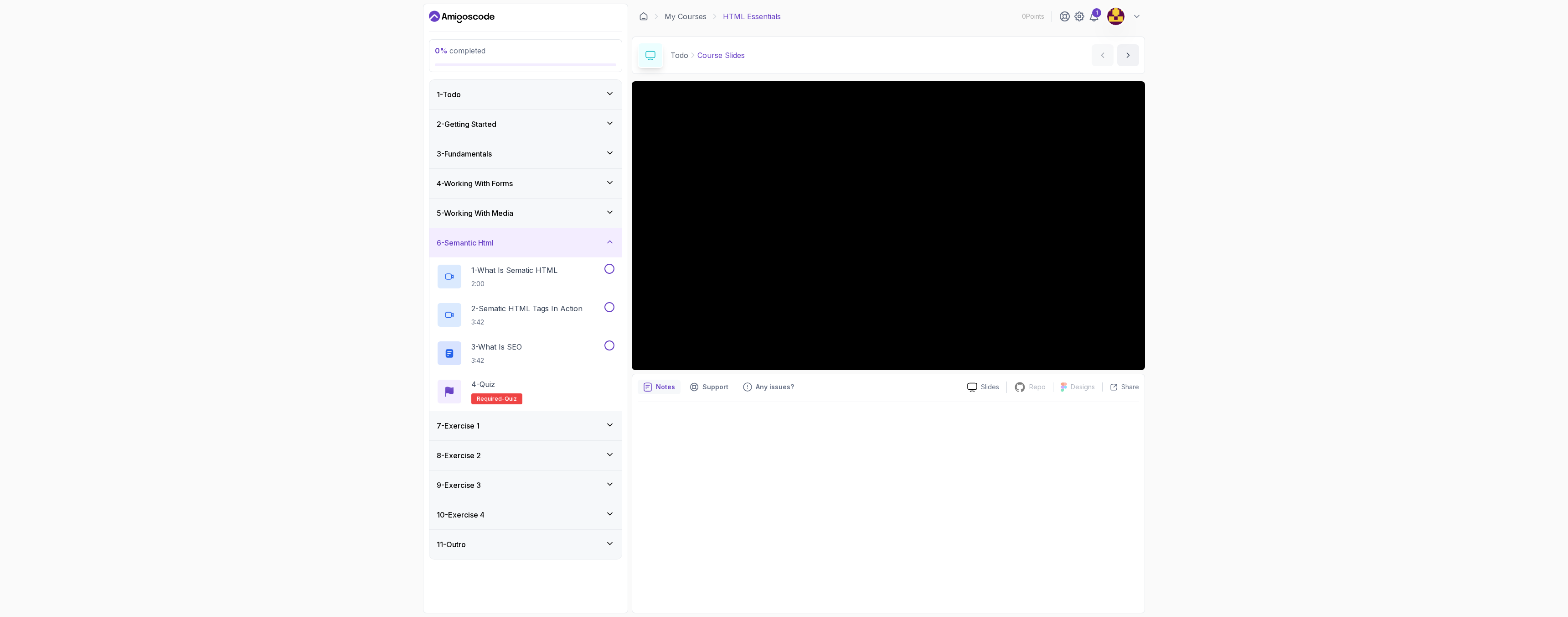
click at [530, 244] on div "6 - Semantic Html" at bounding box center [525, 242] width 178 height 11
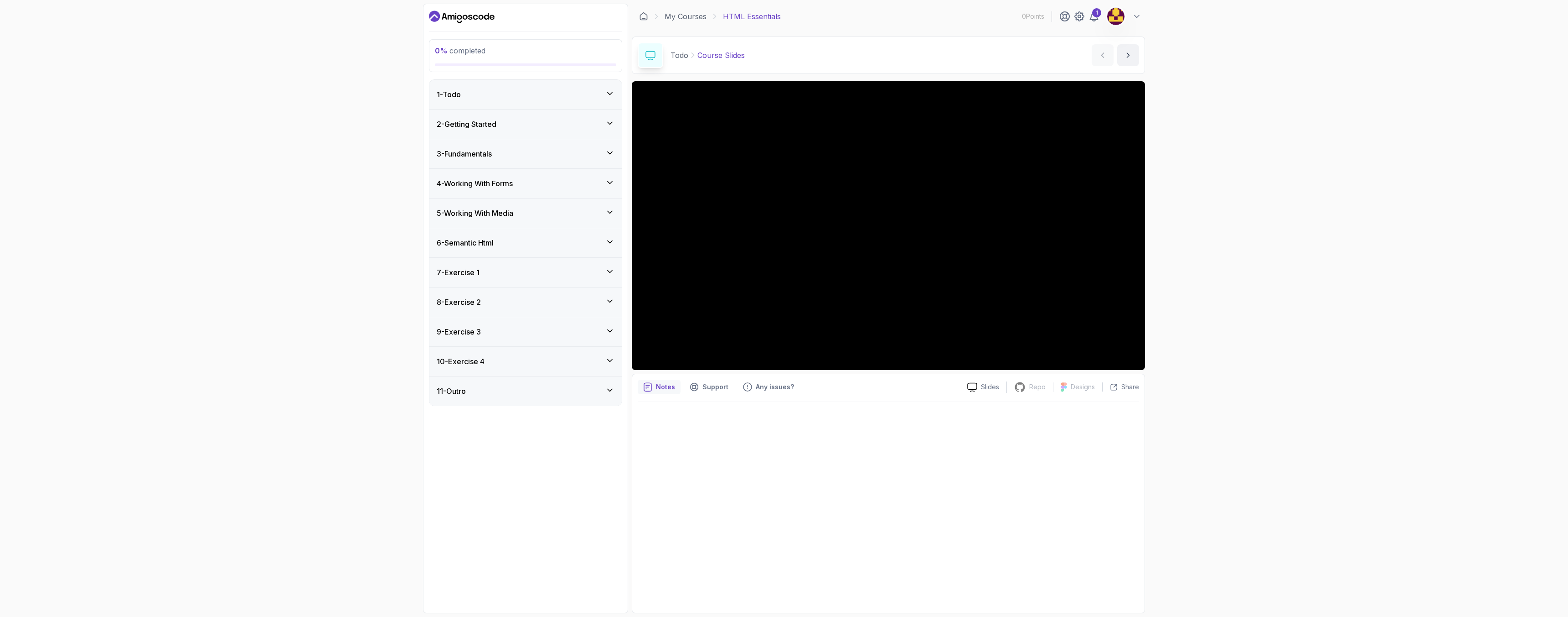
click at [530, 244] on div "6 - Semantic Html" at bounding box center [525, 242] width 178 height 11
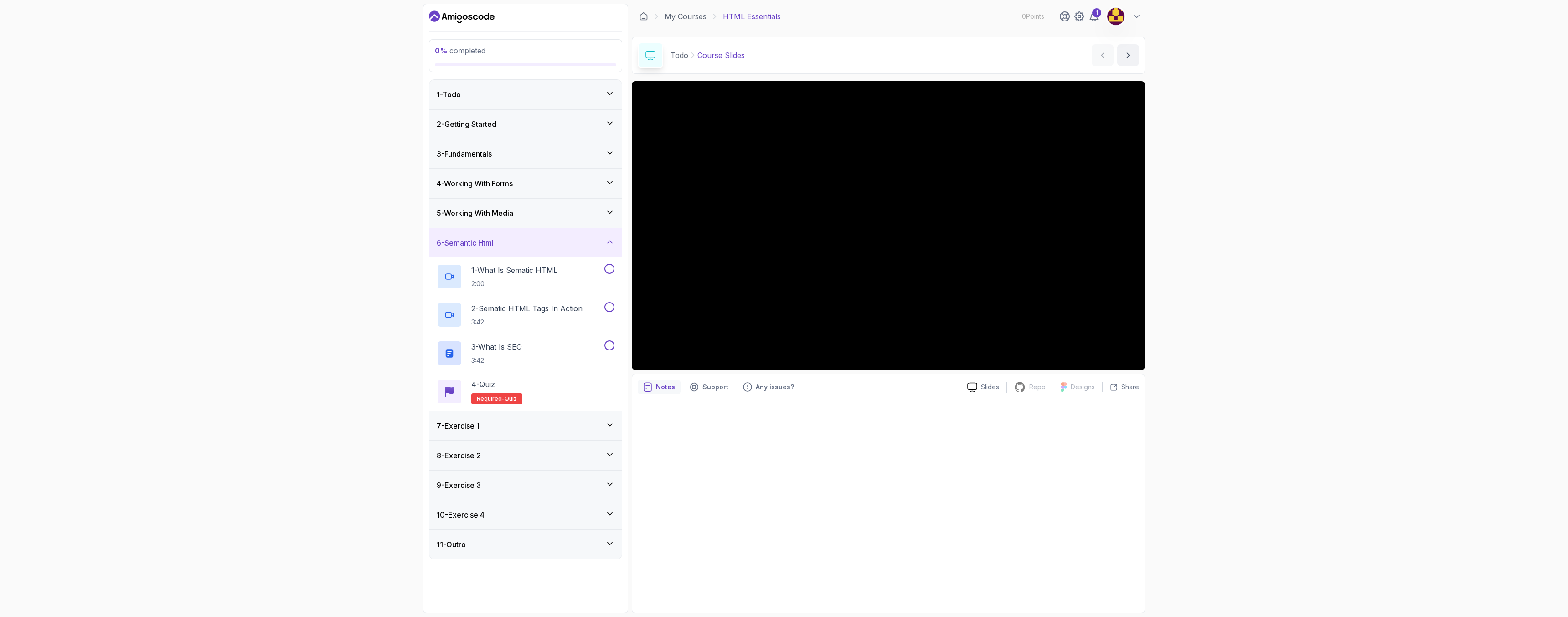
click at [531, 244] on div "6 - Semantic Html" at bounding box center [525, 242] width 178 height 11
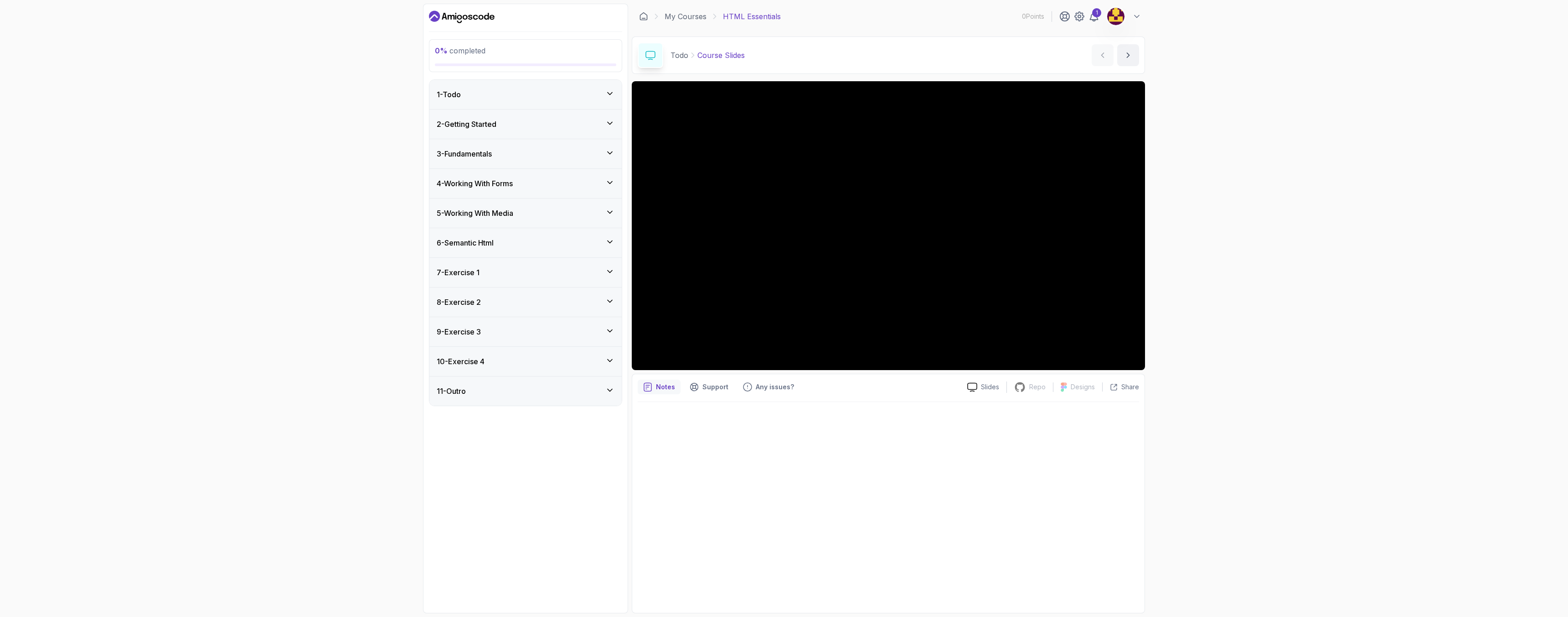
click at [509, 359] on div "10 - Exercise 4" at bounding box center [525, 362] width 178 height 11
click at [509, 357] on div "10 - Exercise 4" at bounding box center [525, 362] width 178 height 11
click at [509, 339] on div "9 - Exercise 3" at bounding box center [525, 332] width 192 height 30
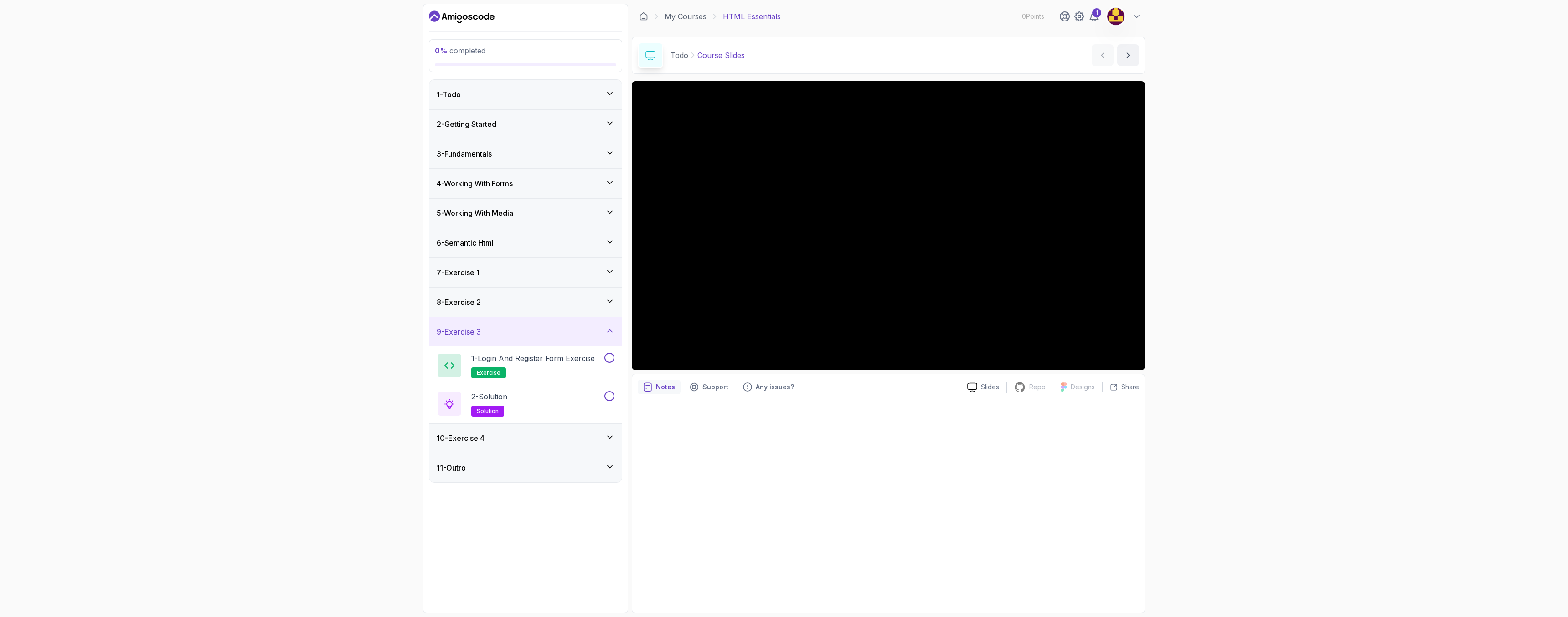
click at [509, 340] on div "9 - Exercise 3" at bounding box center [525, 332] width 192 height 30
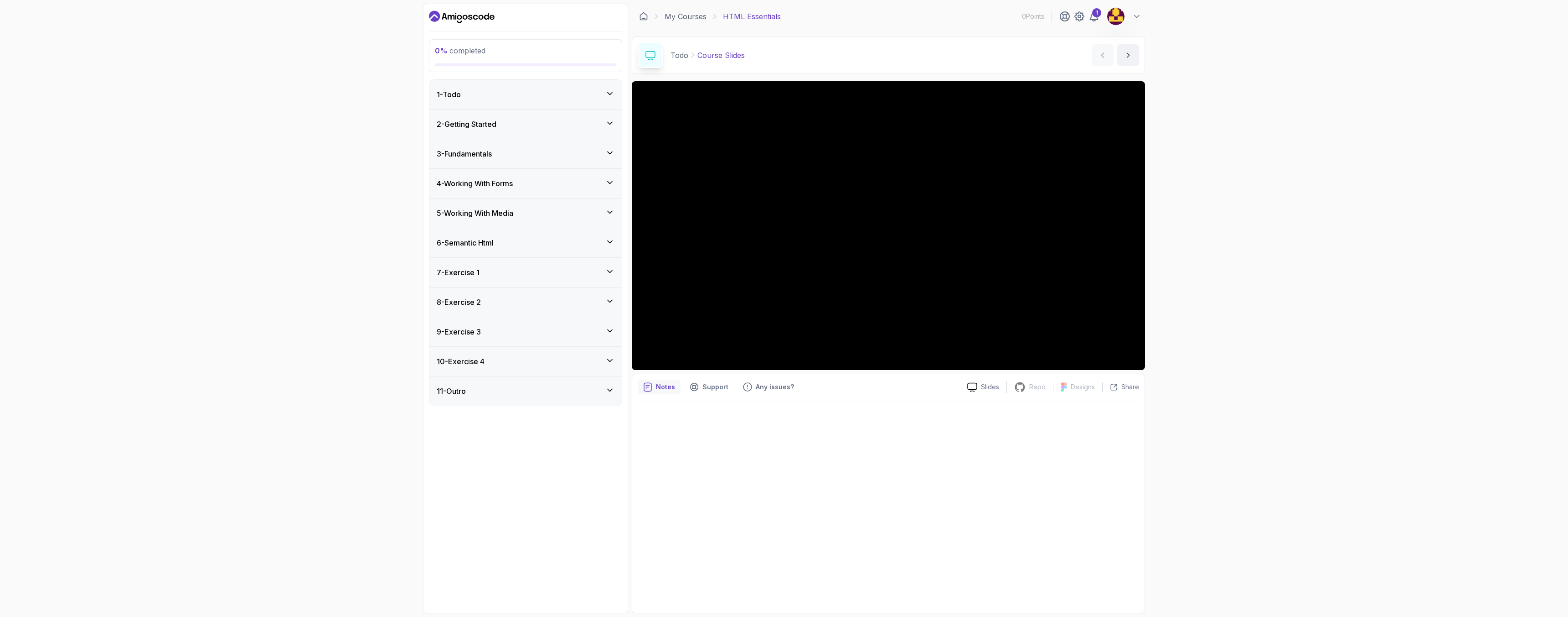
click at [507, 249] on div "6 - Semantic Html" at bounding box center [525, 243] width 192 height 30
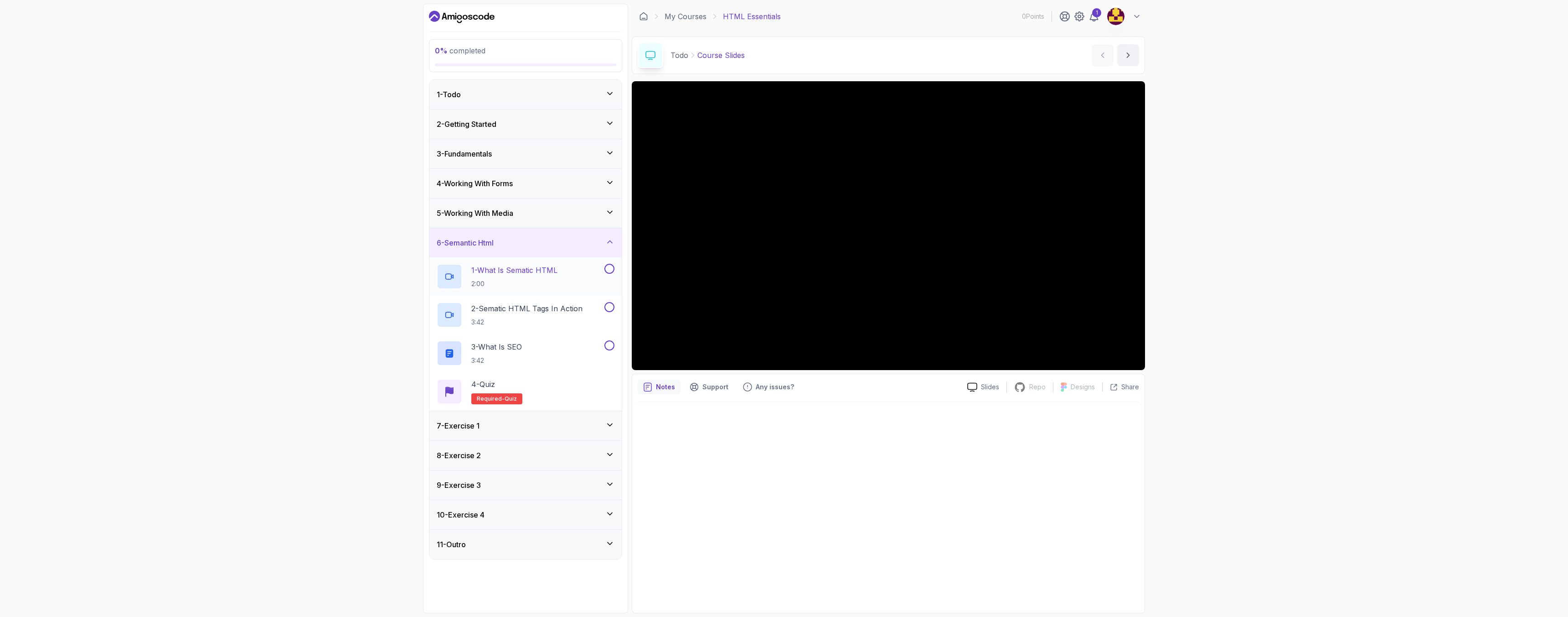
click at [521, 278] on h2 "1 - What Is Sematic HTML 2:00" at bounding box center [514, 277] width 86 height 24
